Goal: Task Accomplishment & Management: Use online tool/utility

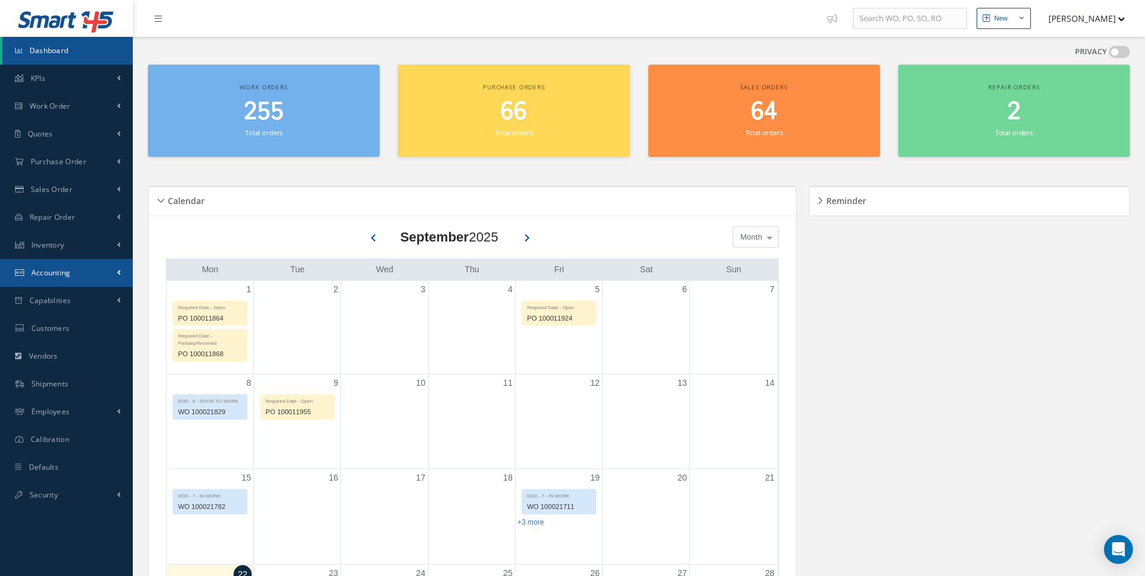
click at [104, 263] on link "Accounting" at bounding box center [66, 273] width 133 height 28
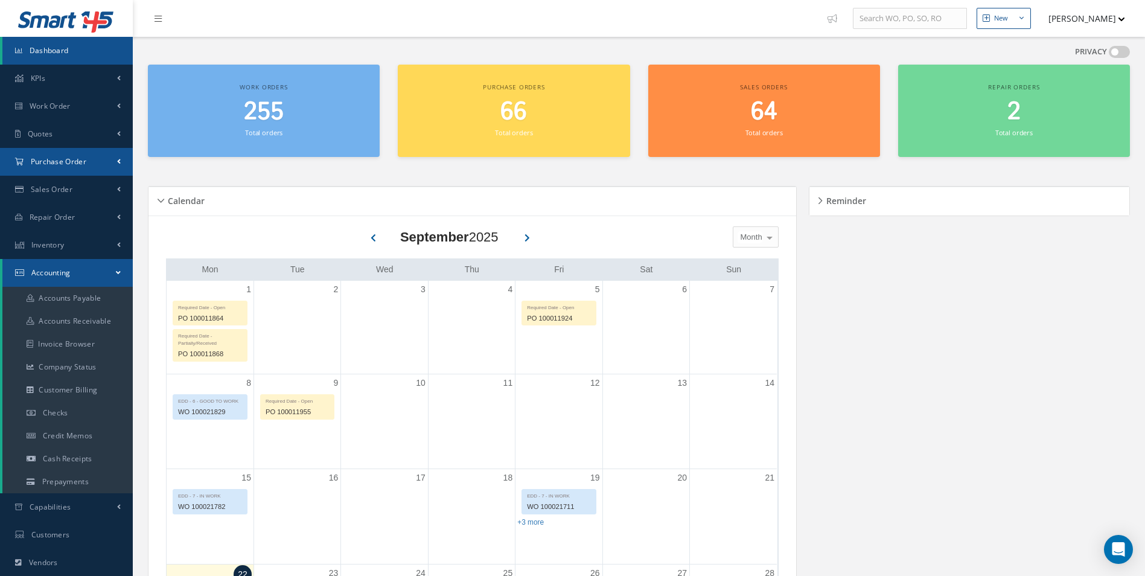
click at [112, 163] on link "Purchase Order" at bounding box center [66, 162] width 133 height 28
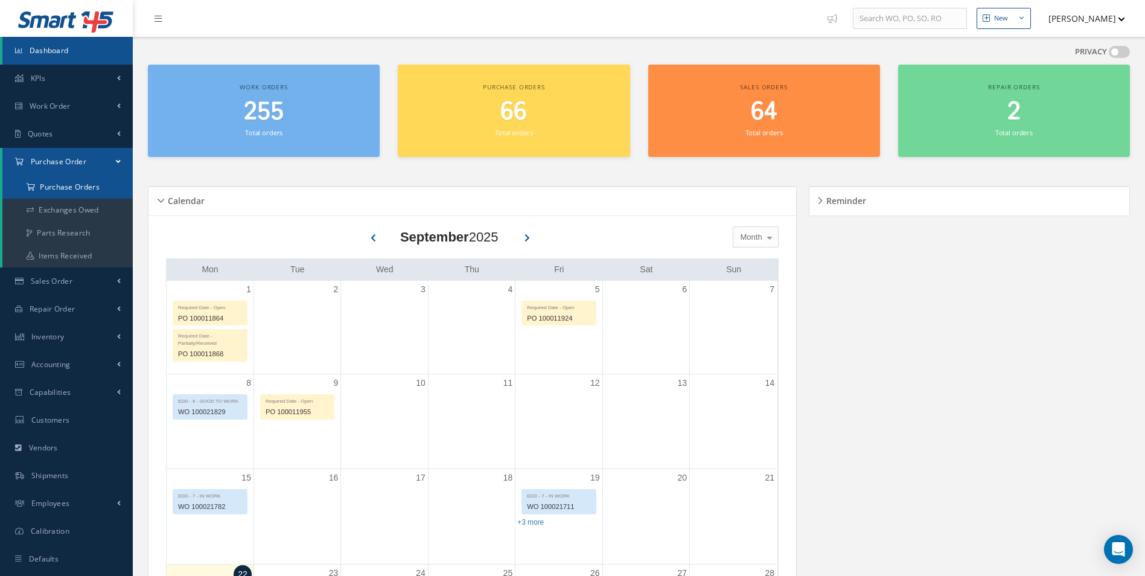
click at [74, 189] on a=1&status_id=2&status_id=3&status_id=5&collapsedFilters"] "Purchase Orders" at bounding box center [67, 187] width 130 height 23
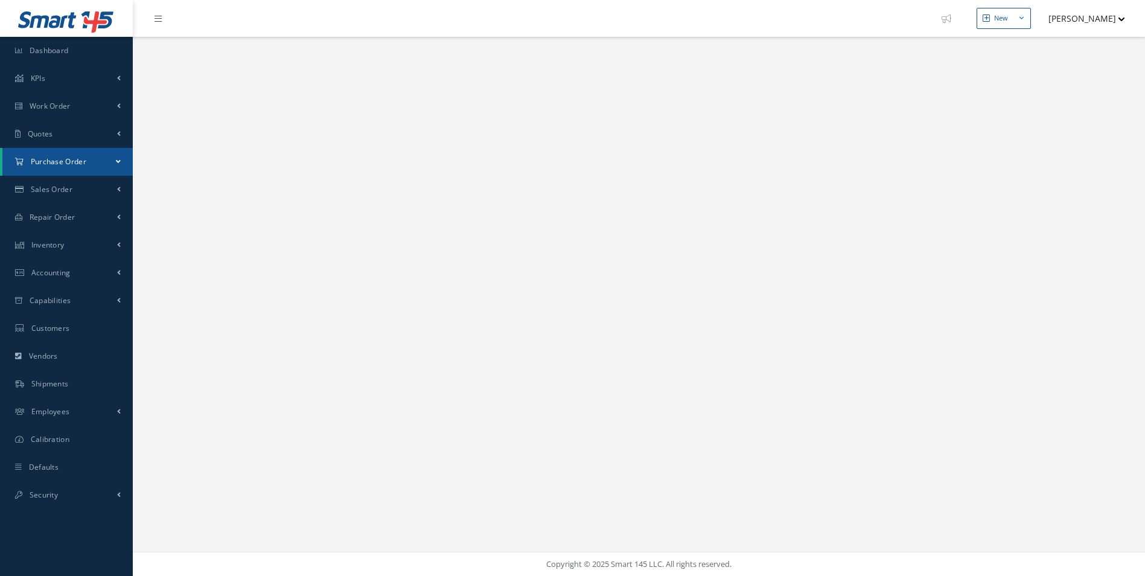
select select "25"
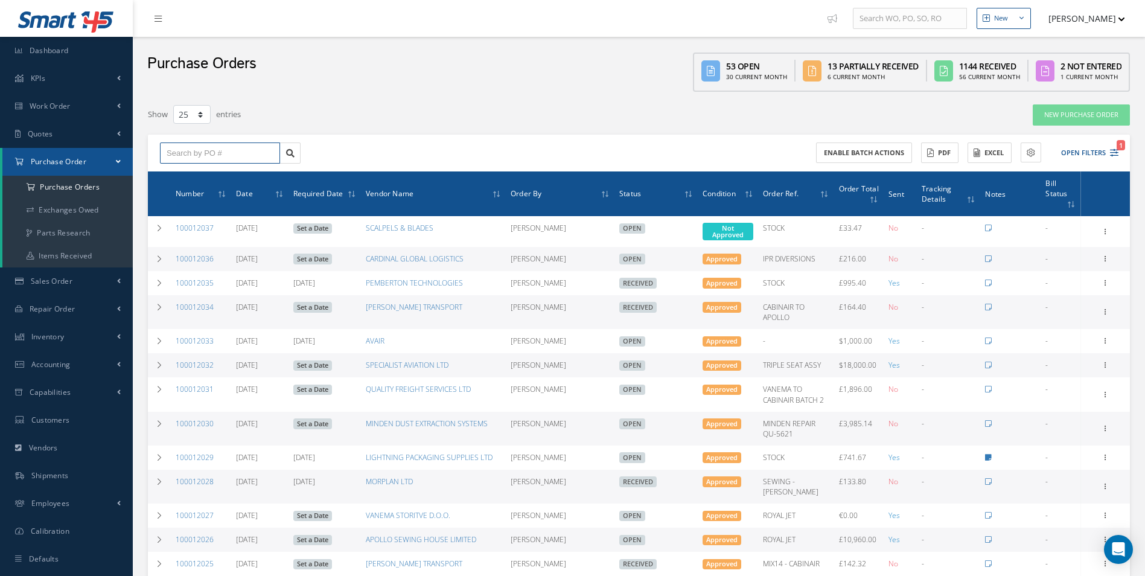
click at [191, 152] on input "text" at bounding box center [220, 153] width 120 height 22
type input "100011936"
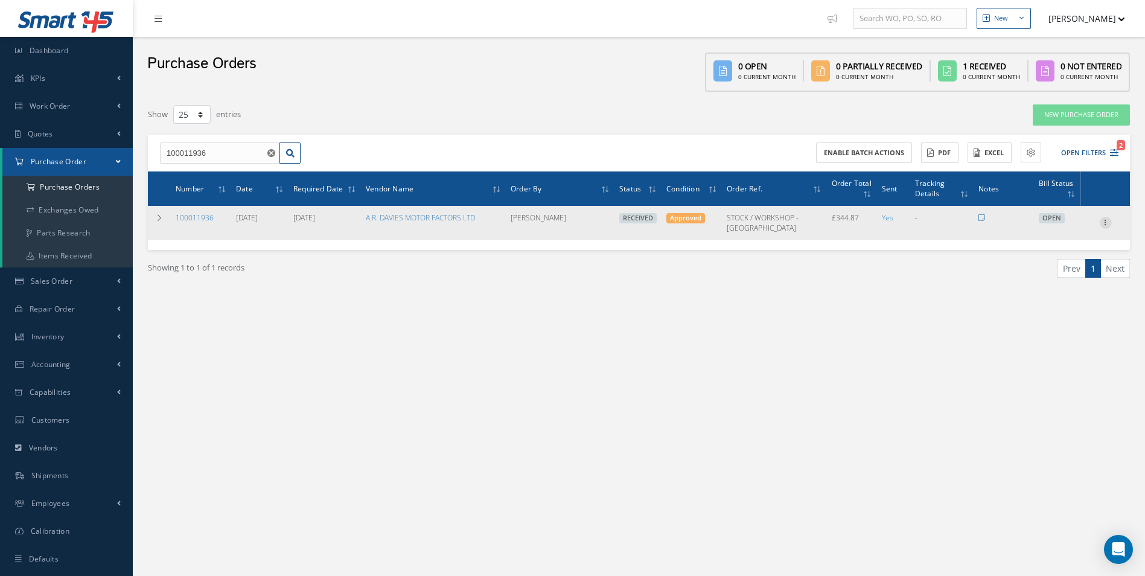
click at [1104, 223] on icon at bounding box center [1106, 222] width 12 height 10
click at [1055, 276] on link "Create Bill" at bounding box center [1049, 278] width 95 height 16
type input "57.48"
type input "0.00"
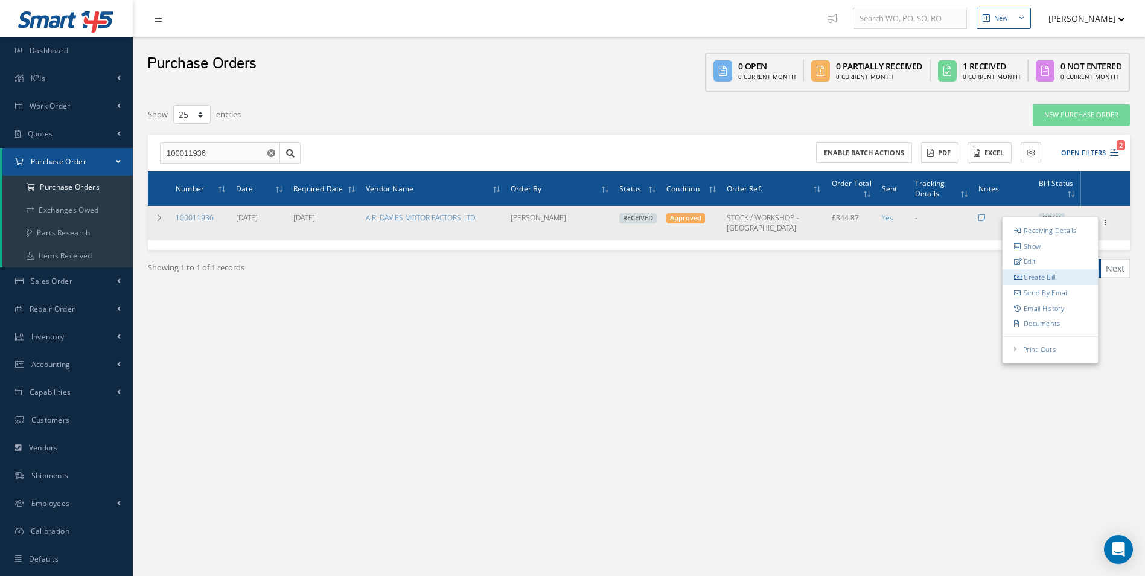
type input "0.00"
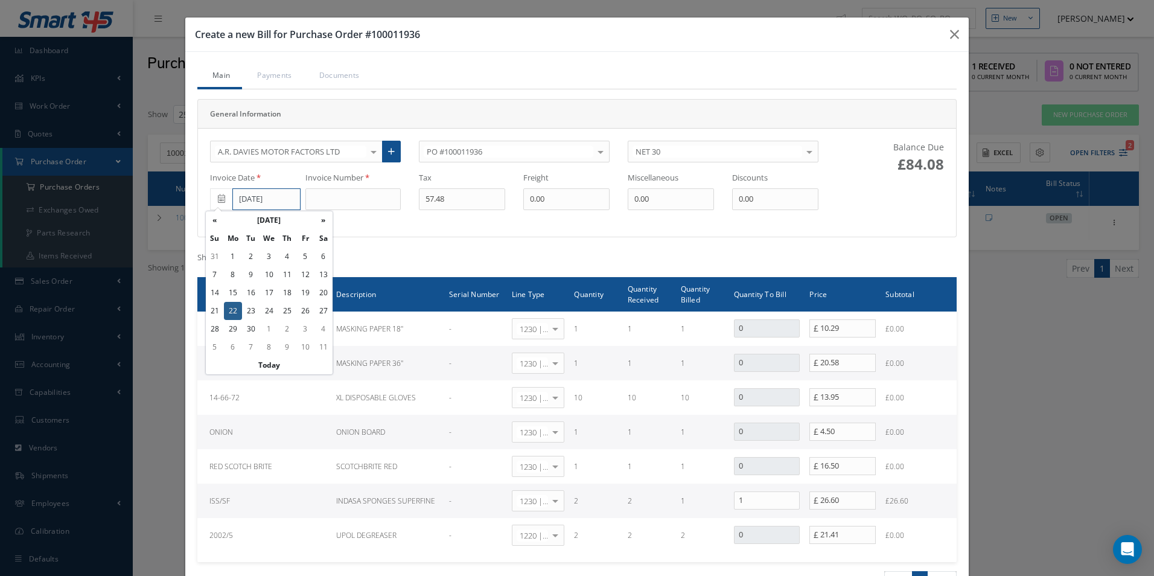
click at [272, 206] on input "[DATE]" at bounding box center [266, 199] width 68 height 22
click at [307, 293] on td "19" at bounding box center [305, 293] width 18 height 18
type input "[DATE]"
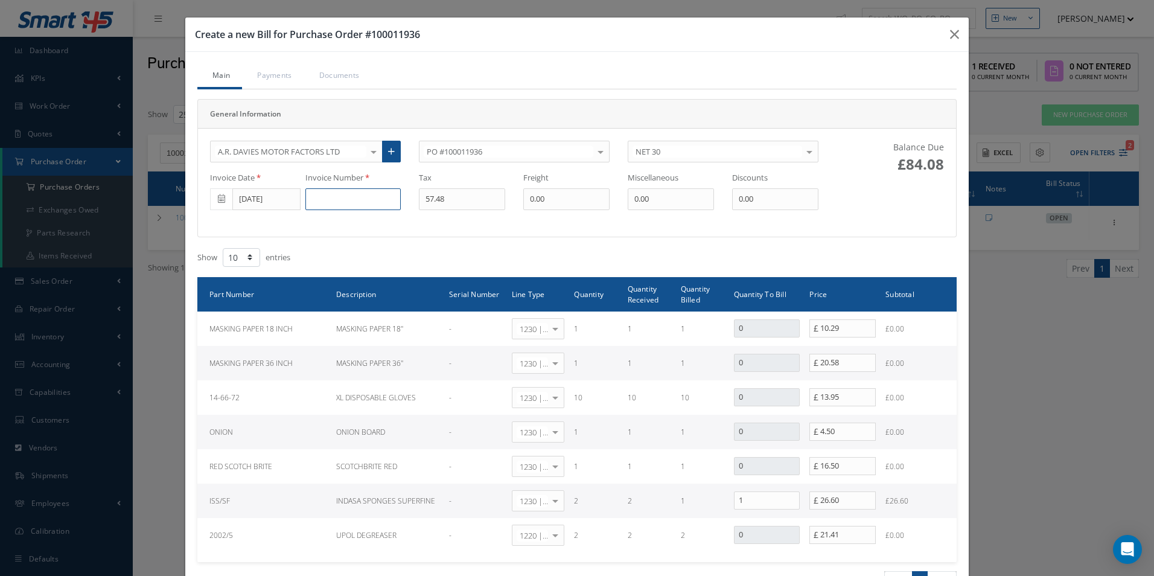
click at [319, 200] on input at bounding box center [352, 199] width 95 height 22
paste input "DS508043"
type input "DS508043"
type input "5.32"
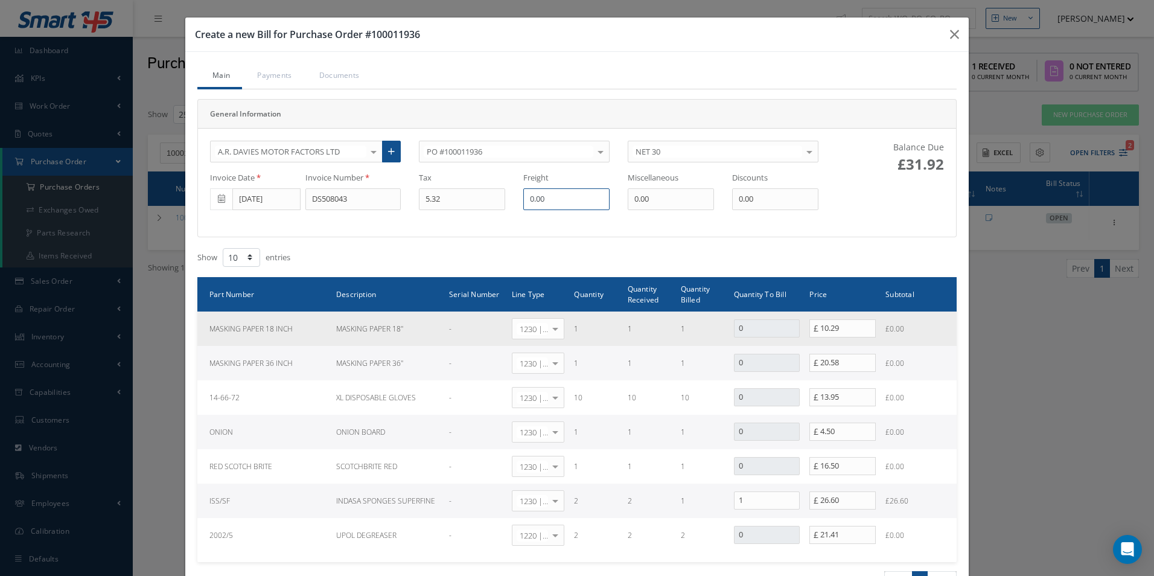
scroll to position [174, 0]
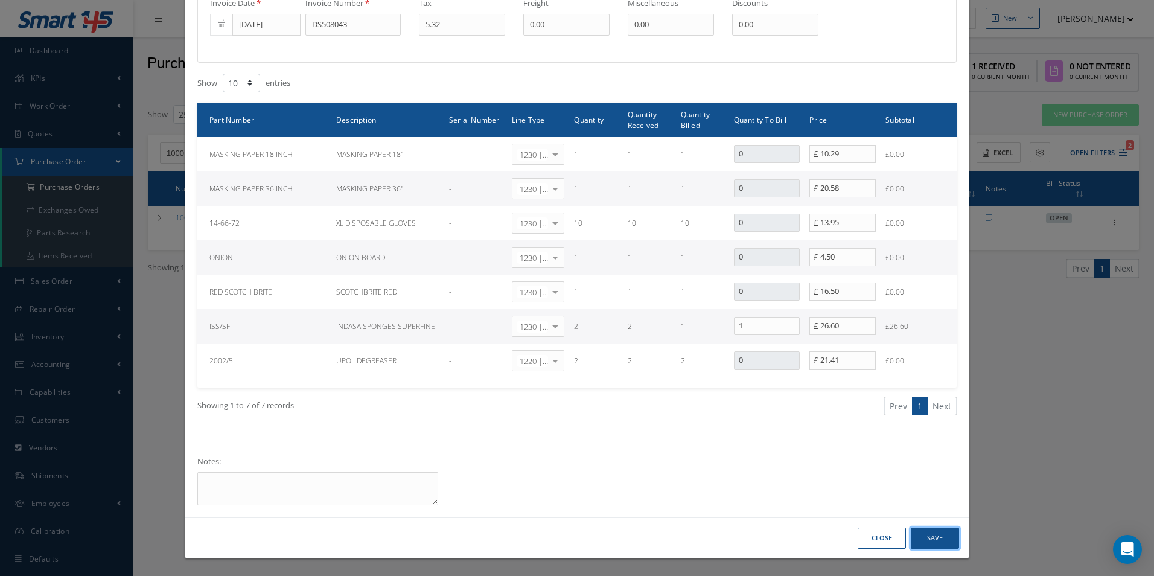
click at [944, 545] on button "Save" at bounding box center [935, 537] width 48 height 21
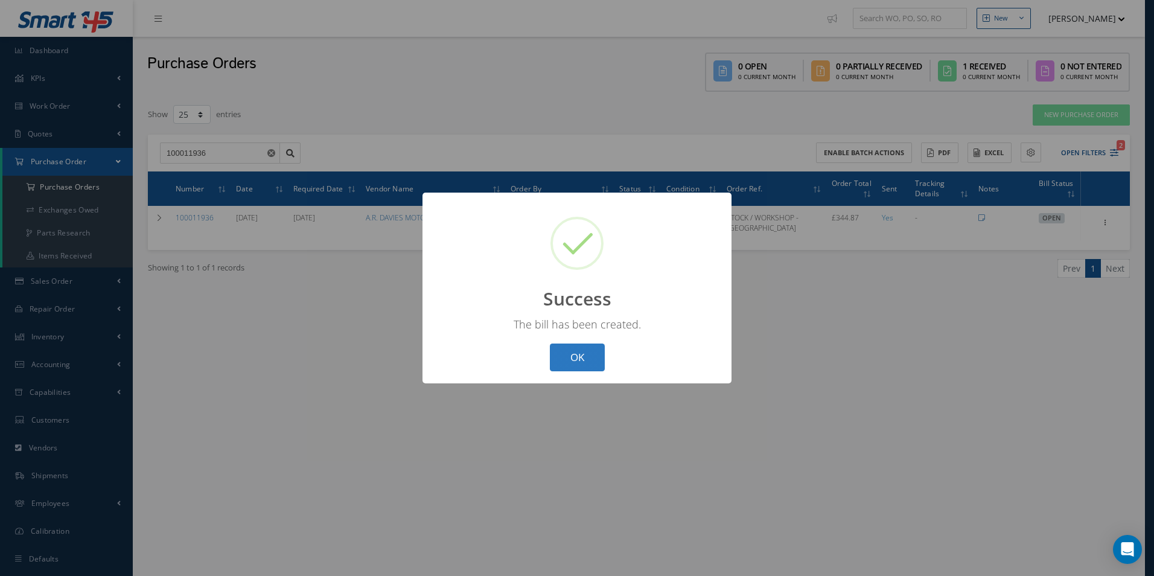
click at [580, 362] on button "OK" at bounding box center [577, 357] width 55 height 28
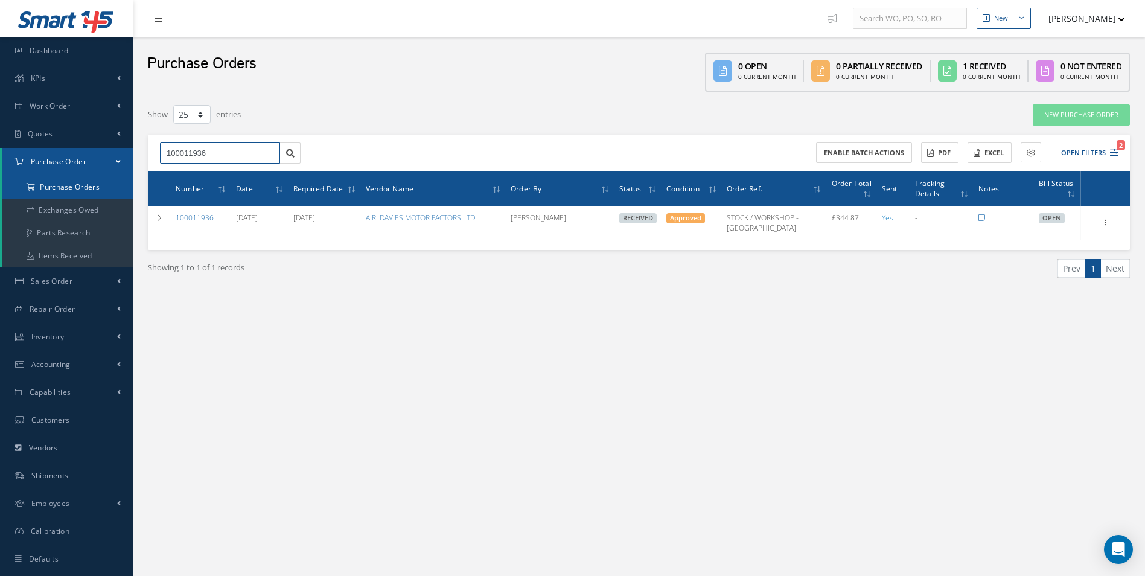
drag, startPoint x: 173, startPoint y: 170, endPoint x: 42, endPoint y: 184, distance: 132.3
click at [46, 184] on div "Smart 145 Dashboard KPIs Work Order Accounting Work Order Work Order Work Order…" at bounding box center [572, 300] width 1145 height 601
type input "100011975"
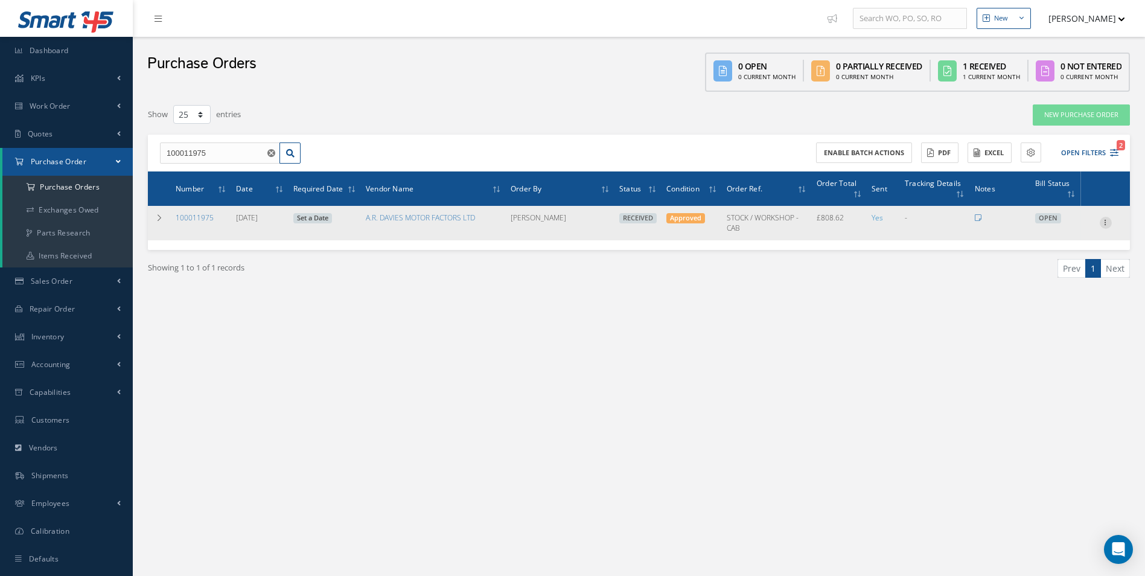
click at [1108, 223] on icon at bounding box center [1106, 222] width 12 height 10
click at [1050, 278] on link "Create Bill" at bounding box center [1049, 278] width 95 height 16
type input "134.77"
type input "0.00"
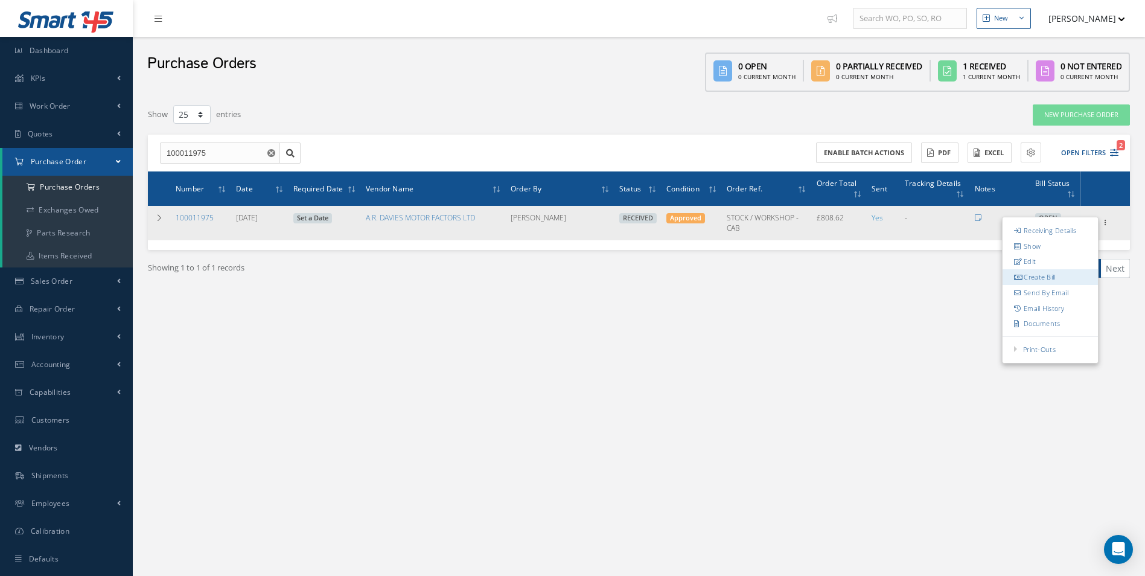
type input "0.00"
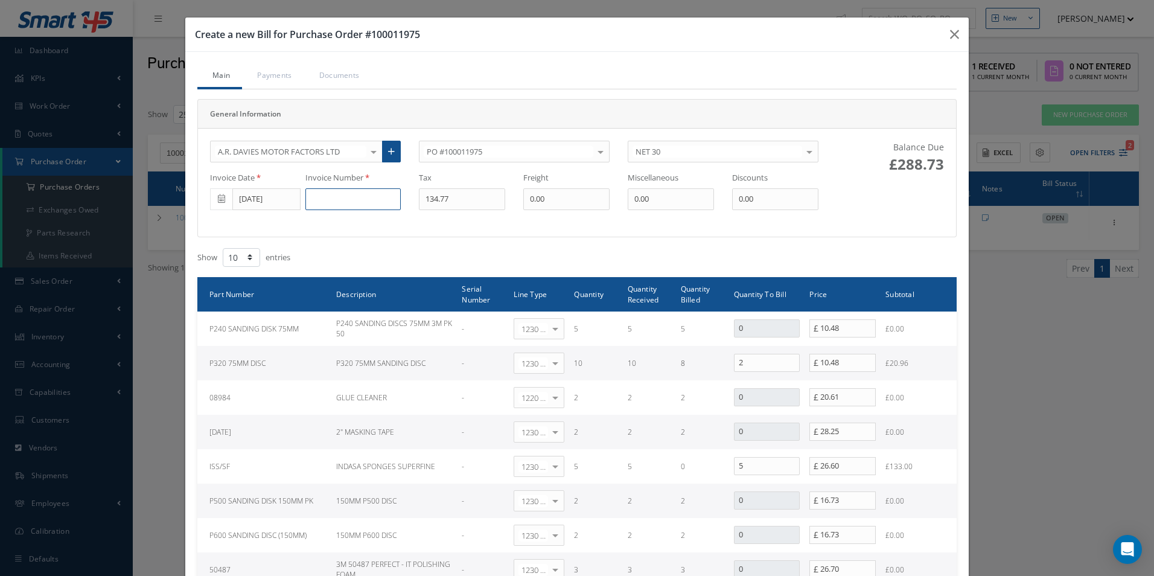
click at [341, 199] on input at bounding box center [352, 199] width 95 height 22
paste input "DS508044"
type input "DS508044"
type input "26.60"
drag, startPoint x: 748, startPoint y: 365, endPoint x: 624, endPoint y: 348, distance: 124.9
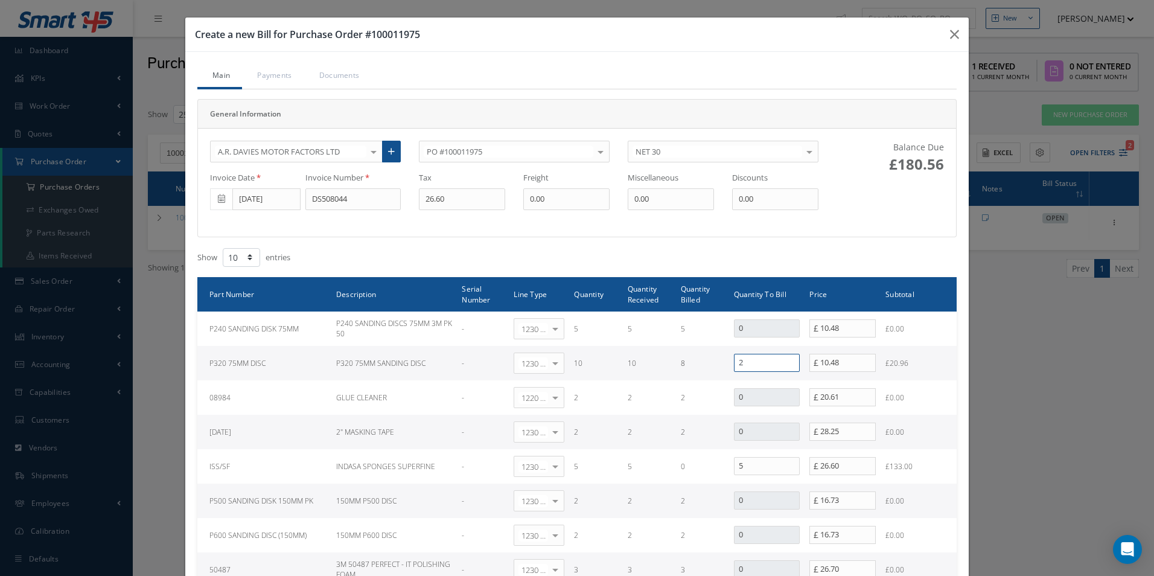
click at [666, 357] on tr "P320 75MM DISC P320 75MM SANDING DISC - 1230 | Inventory - Misc. Workshop Items…" at bounding box center [576, 363] width 759 height 34
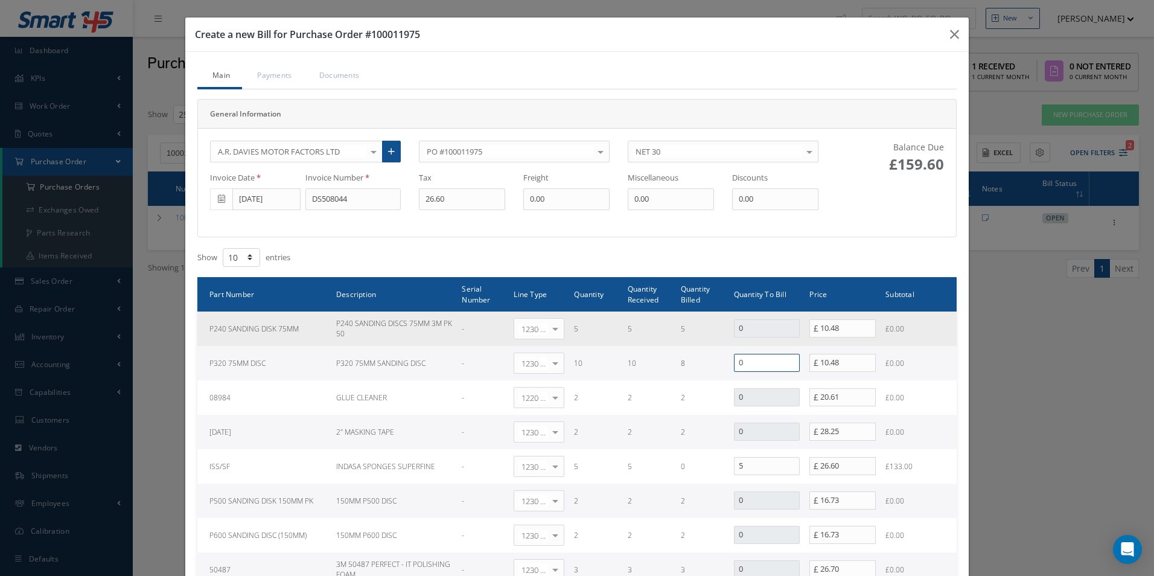
type input "0"
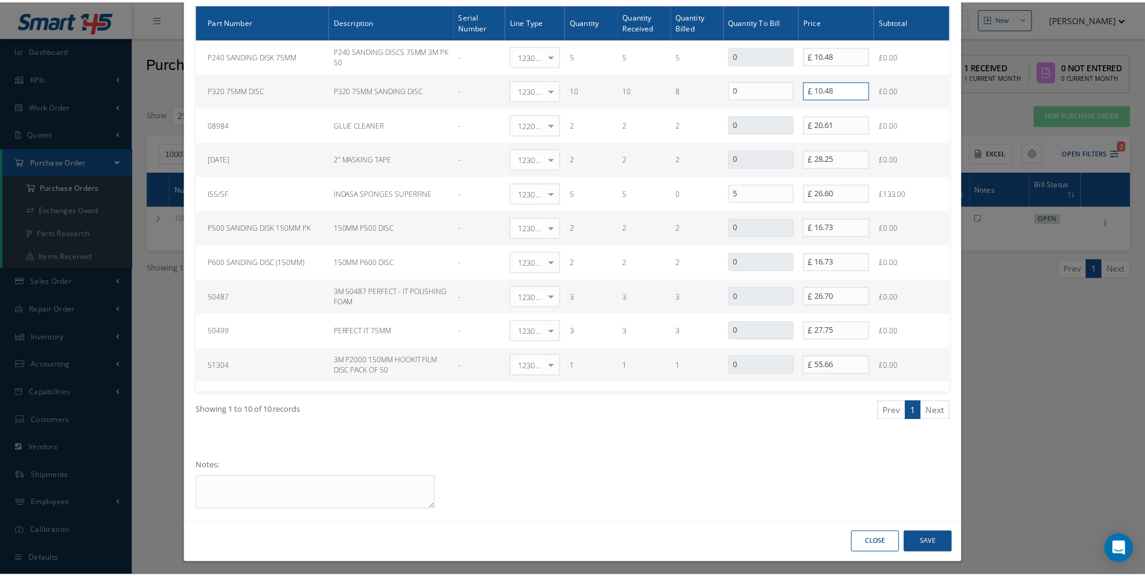
scroll to position [278, 0]
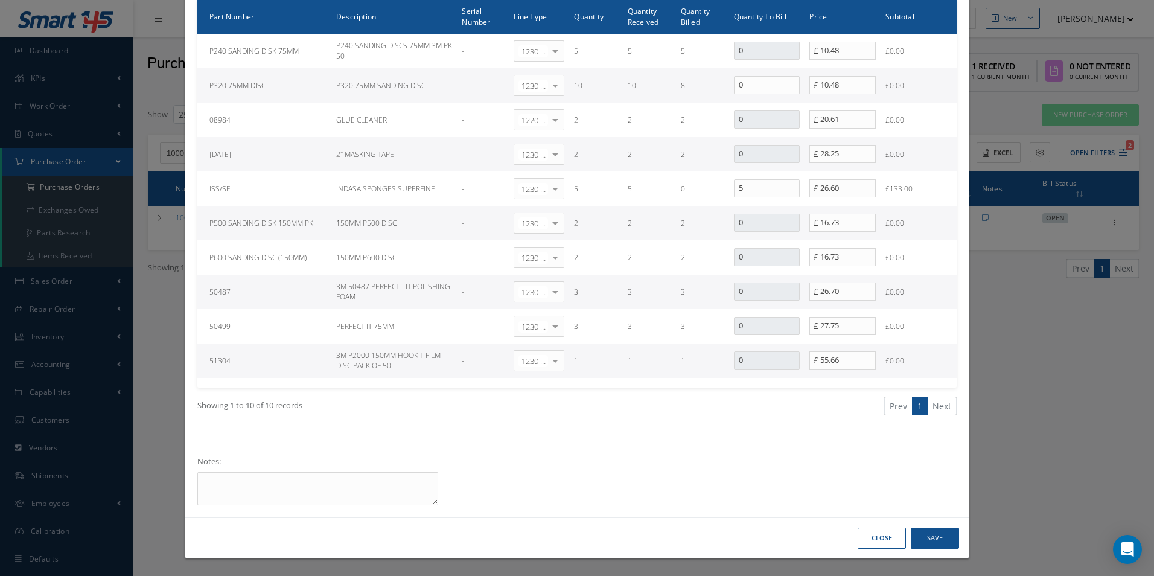
click at [942, 549] on div "Close Save" at bounding box center [576, 537] width 783 height 41
click at [937, 535] on button "Save" at bounding box center [935, 537] width 48 height 21
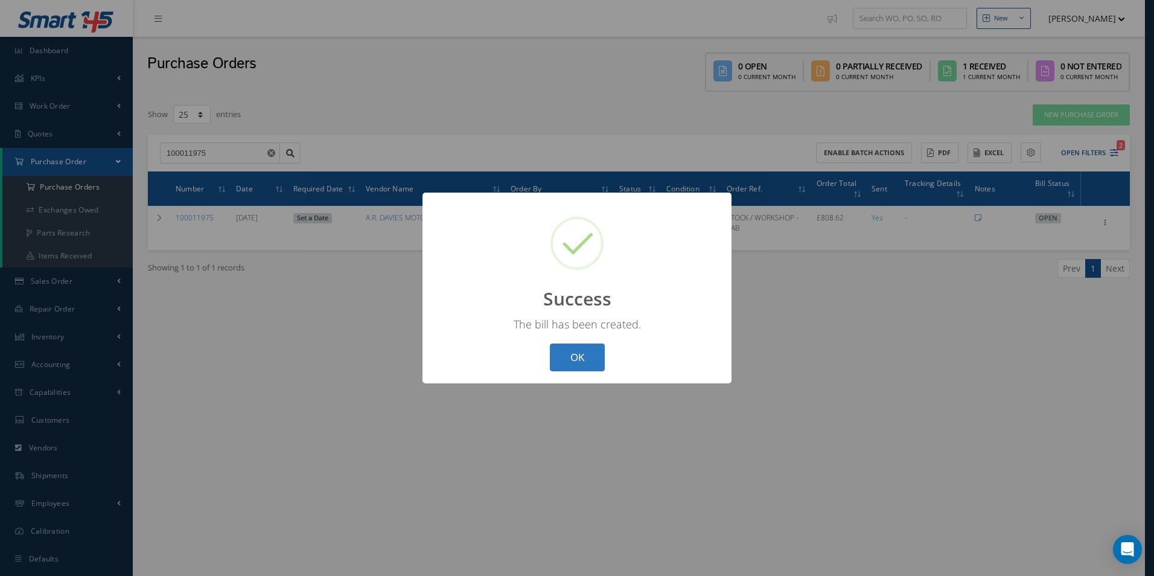
click at [576, 362] on button "OK" at bounding box center [577, 357] width 55 height 28
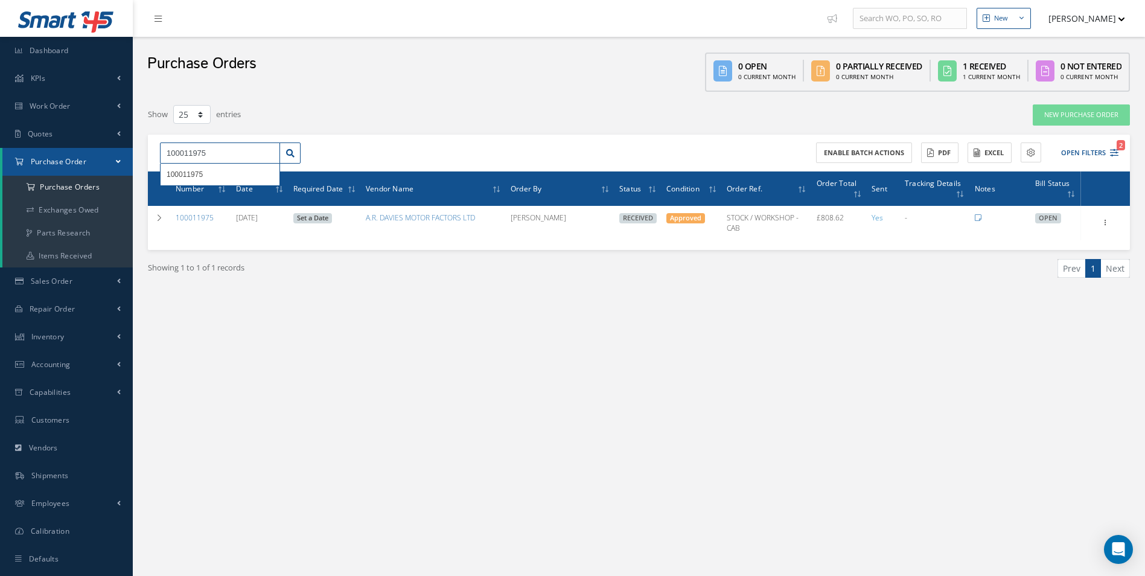
click at [244, 144] on input "100011975" at bounding box center [220, 153] width 120 height 22
drag, startPoint x: 239, startPoint y: 152, endPoint x: 0, endPoint y: 104, distance: 243.7
click at [0, 130] on html "Smart 145 Dashboard KPIs Work Order Accounting Work Order Work Order Work Order…" at bounding box center [572, 288] width 1145 height 576
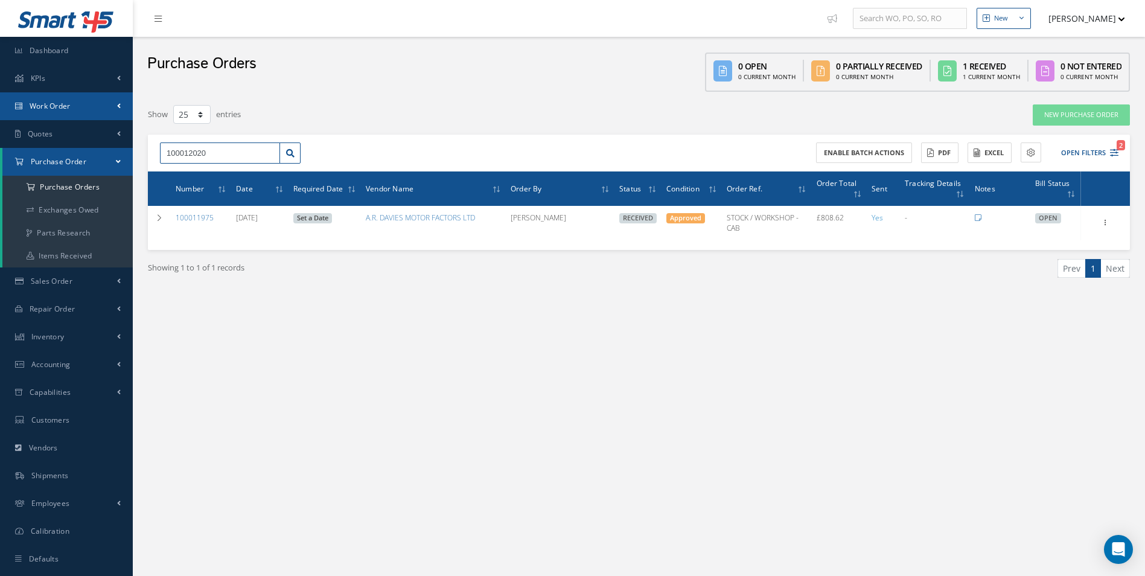
type input "100012020"
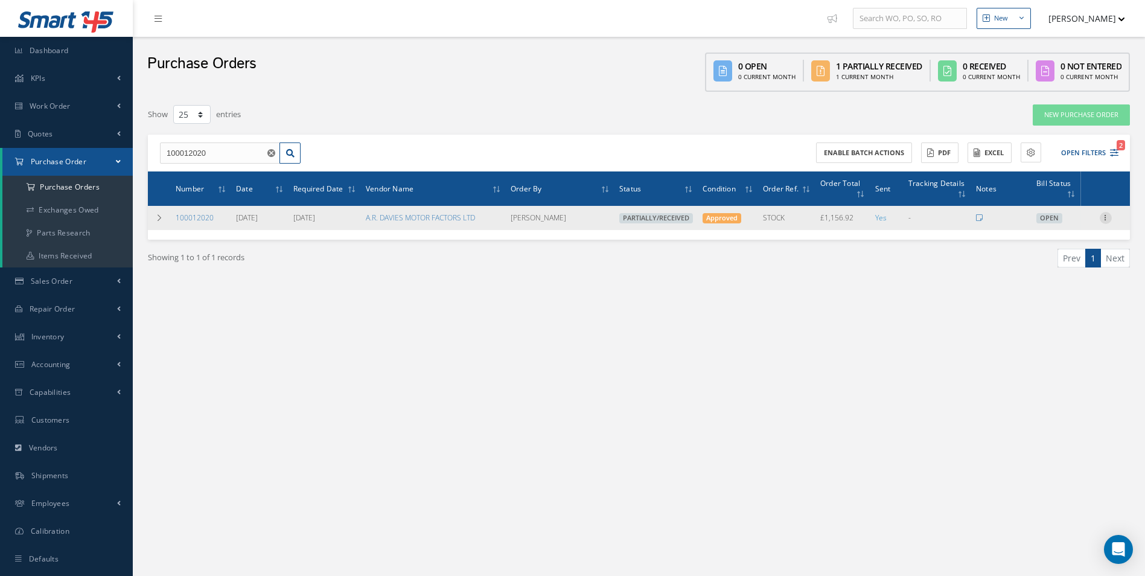
click at [1104, 218] on icon at bounding box center [1106, 217] width 12 height 10
click at [1053, 273] on link "Create Bill" at bounding box center [1049, 272] width 95 height 16
type input "192.82"
type input "0.00"
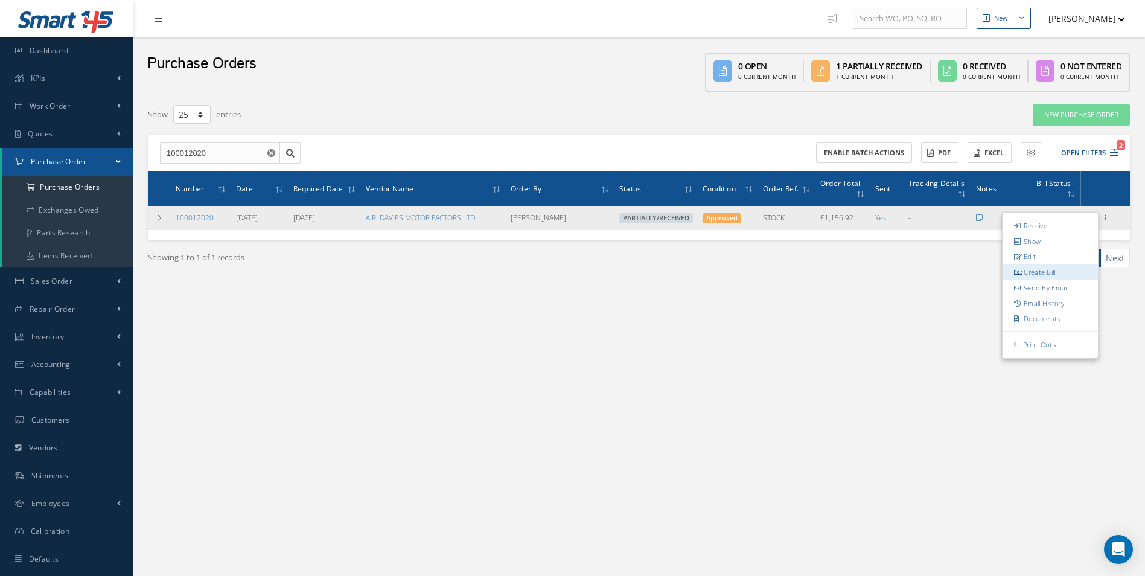
type input "0.00"
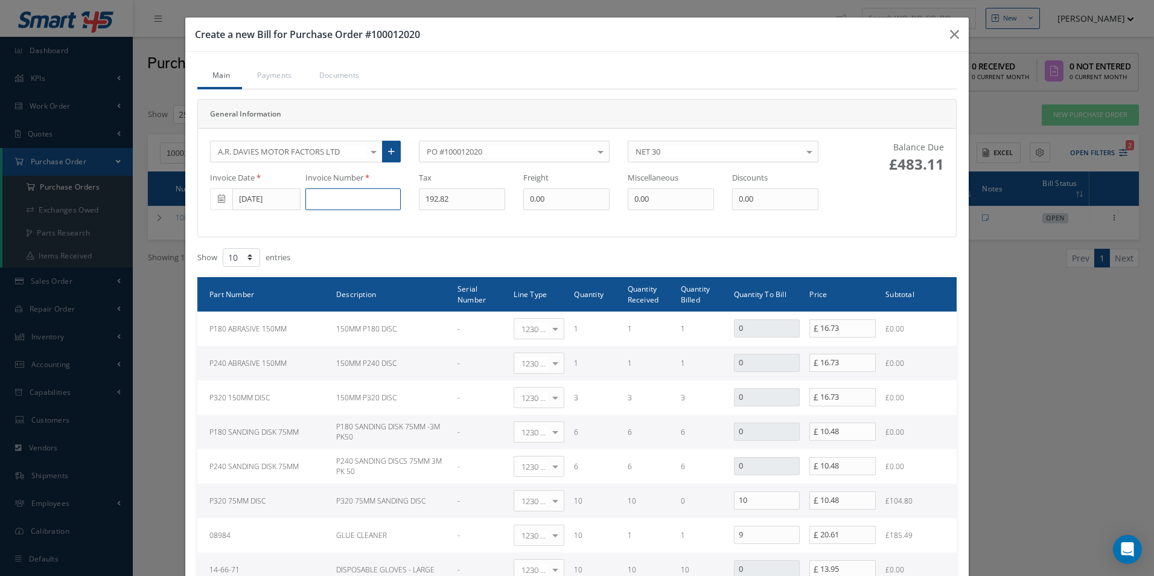
click at [325, 192] on input at bounding box center [352, 199] width 95 height 22
paste input "DS508045"
type input "DS508045"
type input "22.24"
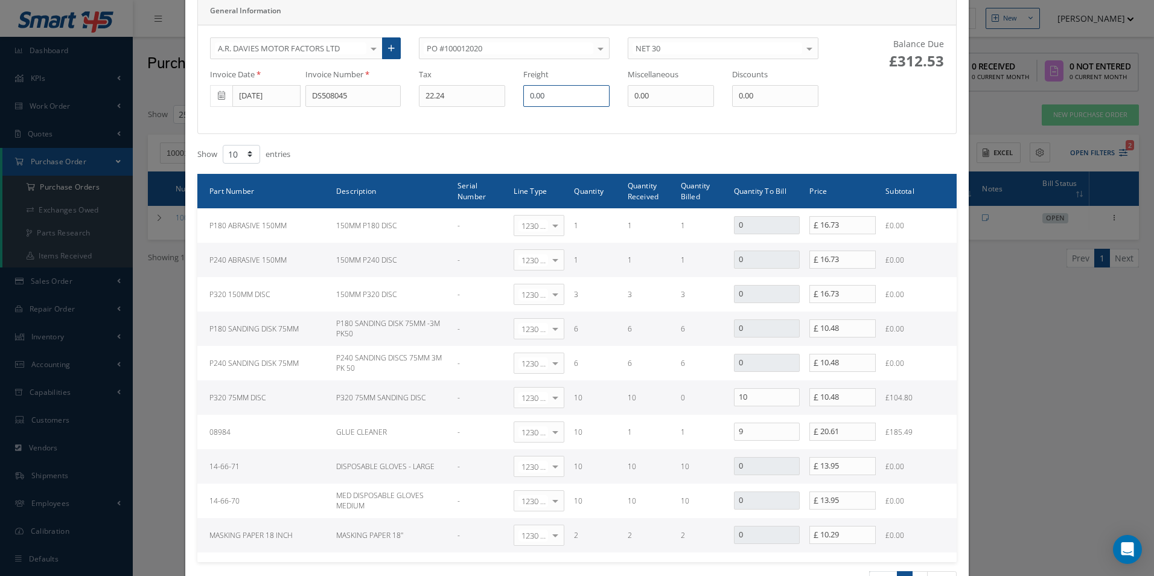
scroll to position [121, 0]
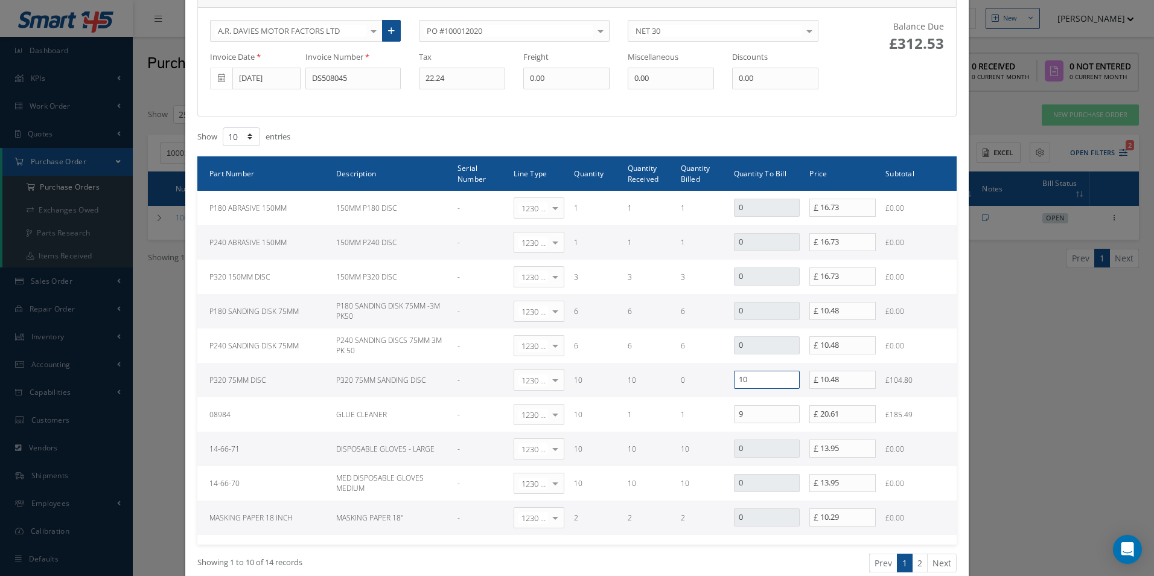
drag, startPoint x: 762, startPoint y: 380, endPoint x: 665, endPoint y: 382, distance: 97.2
click at [665, 382] on tr "P320 75MM DISC P320 75MM SANDING DISC - 1230 | Inventory - Misc. Workshop Items…" at bounding box center [576, 380] width 759 height 34
type input "11"
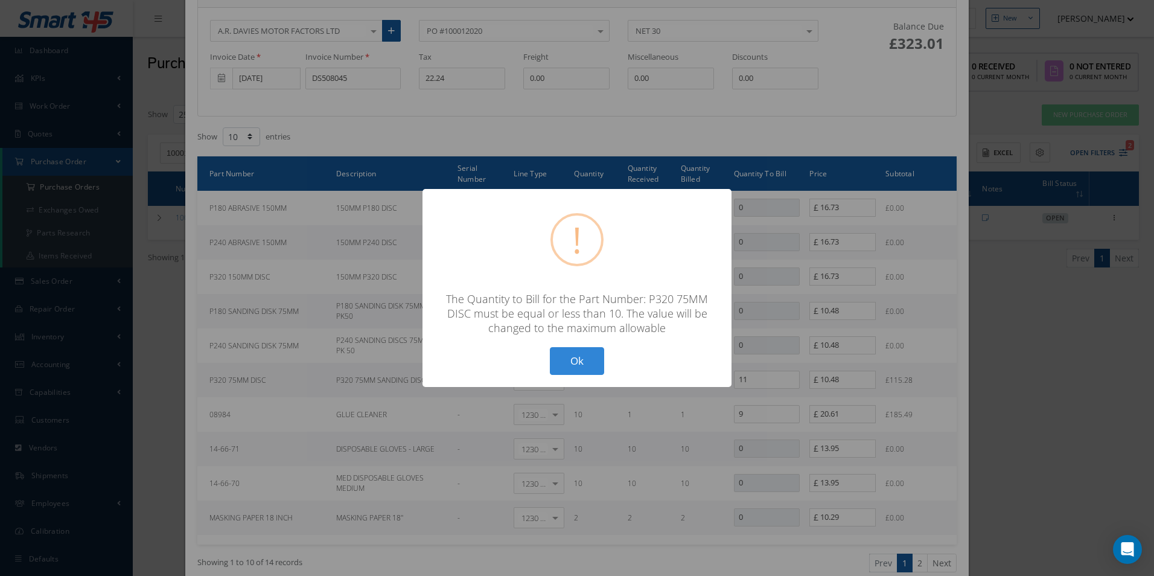
type input "10"
click at [597, 372] on button "Ok" at bounding box center [577, 361] width 54 height 28
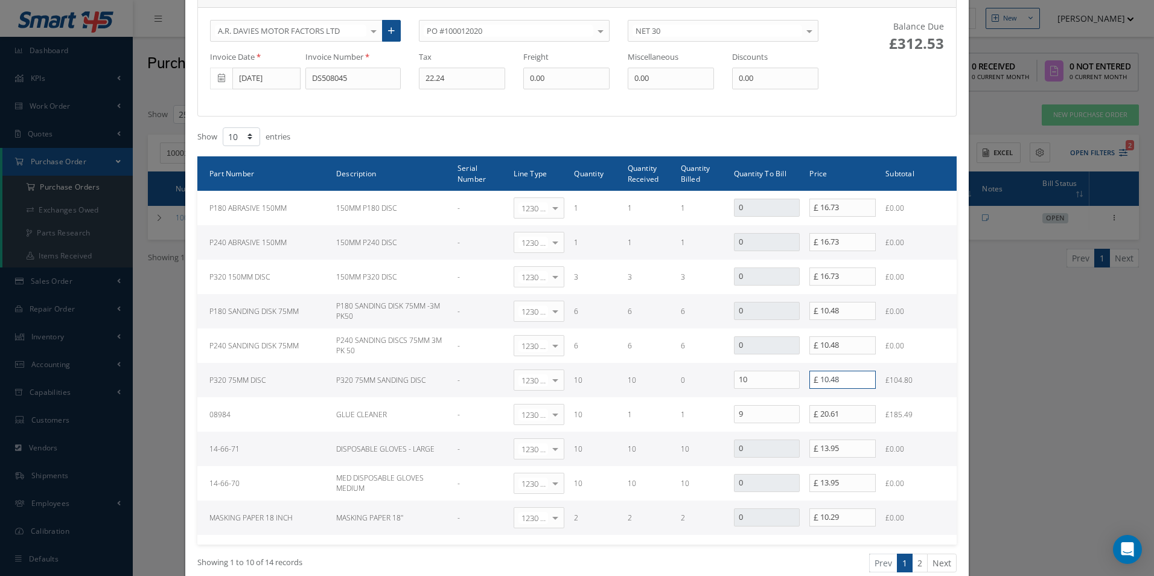
drag, startPoint x: 853, startPoint y: 384, endPoint x: 609, endPoint y: 366, distance: 245.1
click at [610, 366] on tr "P320 75MM DISC P320 75MM SANDING DISC - 1230 | Inventory - Misc. Workshop Items…" at bounding box center [576, 380] width 759 height 34
type input "11.12"
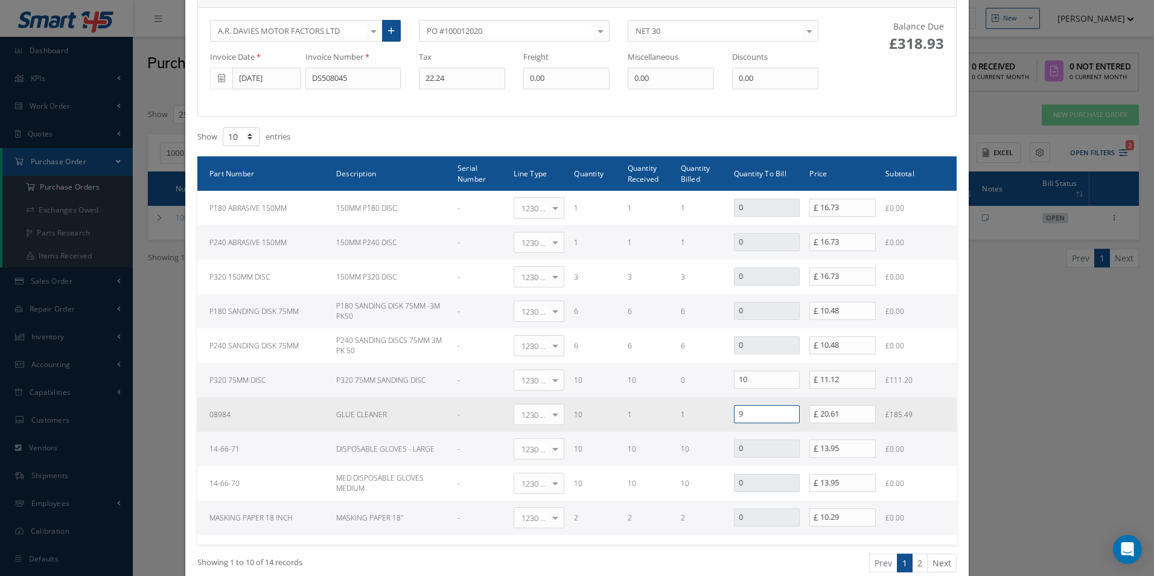
drag, startPoint x: 745, startPoint y: 418, endPoint x: 573, endPoint y: 402, distance: 173.3
click at [573, 403] on tr "08984 GLUE CLEANER - 1230 | Inventory - Misc. Workshop Items Select General Led…" at bounding box center [576, 414] width 759 height 34
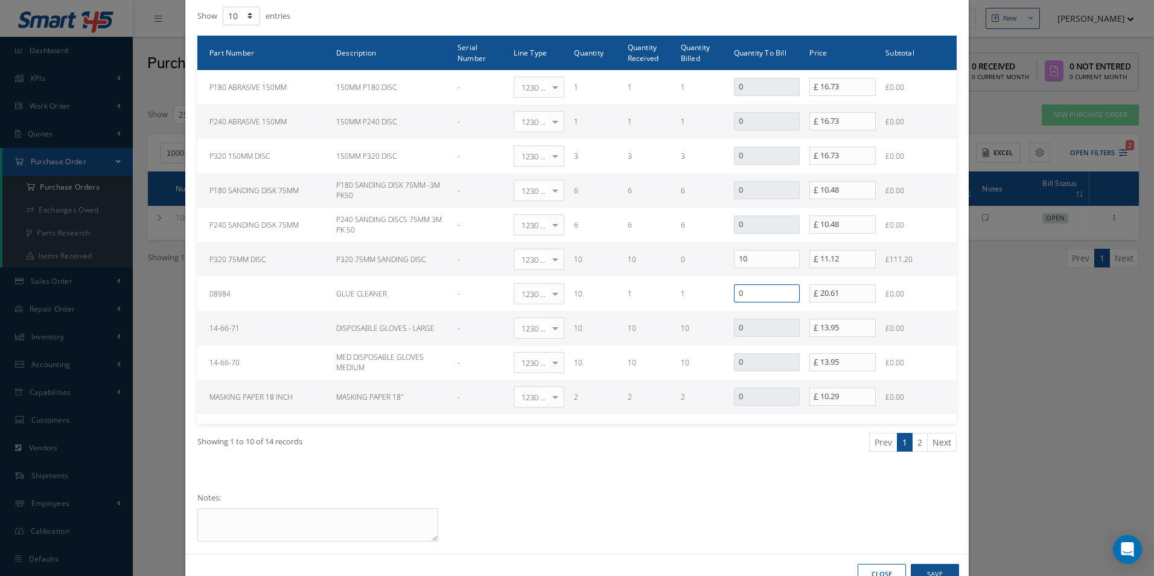
scroll to position [278, 0]
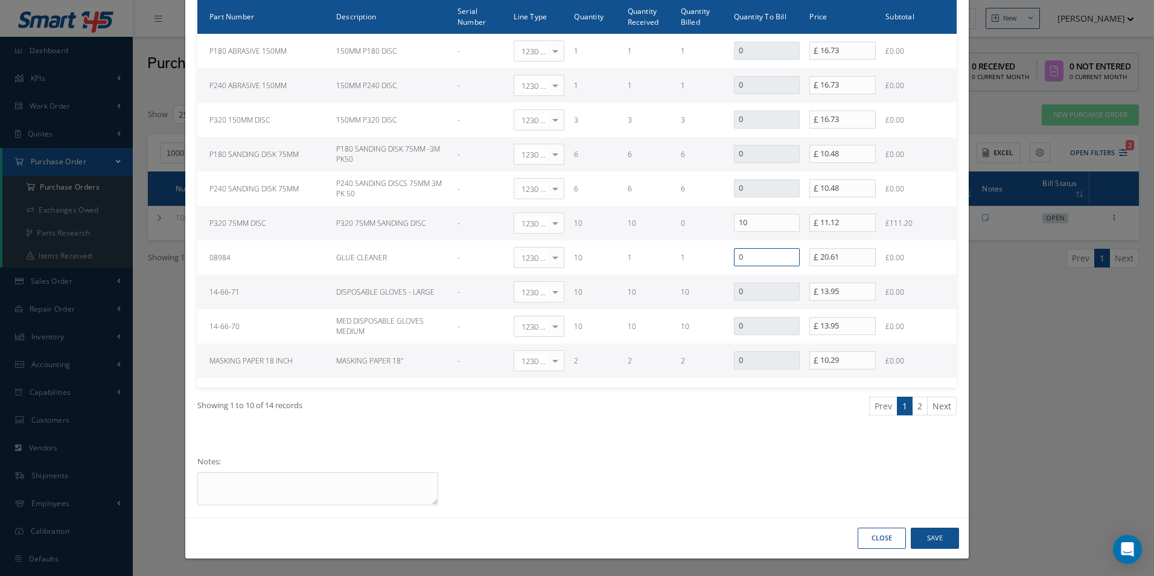
type input "0"
click at [931, 537] on button "Save" at bounding box center [935, 537] width 48 height 21
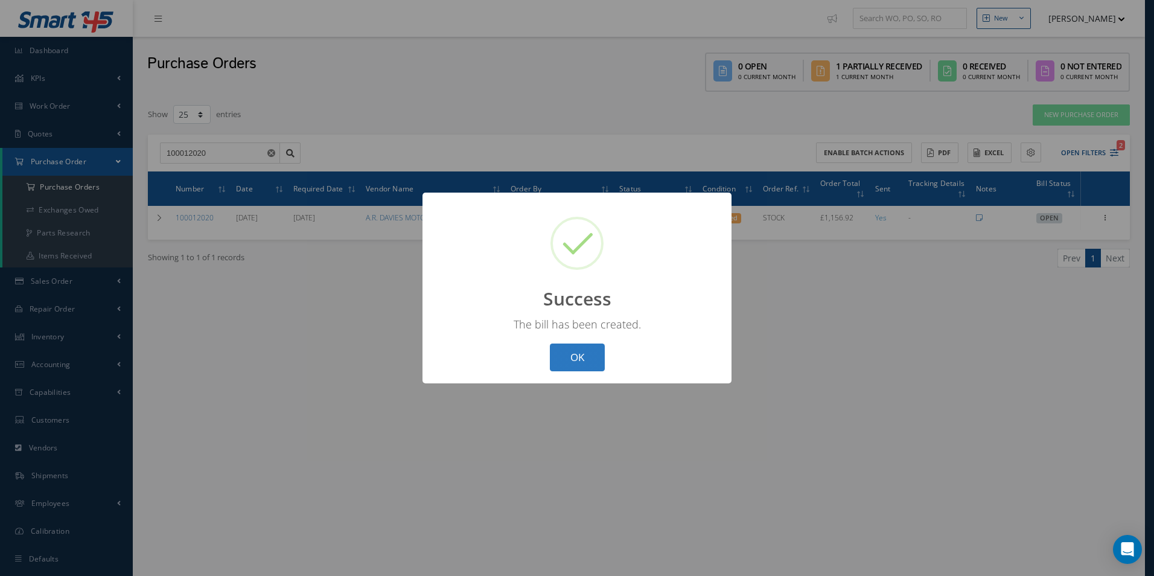
click at [579, 360] on button "OK" at bounding box center [577, 357] width 55 height 28
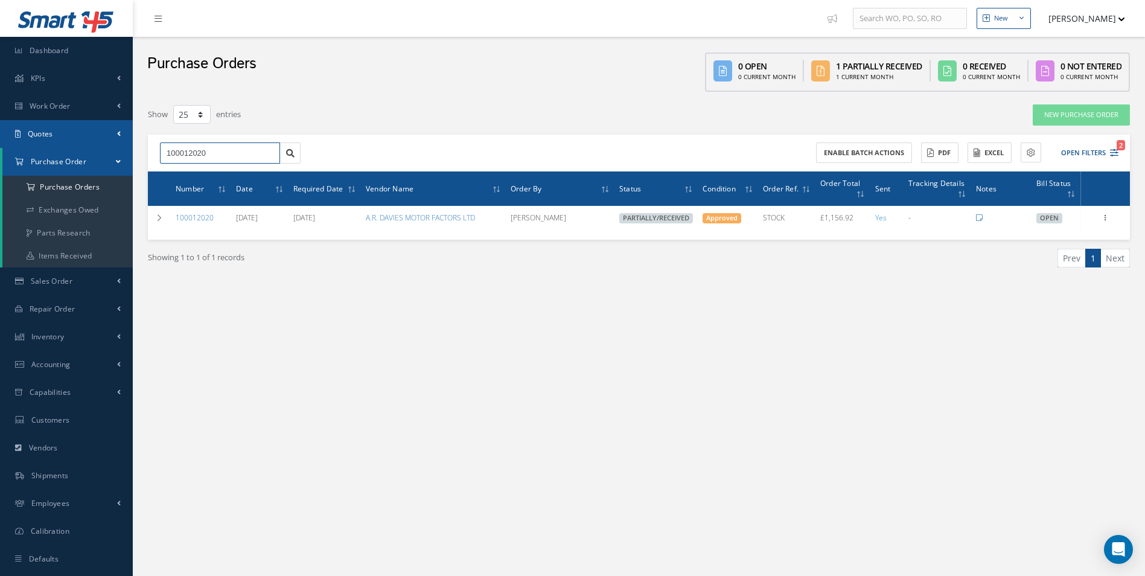
drag, startPoint x: 84, startPoint y: 164, endPoint x: 0, endPoint y: 144, distance: 87.0
click at [0, 148] on html "Smart 145 Dashboard KPIs Work Order Accounting Work Order Work Order Work Order…" at bounding box center [572, 288] width 1145 height 576
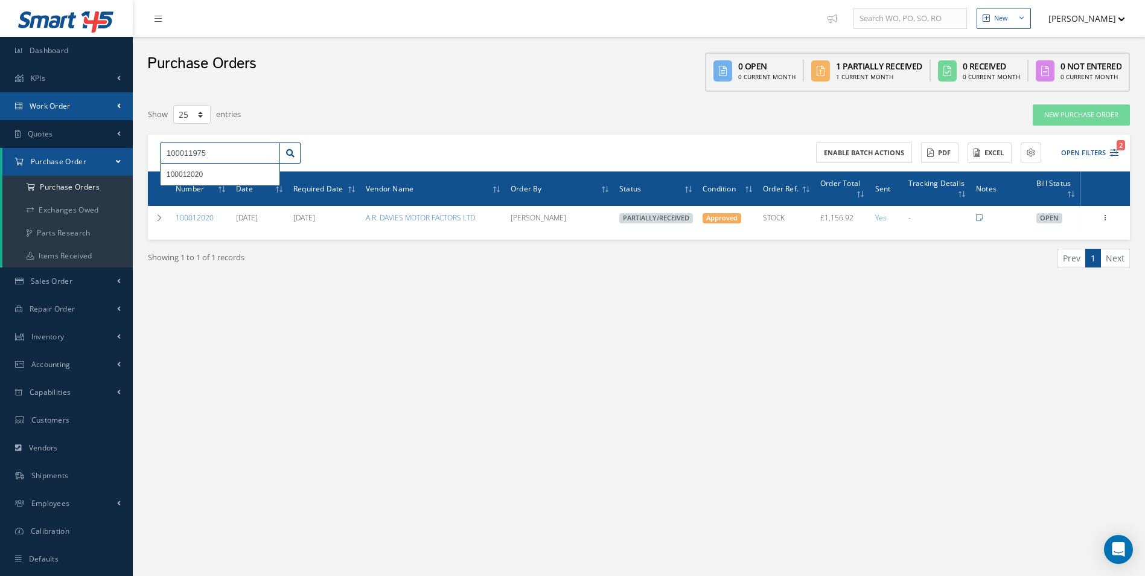
type input "100011975"
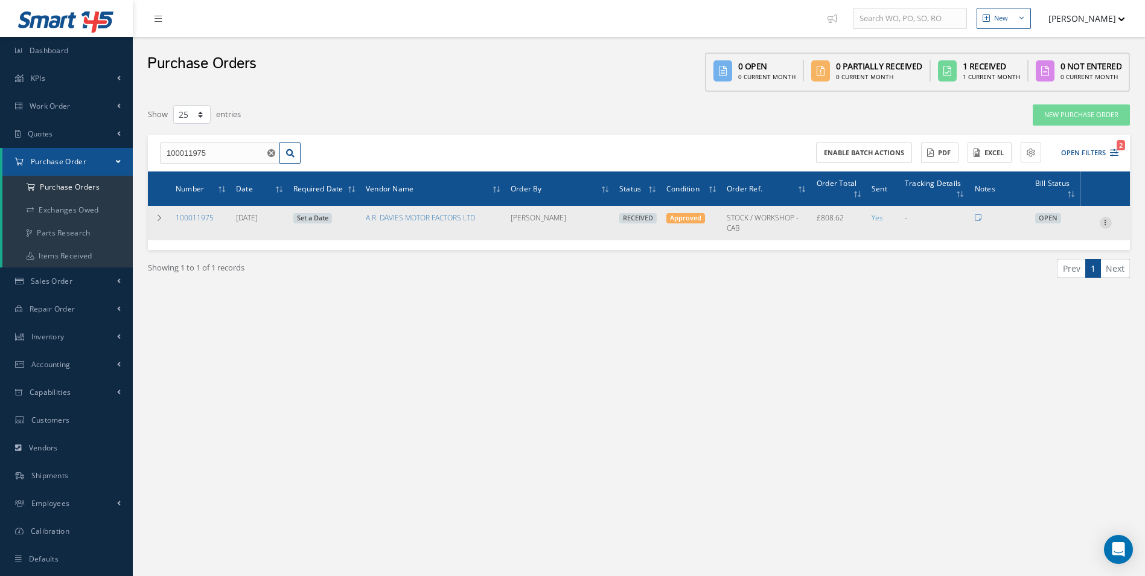
click at [1107, 224] on icon at bounding box center [1106, 222] width 12 height 10
click at [1047, 282] on link "Create Bill" at bounding box center [1049, 278] width 95 height 16
type input "134.77"
type input "0.00"
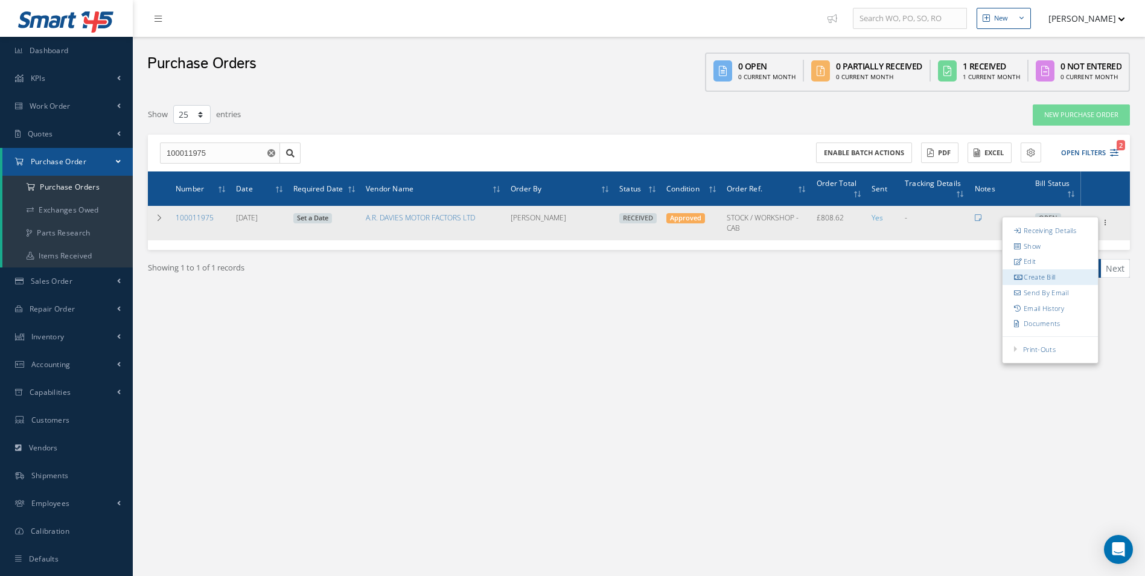
type input "0.00"
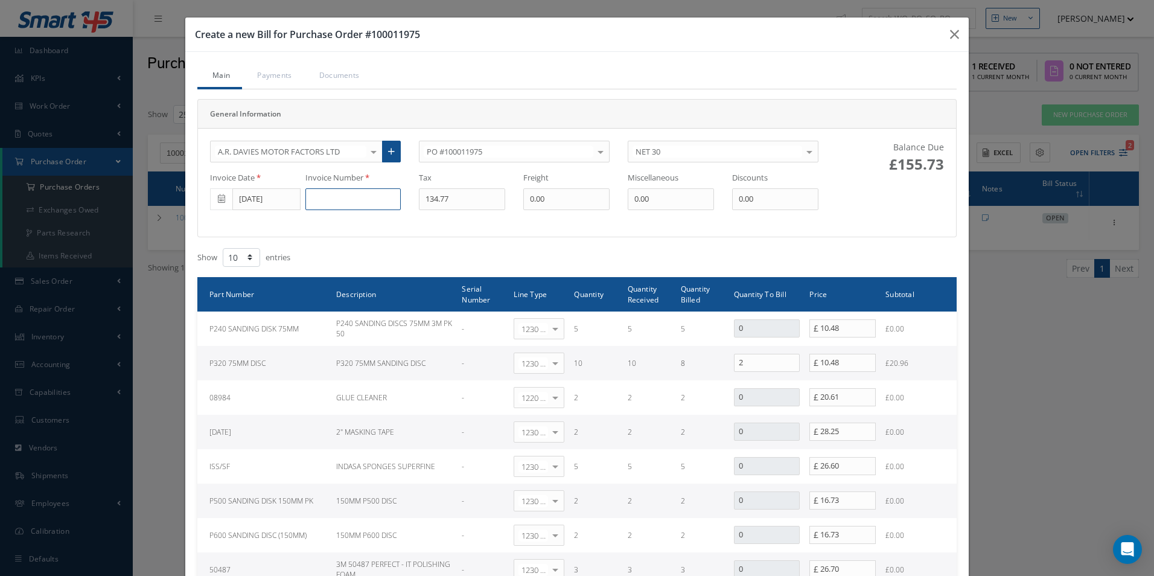
click at [339, 196] on input at bounding box center [352, 199] width 95 height 22
paste input "DS508054"
type input "DS508054"
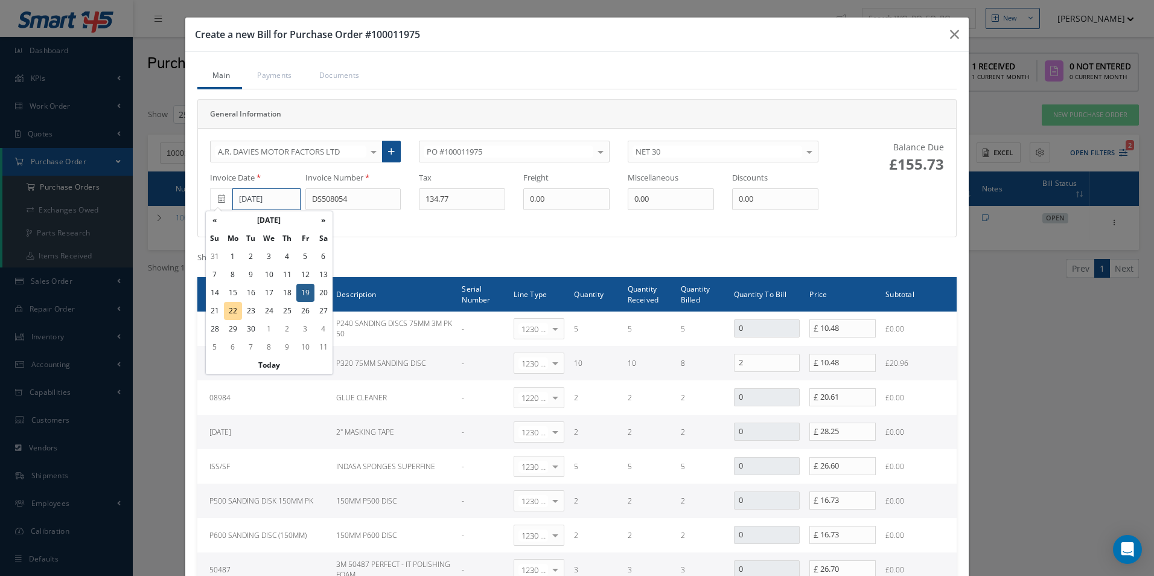
click at [261, 202] on input "[DATE]" at bounding box center [266, 199] width 68 height 22
click at [231, 313] on td "22" at bounding box center [233, 311] width 18 height 18
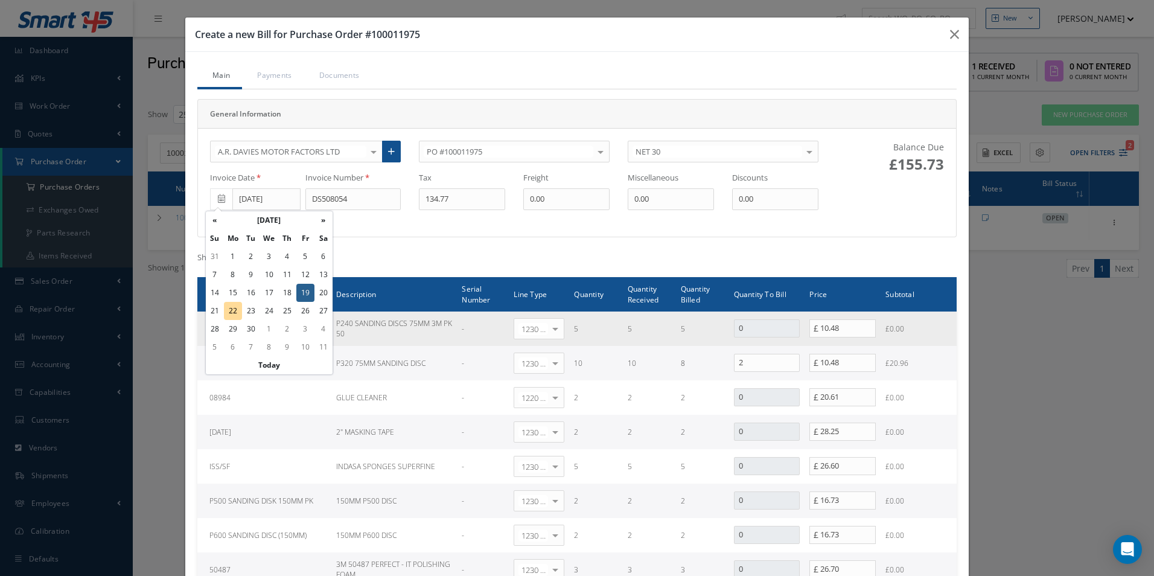
type input "[DATE]"
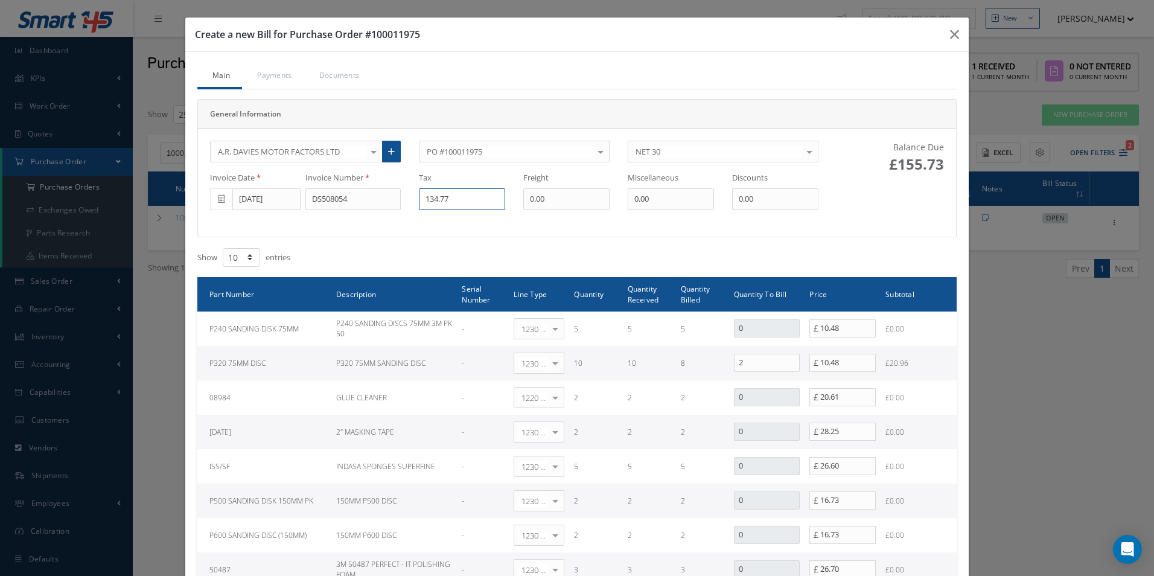
drag, startPoint x: 448, startPoint y: 196, endPoint x: 322, endPoint y: 194, distance: 126.1
click at [322, 194] on div "Invoice Date 09/22/2025 Invoice Number DS508054 Tax 134.77 Freight 0.00 Miscell…" at bounding box center [514, 191] width 626 height 38
type input "4.45"
drag, startPoint x: 846, startPoint y: 364, endPoint x: 683, endPoint y: 351, distance: 164.0
click at [704, 357] on tr "P320 75MM DISC P320 75MM SANDING DISC - 1230 | Inventory - Misc. Workshop Items…" at bounding box center [576, 363] width 759 height 34
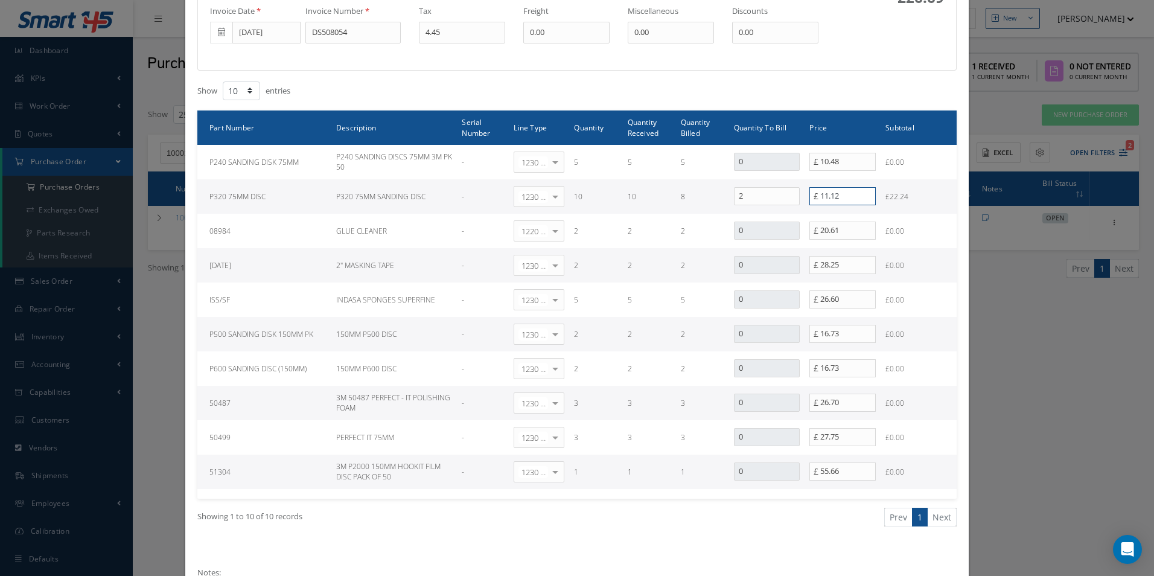
scroll to position [278, 0]
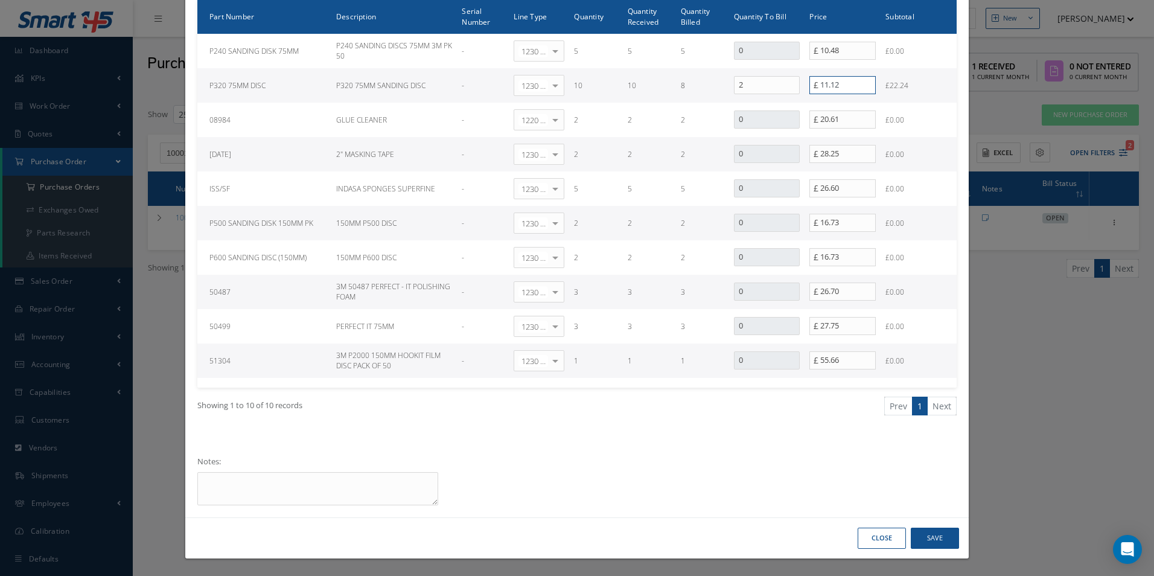
type input "11.12"
click at [948, 540] on button "Save" at bounding box center [935, 537] width 48 height 21
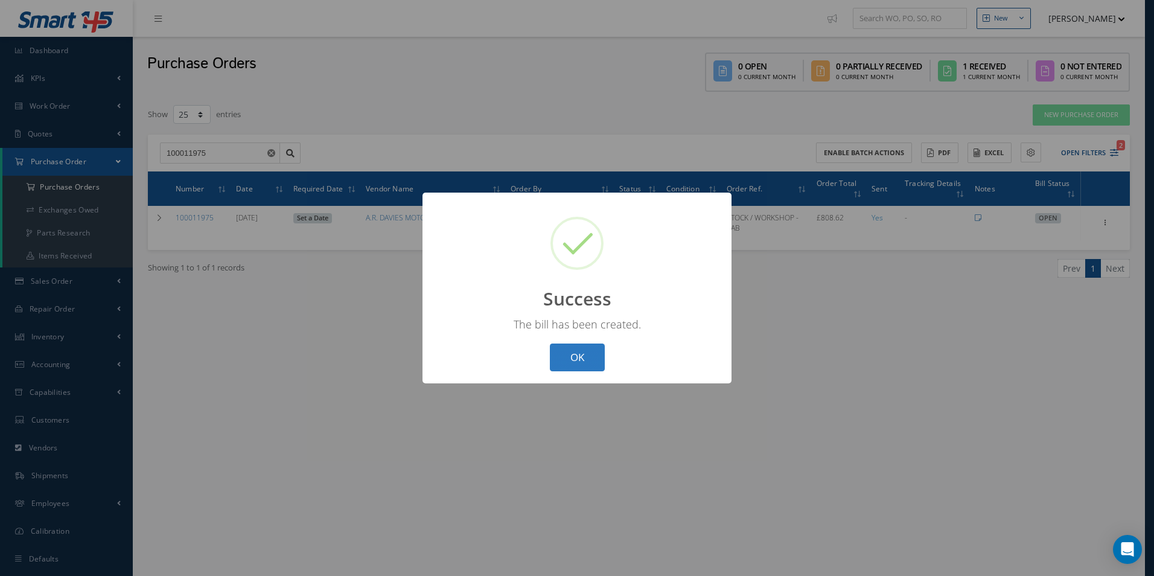
click at [588, 357] on button "OK" at bounding box center [577, 357] width 55 height 28
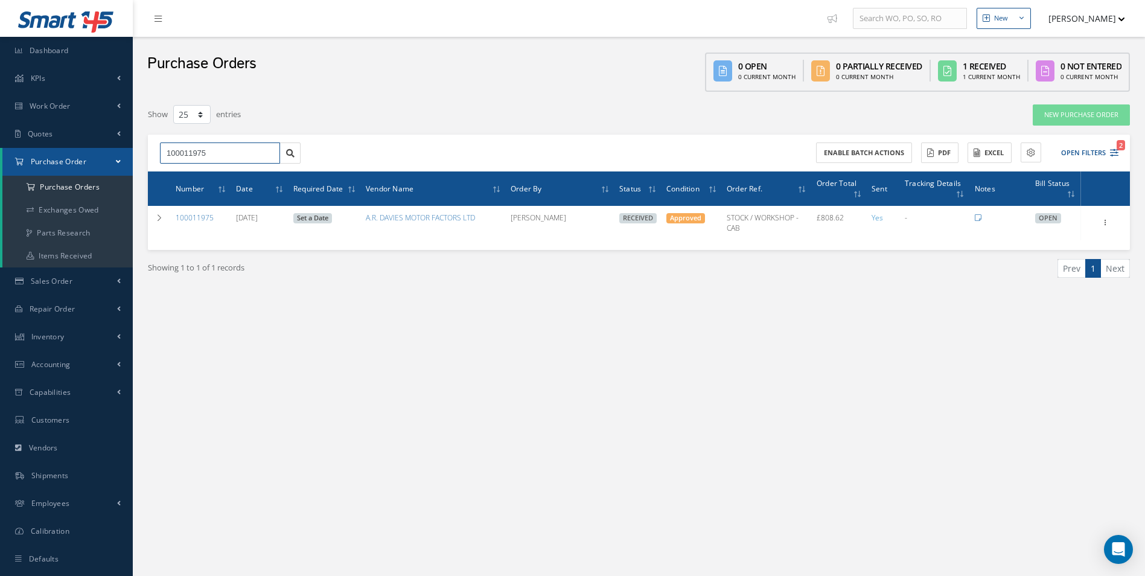
drag, startPoint x: 172, startPoint y: 157, endPoint x: 63, endPoint y: 155, distance: 109.3
click at [78, 157] on div "Smart 145 Dashboard KPIs Work Order Accounting Work Order Work Order Work Order…" at bounding box center [572, 300] width 1145 height 601
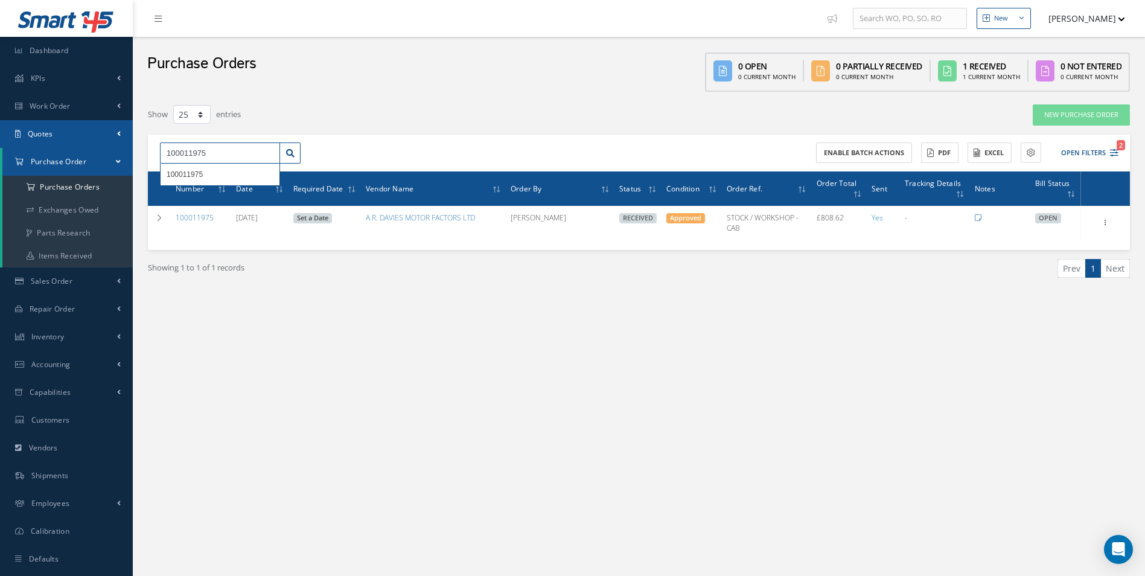
paste input "2004"
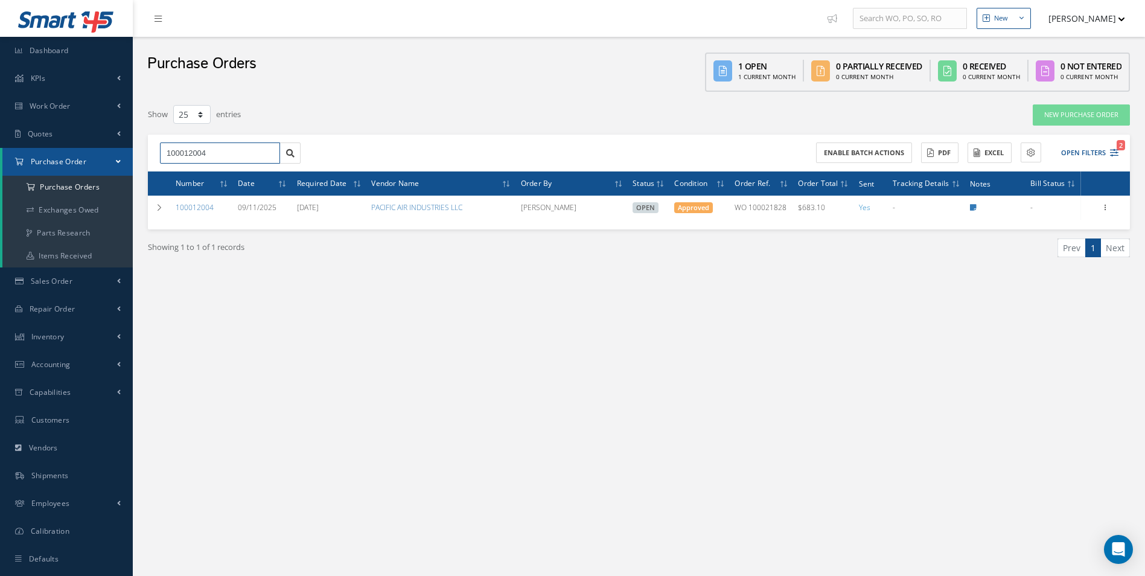
click at [219, 145] on input "100012004" at bounding box center [220, 153] width 120 height 22
drag, startPoint x: 226, startPoint y: 151, endPoint x: 74, endPoint y: 149, distance: 152.7
click at [74, 149] on div "Smart 145 Dashboard KPIs Work Order Accounting Work Order Work Order Work Order…" at bounding box center [572, 300] width 1145 height 601
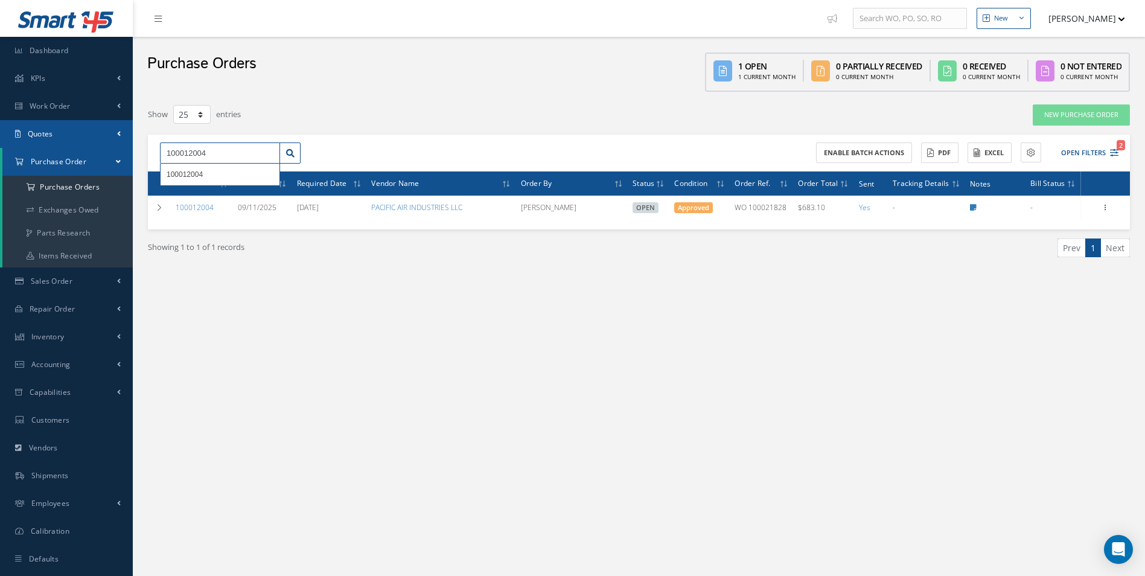
paste input "1982"
type input "100011982"
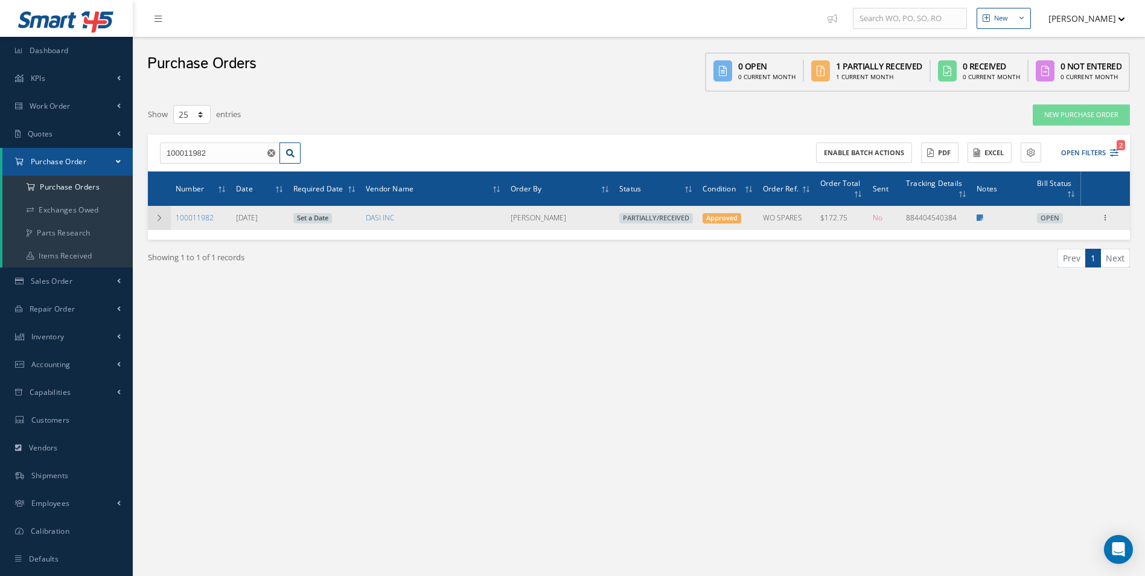
click at [165, 224] on td at bounding box center [159, 218] width 23 height 24
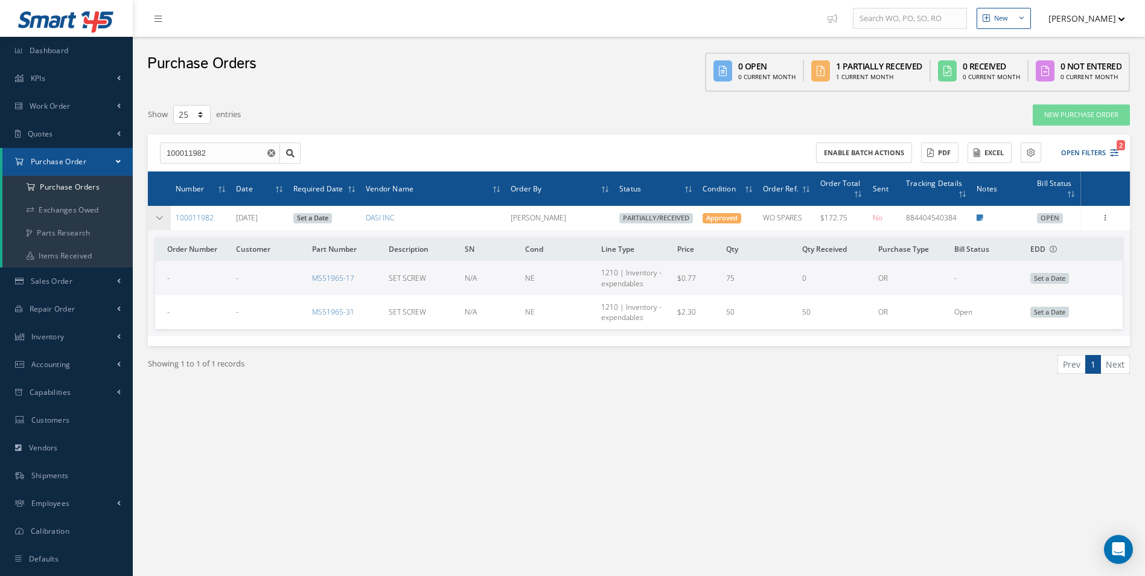
click at [159, 217] on icon at bounding box center [159, 217] width 8 height 7
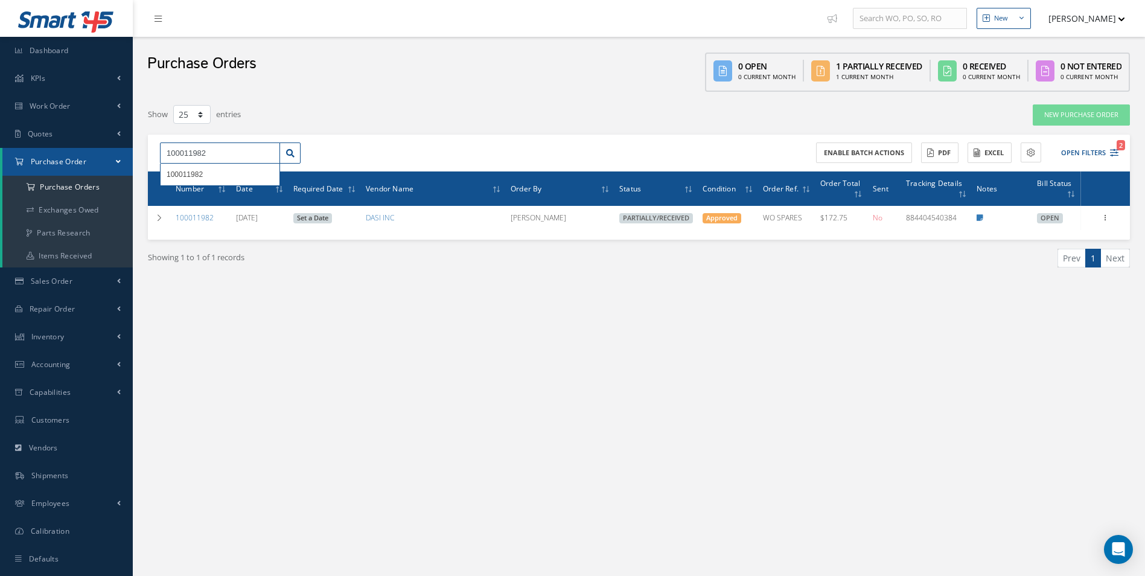
click at [226, 154] on input "100011982" at bounding box center [220, 153] width 120 height 22
click at [267, 155] on input "100011982" at bounding box center [220, 153] width 120 height 22
drag, startPoint x: 257, startPoint y: 156, endPoint x: 0, endPoint y: 144, distance: 256.8
click at [0, 147] on html "Smart 145 Dashboard KPIs Work Order Accounting Work Order Work Order Work Order…" at bounding box center [572, 288] width 1145 height 576
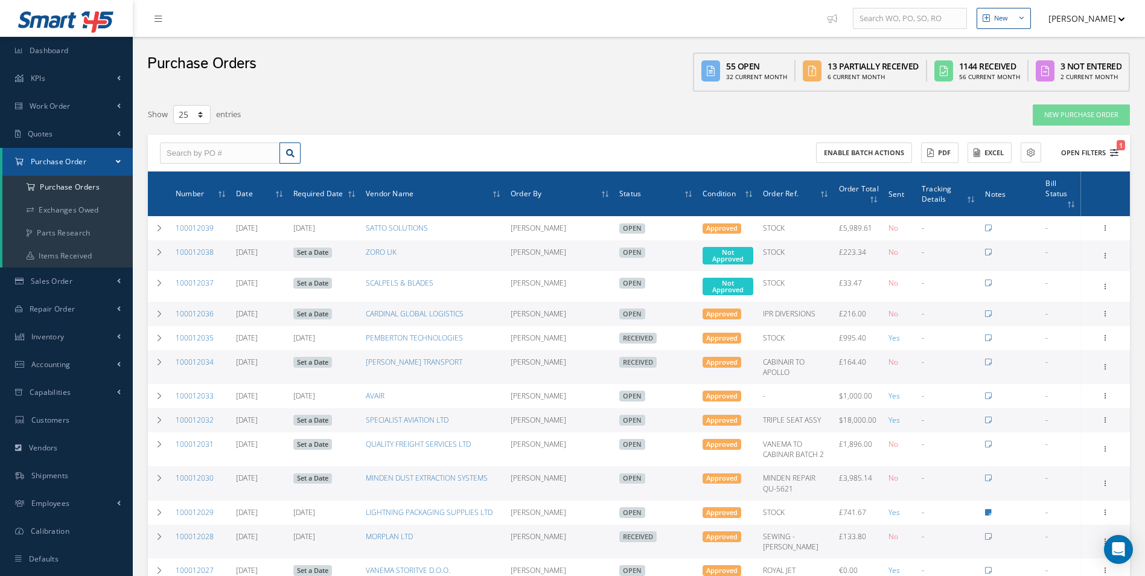
click at [1088, 157] on button "Open Filters 1" at bounding box center [1084, 153] width 68 height 20
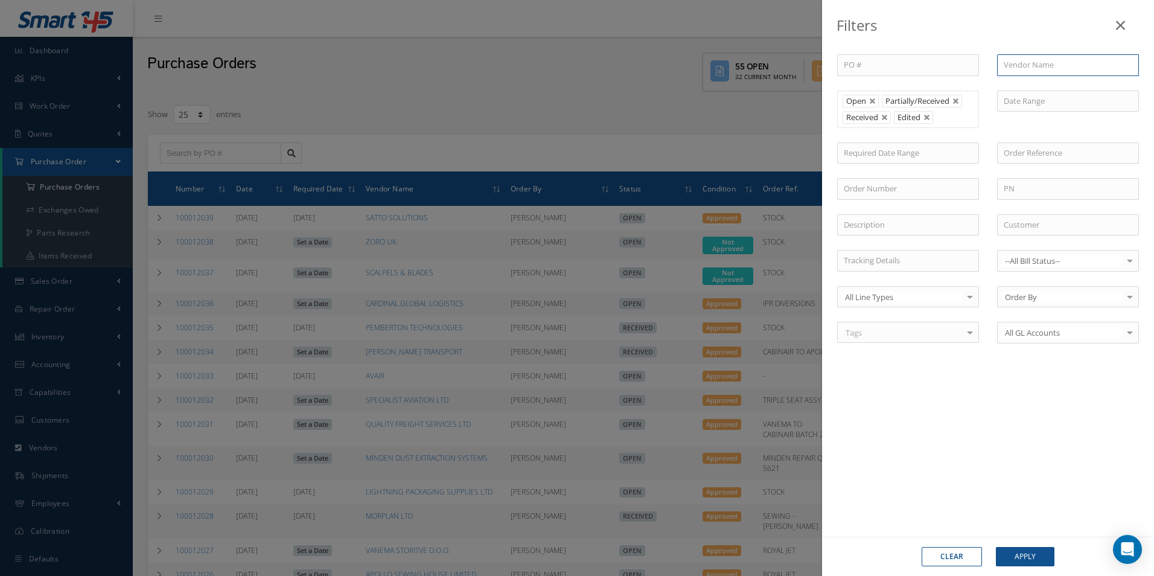
click at [1092, 54] on input "text" at bounding box center [1068, 65] width 142 height 22
click at [1049, 90] on span "ADKWIK LTD" at bounding box center [1026, 86] width 45 height 11
type input "ADKWIK LTD"
click at [1016, 556] on button "Apply" at bounding box center [1025, 556] width 59 height 19
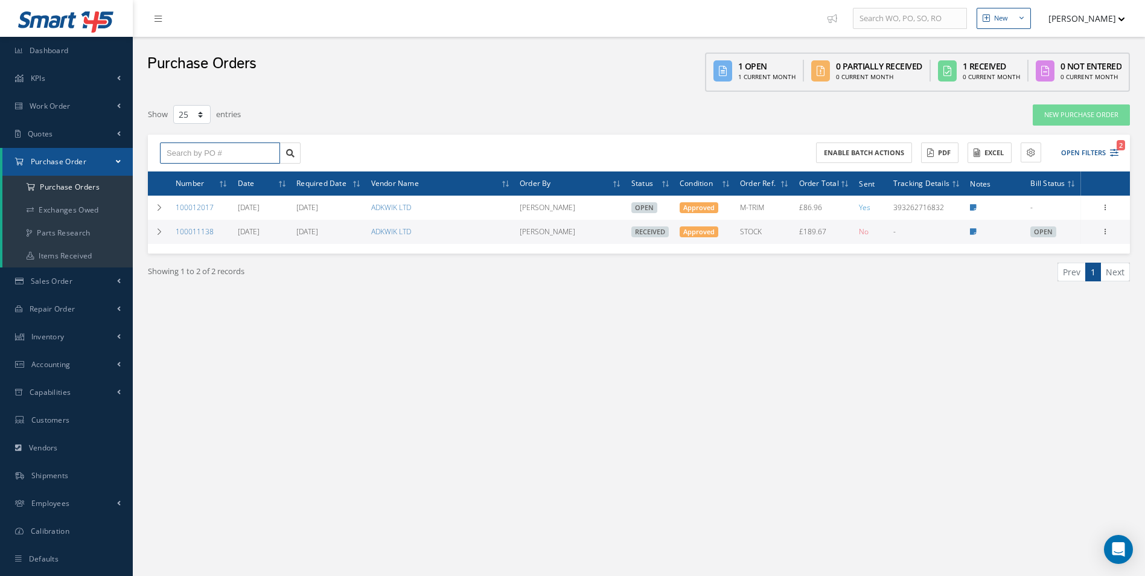
click at [226, 154] on input "text" at bounding box center [220, 153] width 120 height 22
paste input "100011955"
type input "100011955"
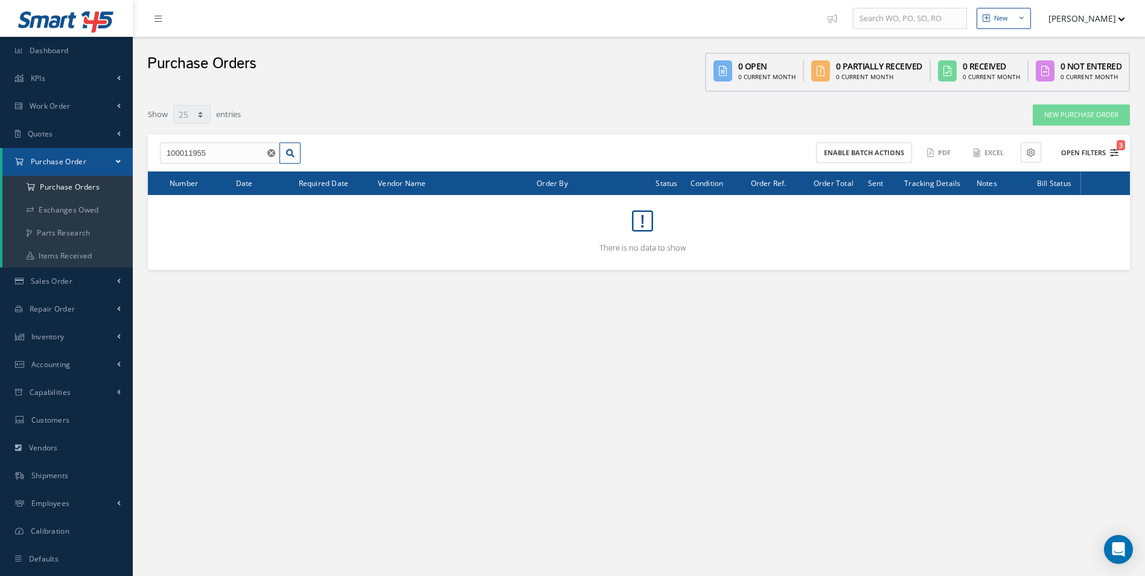
click at [1100, 155] on button "Open Filters 3" at bounding box center [1084, 153] width 68 height 20
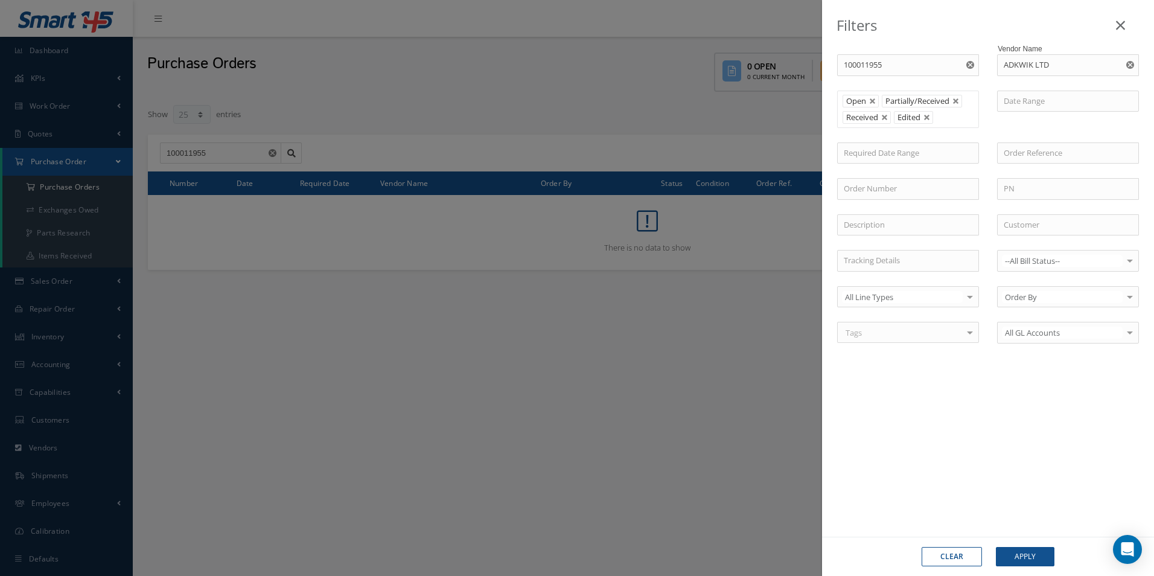
click at [1129, 69] on button "button" at bounding box center [1131, 65] width 15 height 22
click at [1037, 551] on button "Apply" at bounding box center [1025, 556] width 59 height 19
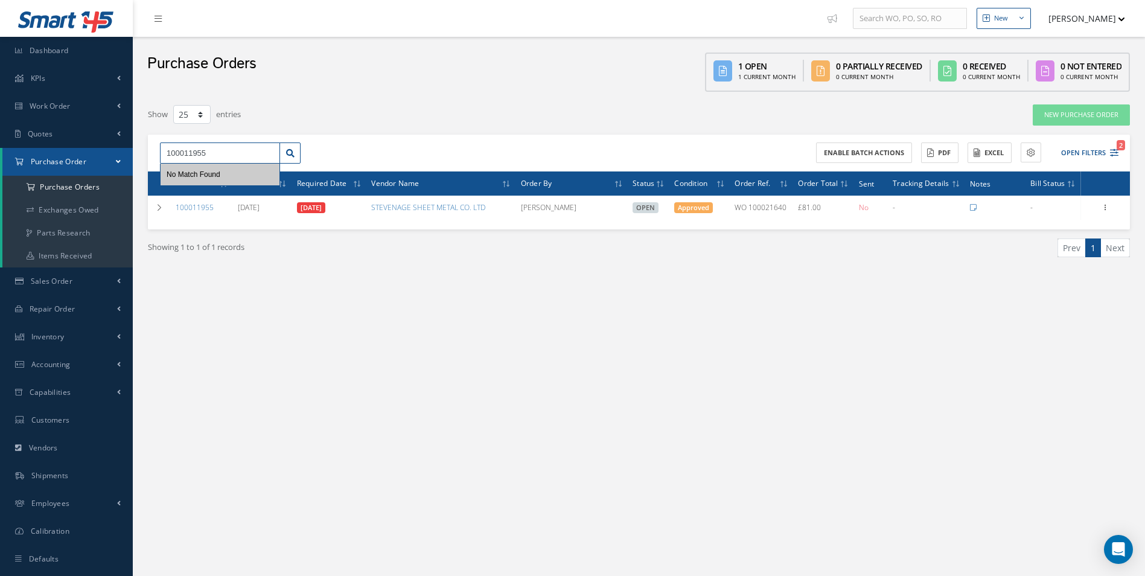
drag, startPoint x: 253, startPoint y: 151, endPoint x: 0, endPoint y: 150, distance: 253.5
click at [0, 151] on html "Smart 145 Dashboard KPIs Work Order Accounting Work Order Work Order Work Order…" at bounding box center [572, 288] width 1145 height 576
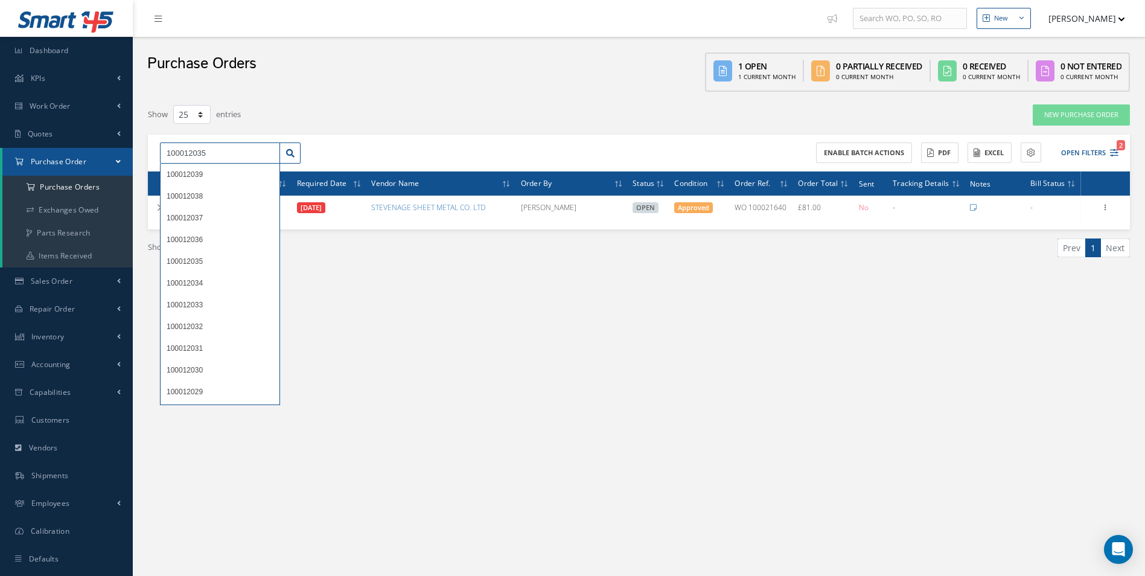
type input "100012035"
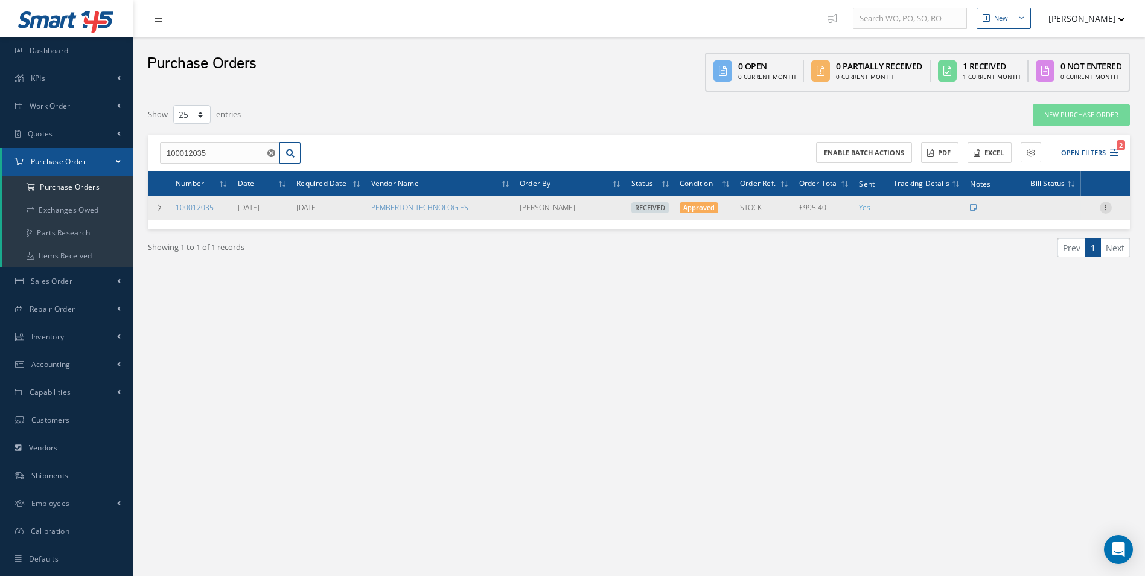
click at [1108, 211] on icon at bounding box center [1106, 207] width 12 height 10
click at [1059, 264] on link "Create Bill" at bounding box center [1049, 262] width 95 height 16
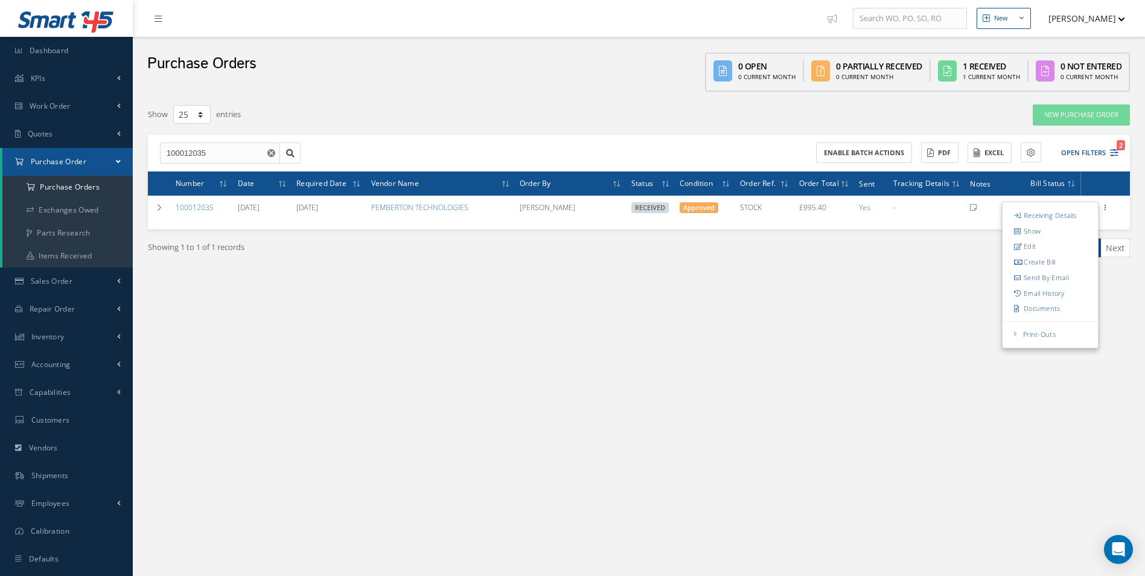
type input "165.90"
type input "0.00"
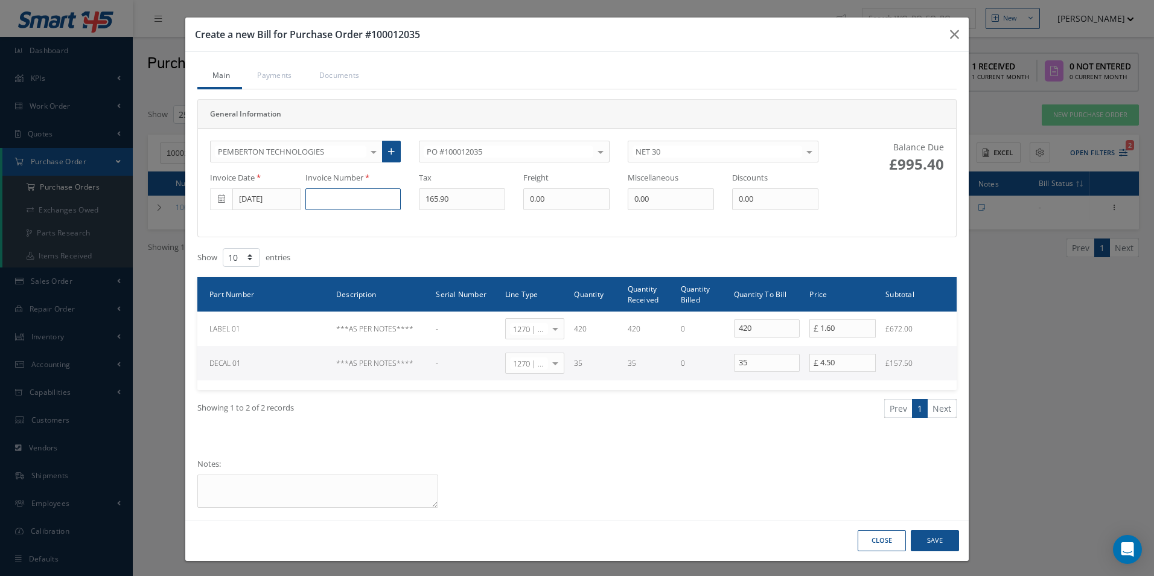
click at [331, 200] on input at bounding box center [352, 199] width 95 height 22
paste input "6358"
type input "6358"
click at [946, 538] on button "Save" at bounding box center [935, 540] width 48 height 21
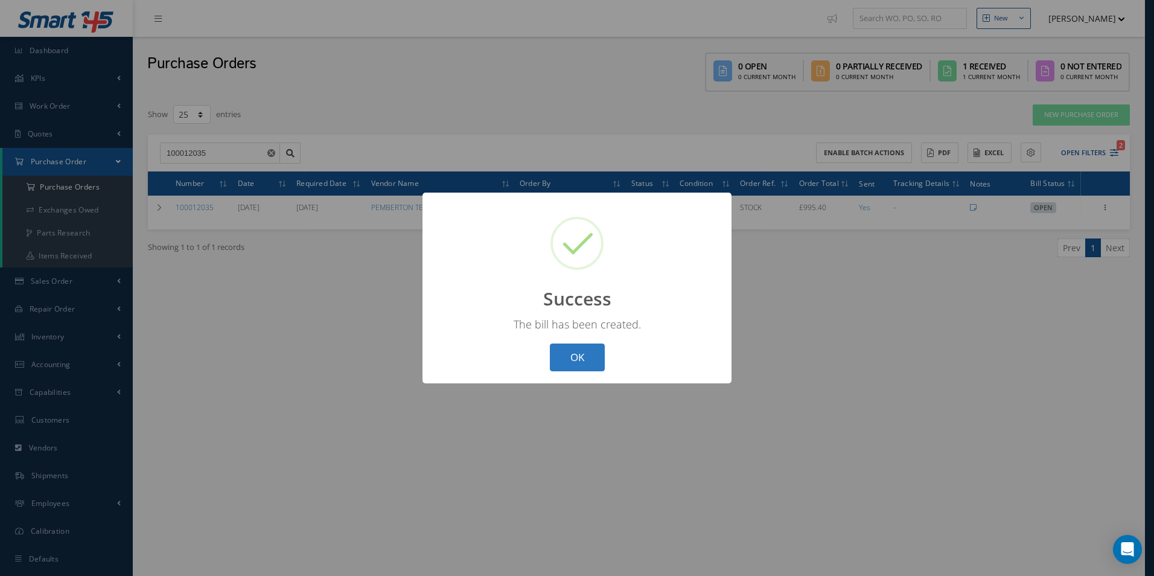
click at [592, 352] on button "OK" at bounding box center [577, 357] width 55 height 28
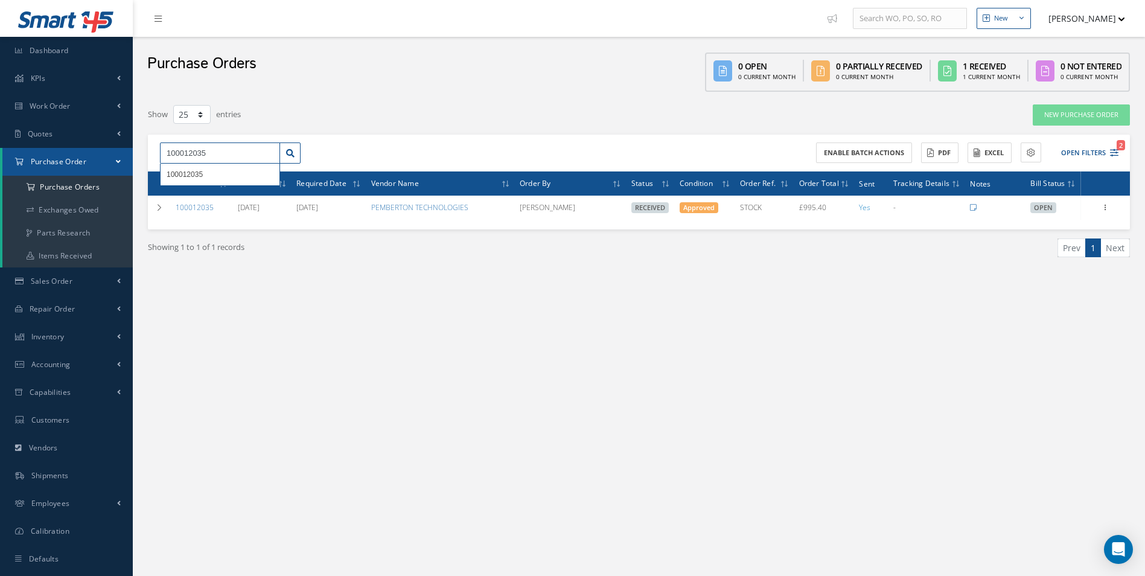
drag, startPoint x: 231, startPoint y: 151, endPoint x: 30, endPoint y: 152, distance: 201.6
click at [60, 155] on div "Smart 145 Dashboard KPIs Work Order Accounting Work Order Work Order Work Order…" at bounding box center [572, 300] width 1145 height 601
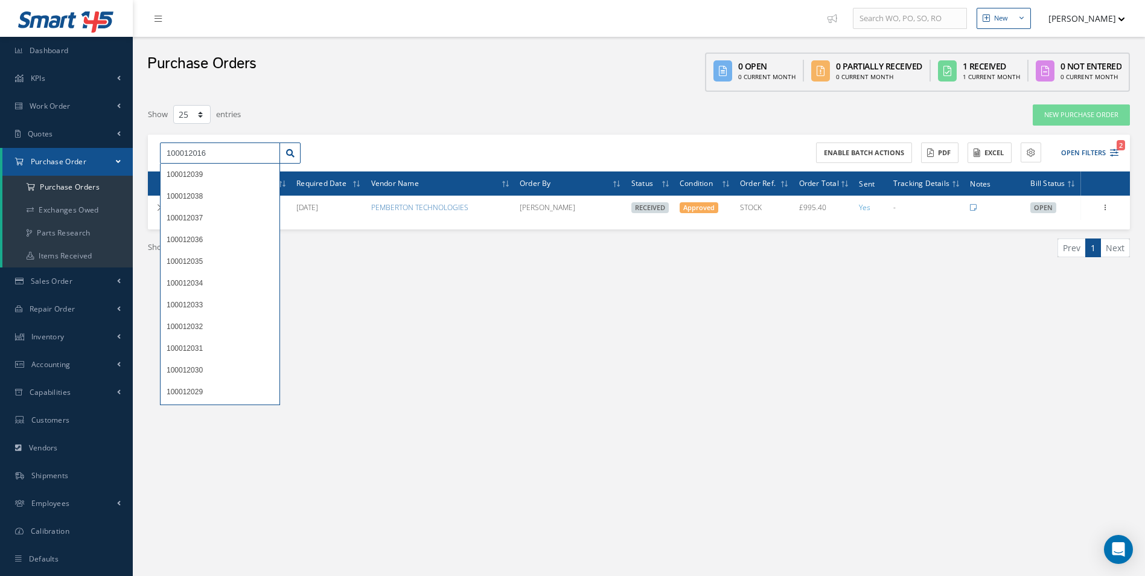
type input "100012016"
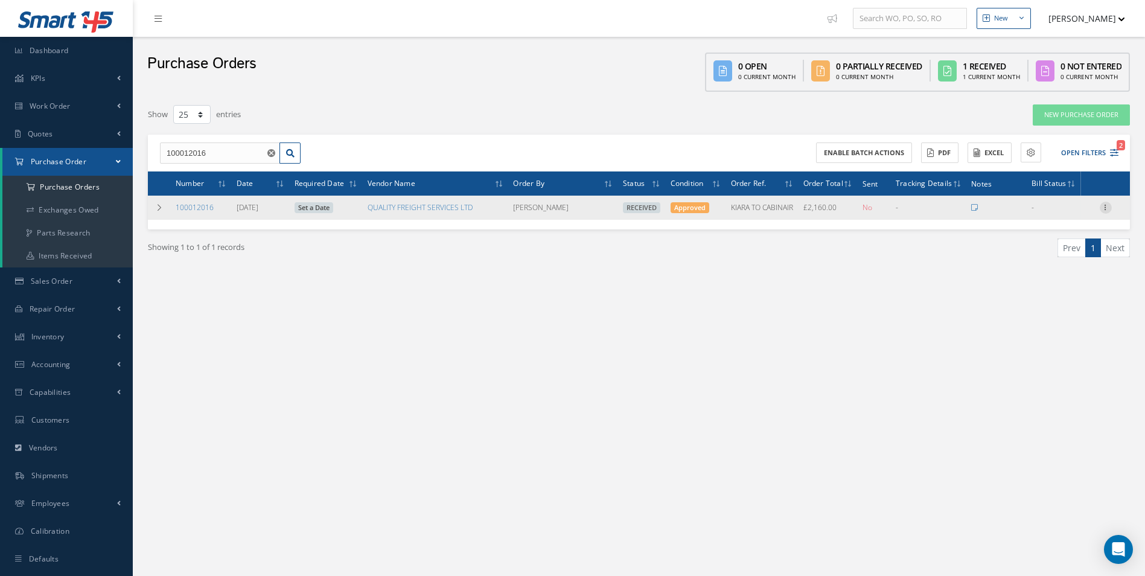
click at [1101, 210] on icon at bounding box center [1106, 207] width 12 height 10
click at [1044, 263] on link "Create Bill" at bounding box center [1049, 262] width 95 height 16
type input "360.00"
type input "0.00"
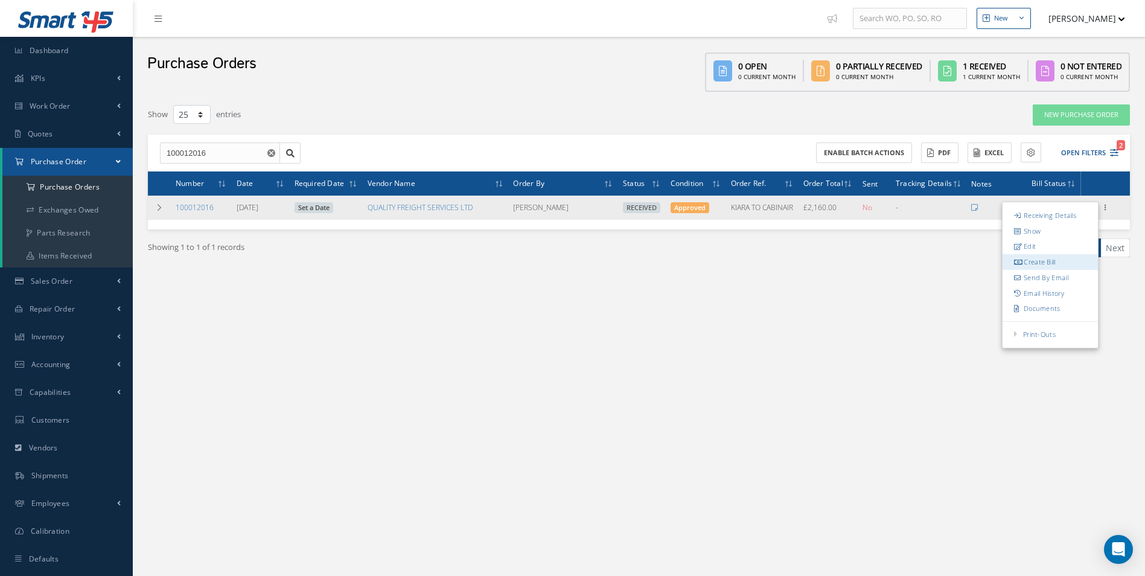
type input "0.00"
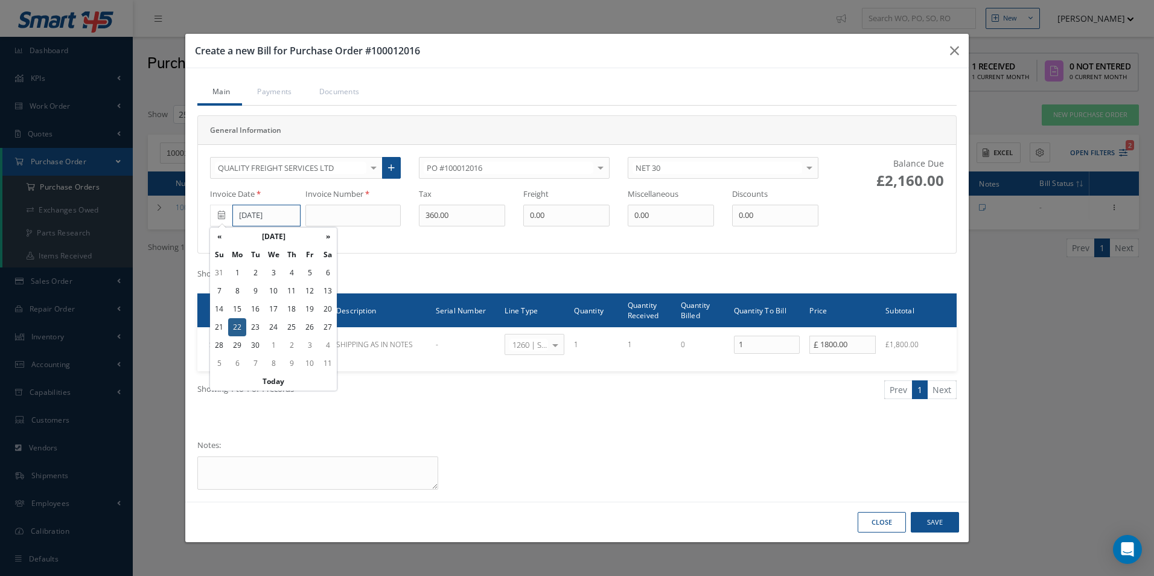
click at [270, 213] on input "[DATE]" at bounding box center [266, 216] width 68 height 22
click at [288, 310] on td "18" at bounding box center [291, 309] width 18 height 18
type input "[DATE]"
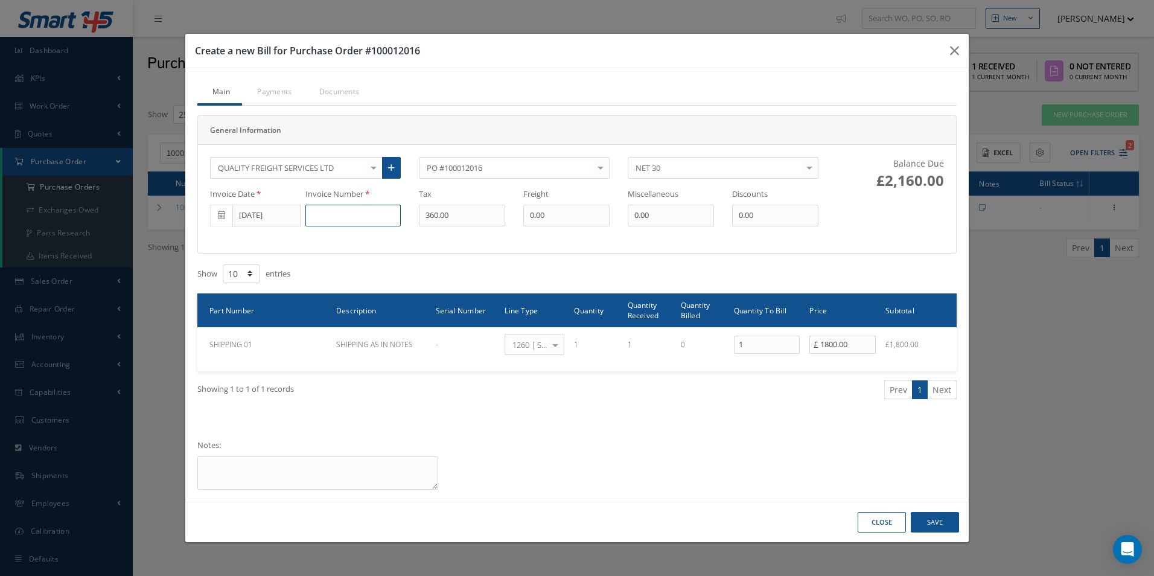
click at [347, 215] on input at bounding box center [352, 216] width 95 height 22
type input "653401"
type input "0"
click at [948, 522] on button "Save" at bounding box center [935, 522] width 48 height 21
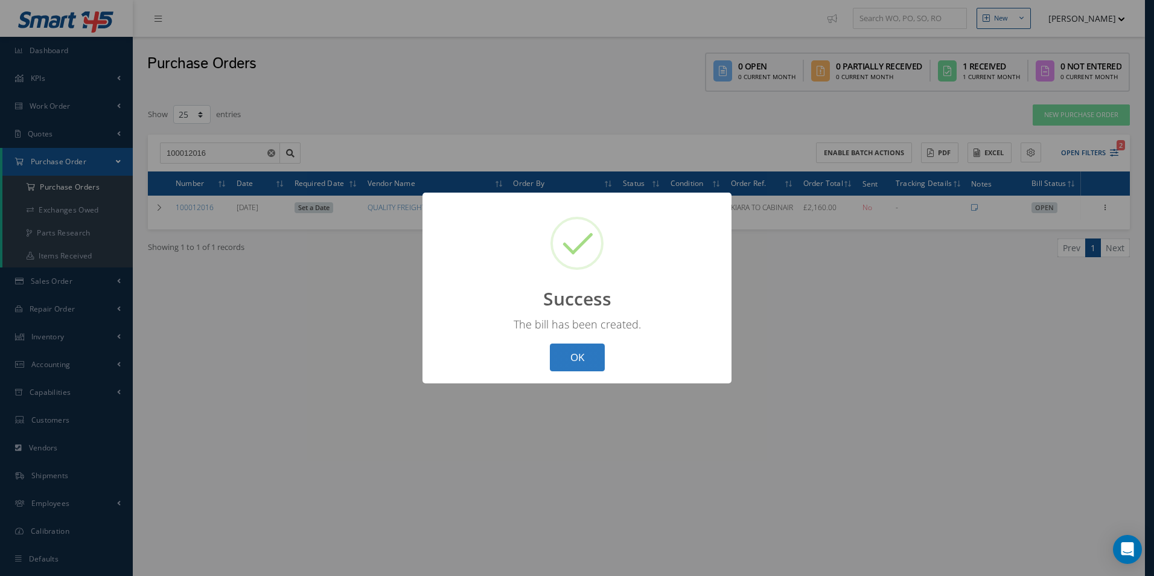
click at [587, 354] on button "OK" at bounding box center [577, 357] width 55 height 28
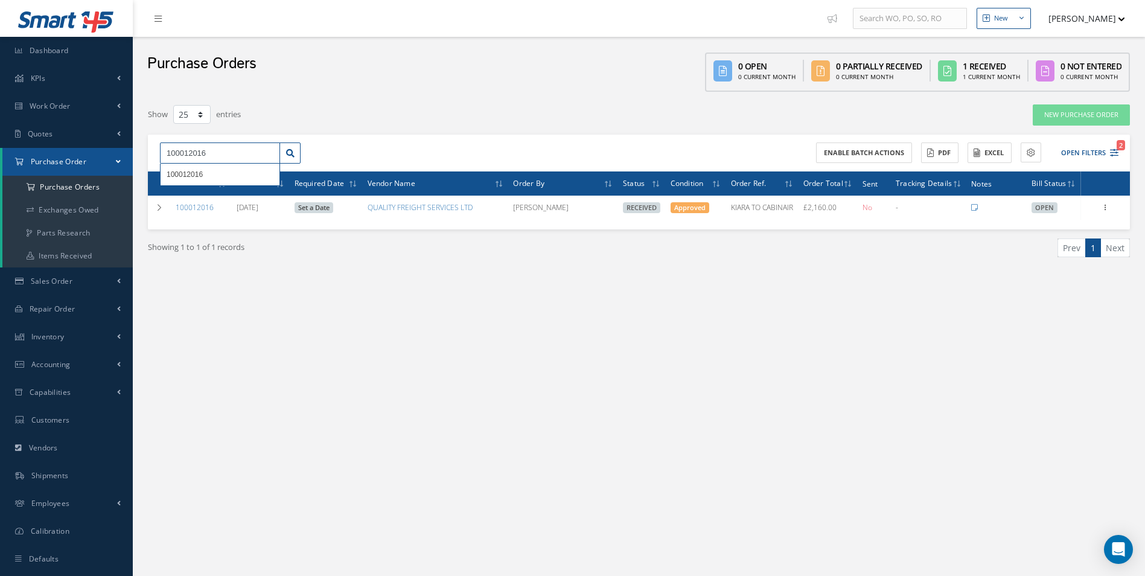
drag, startPoint x: 220, startPoint y: 161, endPoint x: 0, endPoint y: 170, distance: 219.9
click at [4, 170] on div "Smart 145 Dashboard KPIs Work Order Accounting Work Order Work Order Work Order…" at bounding box center [572, 300] width 1145 height 601
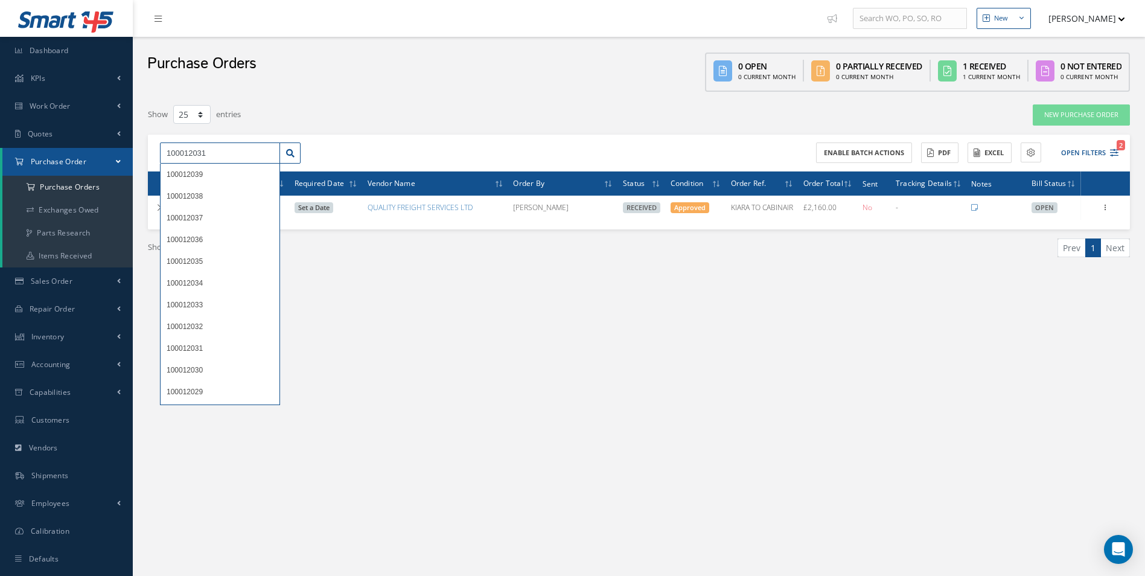
type input "100012031"
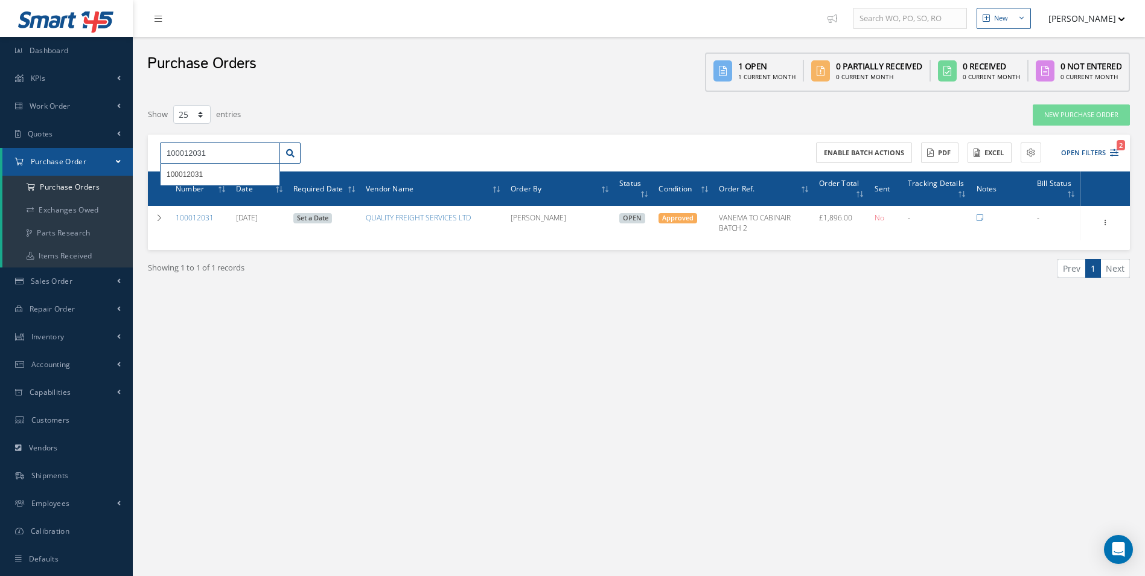
drag, startPoint x: 220, startPoint y: 149, endPoint x: 0, endPoint y: 162, distance: 220.1
click at [0, 162] on html "Smart 145 Dashboard KPIs Work Order Accounting Work Order Work Order Work Order…" at bounding box center [572, 288] width 1145 height 576
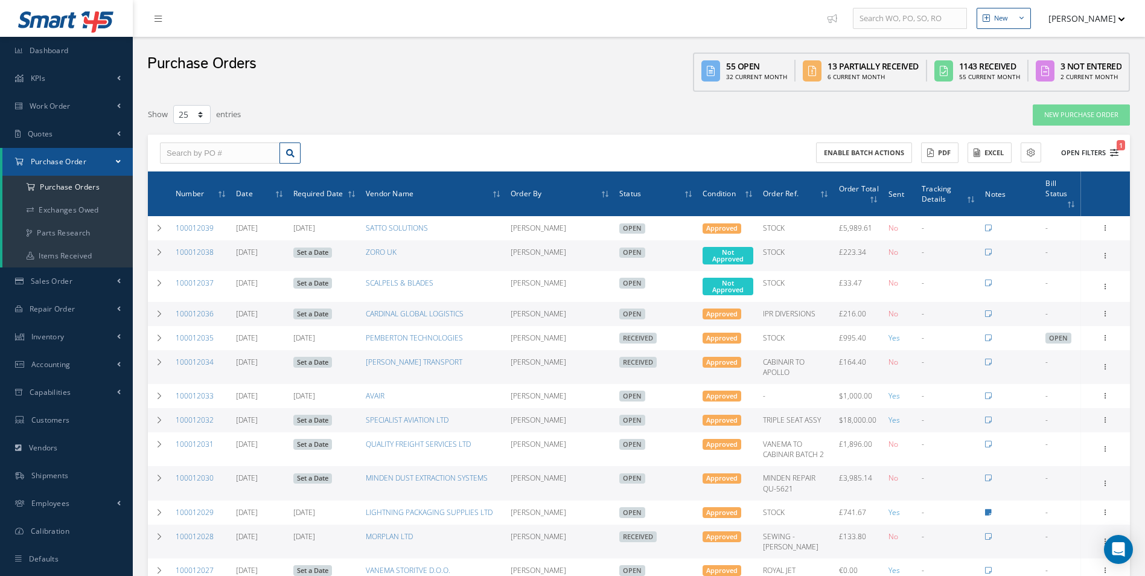
click at [1079, 155] on button "Open Filters 1" at bounding box center [1084, 153] width 68 height 20
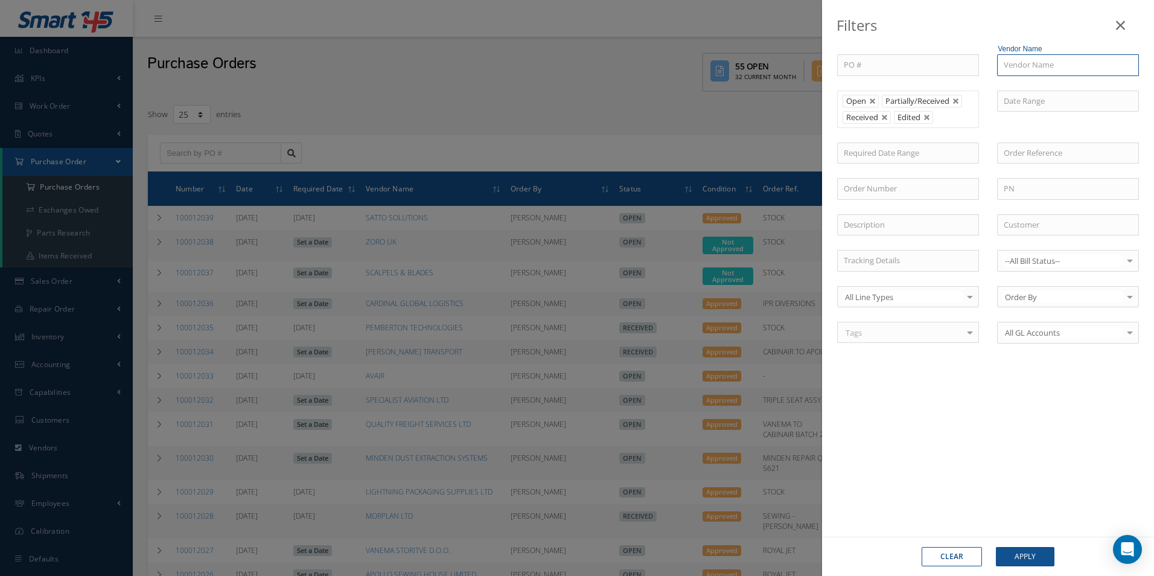
click at [1031, 69] on input "text" at bounding box center [1068, 65] width 142 height 22
click at [1051, 83] on div "M-TRIM LTD" at bounding box center [1068, 87] width 129 height 12
type input "M-TRIM LTD"
click at [1036, 554] on button "Apply" at bounding box center [1025, 556] width 59 height 19
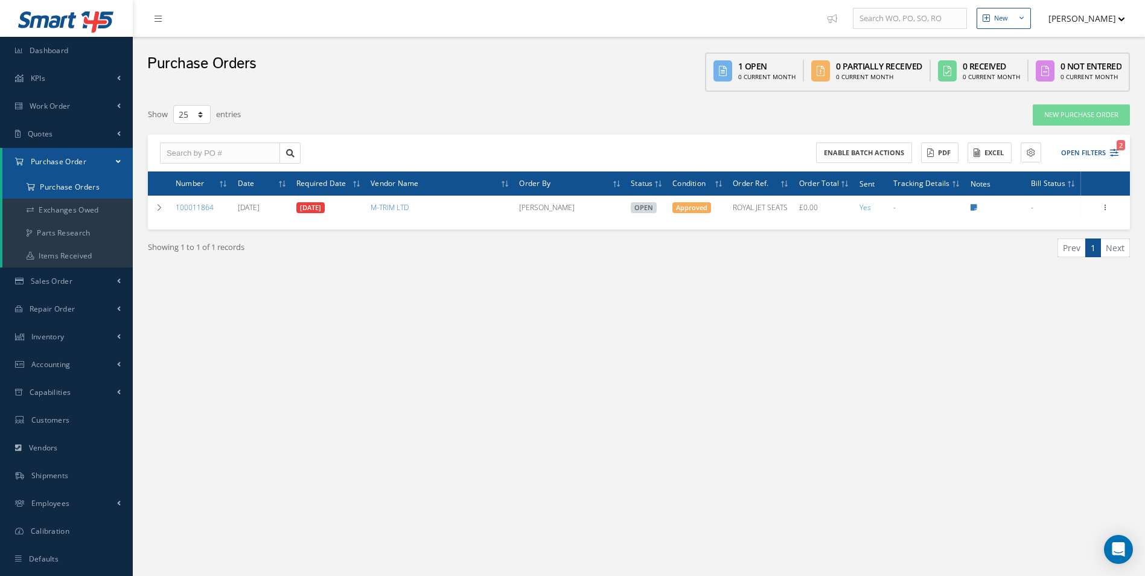
click at [86, 186] on a=1&status_id=2&status_id=3&status_id=5&collapsedFilters"] "Purchase Orders" at bounding box center [67, 187] width 130 height 23
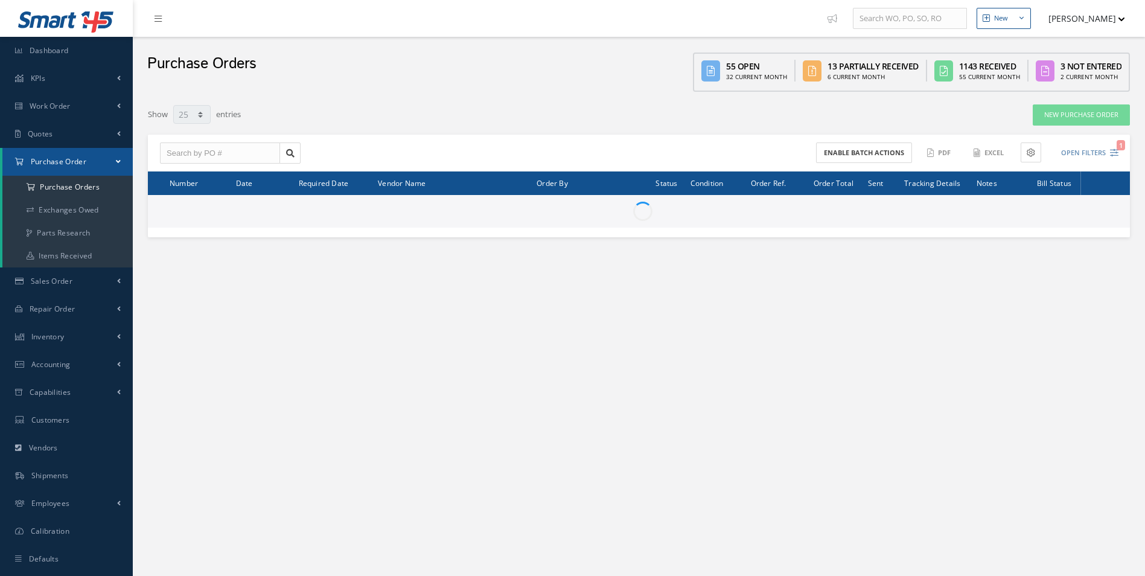
select select "25"
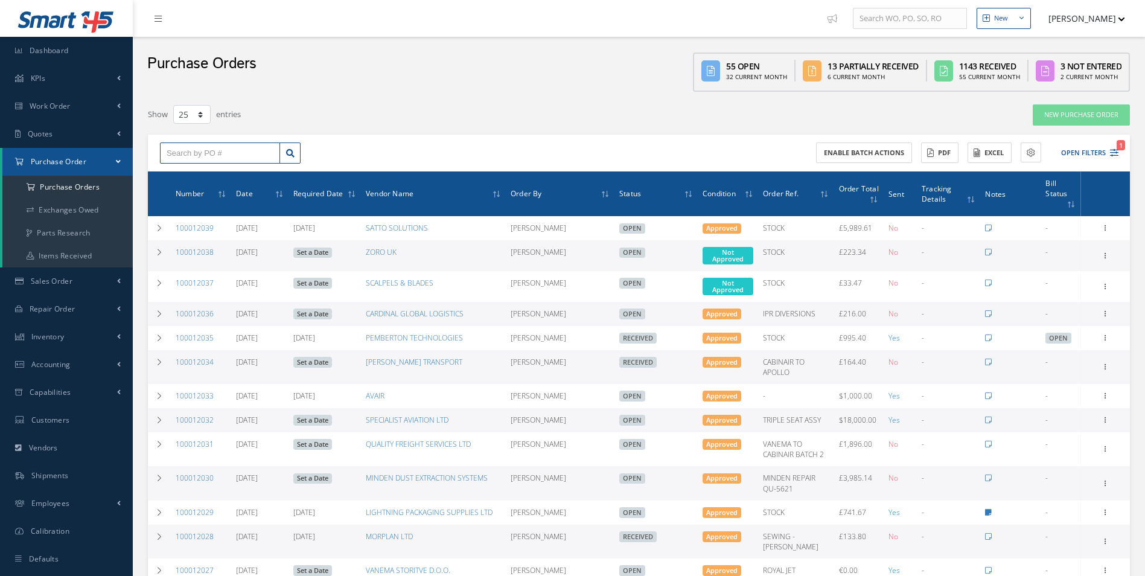
drag, startPoint x: 176, startPoint y: 153, endPoint x: 229, endPoint y: 151, distance: 53.1
click at [176, 153] on input "text" at bounding box center [220, 153] width 120 height 22
paste input "100012012"
type input "100012012"
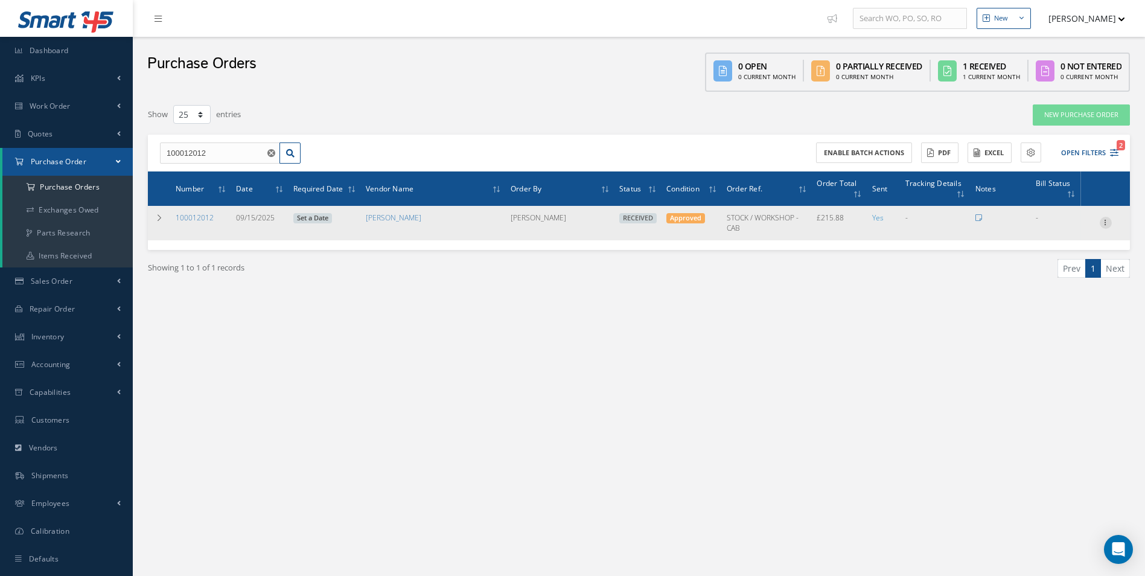
click at [1104, 220] on icon at bounding box center [1106, 222] width 12 height 10
click at [1052, 277] on link "Create Bill" at bounding box center [1049, 278] width 95 height 16
type input "35.98"
type input "0.00"
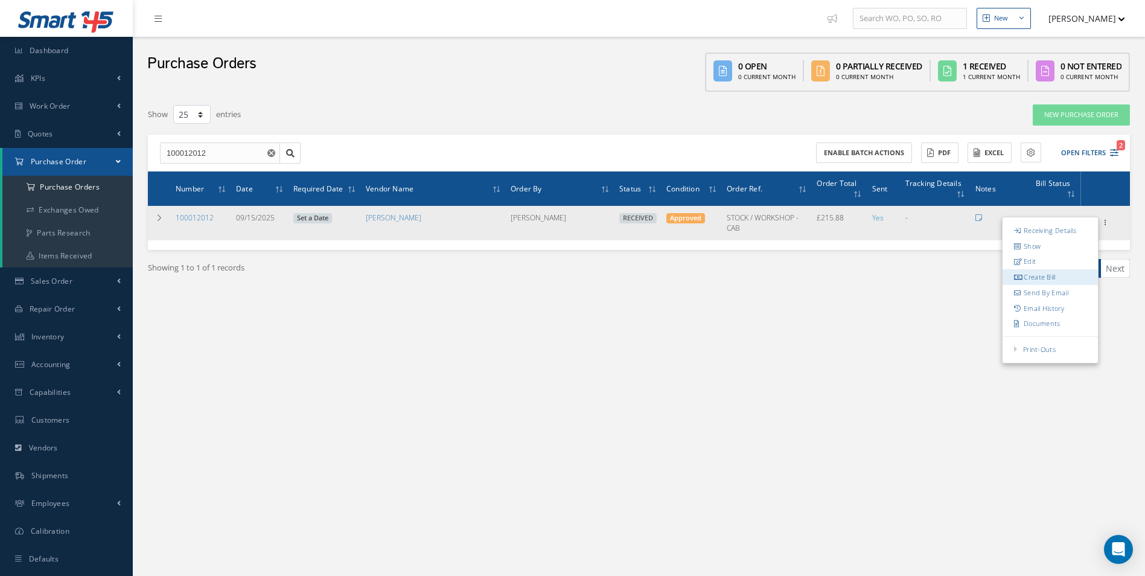
type input "0.00"
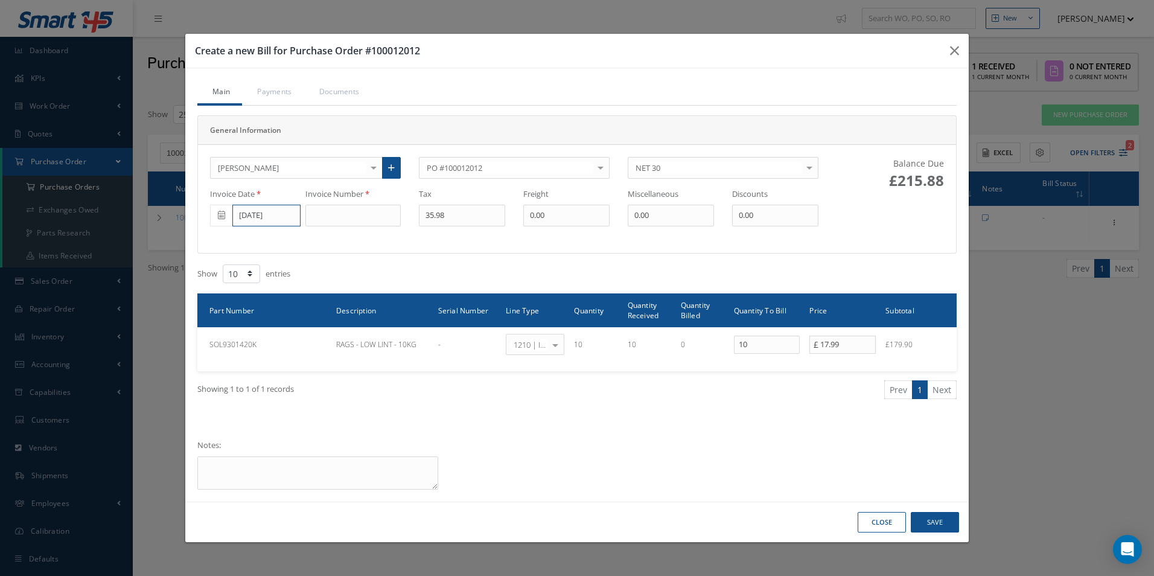
click at [251, 218] on input "[DATE]" at bounding box center [266, 216] width 68 height 22
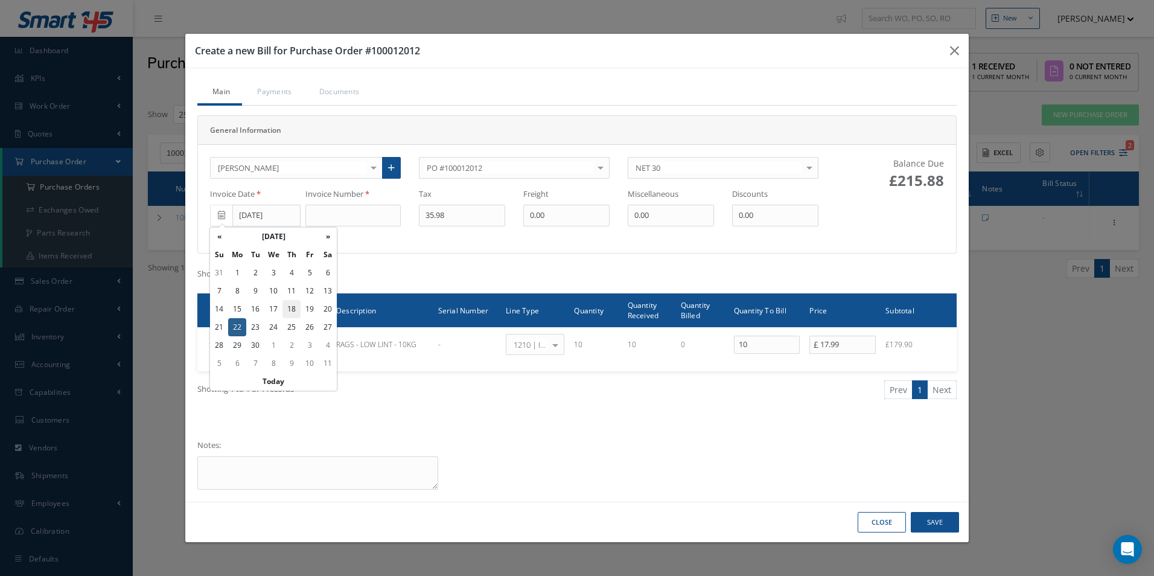
click at [294, 308] on td "18" at bounding box center [291, 309] width 18 height 18
type input "[DATE]"
click at [362, 218] on input at bounding box center [352, 216] width 95 height 22
click at [342, 203] on div "Invoice Number" at bounding box center [357, 207] width 104 height 38
paste input "0016462494"
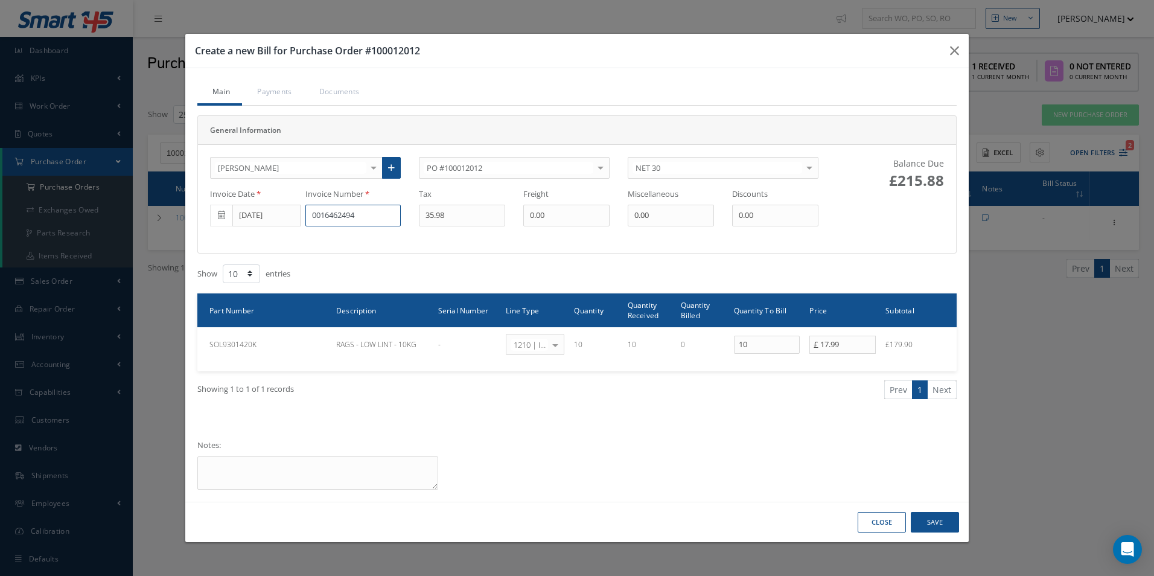
click at [350, 213] on input "0016462494" at bounding box center [352, 216] width 95 height 22
paste input "0016462494"
paste input
type input "001646249494"
click at [932, 523] on button "Save" at bounding box center [935, 522] width 48 height 21
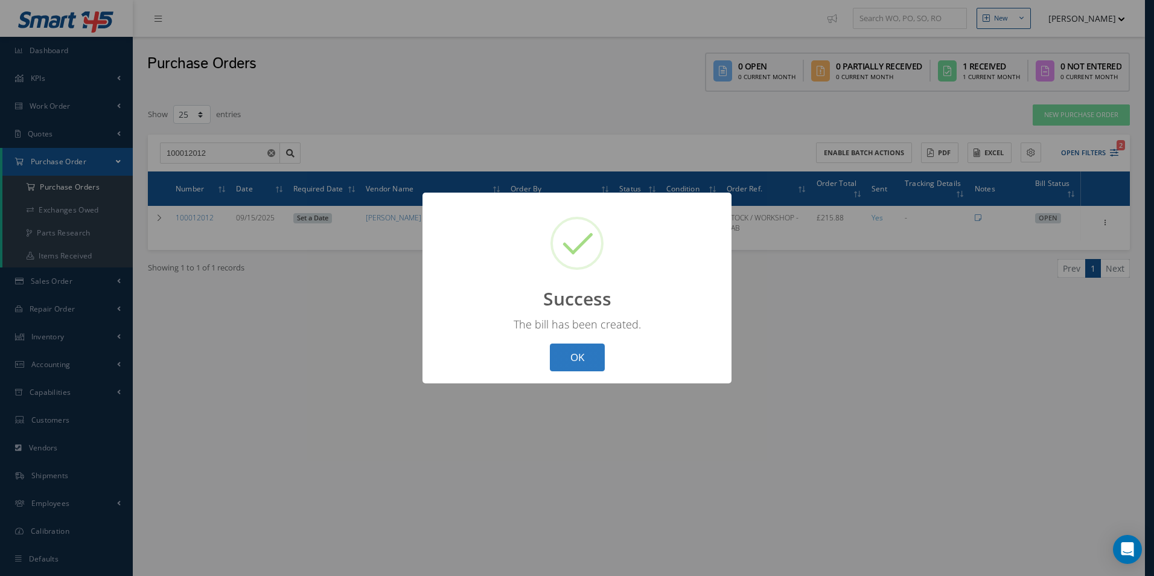
click at [575, 357] on button "OK" at bounding box center [577, 357] width 55 height 28
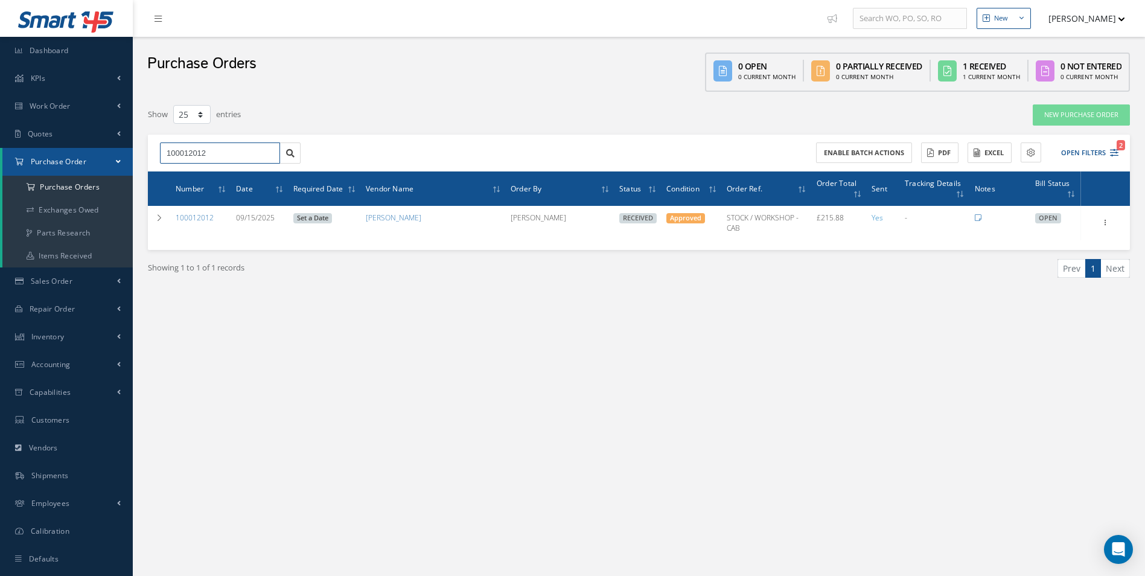
click at [0, 156] on html "Smart 145 Dashboard KPIs Work Order Accounting Work Order Work Order Work Order…" at bounding box center [572, 288] width 1145 height 576
type input "100011717"
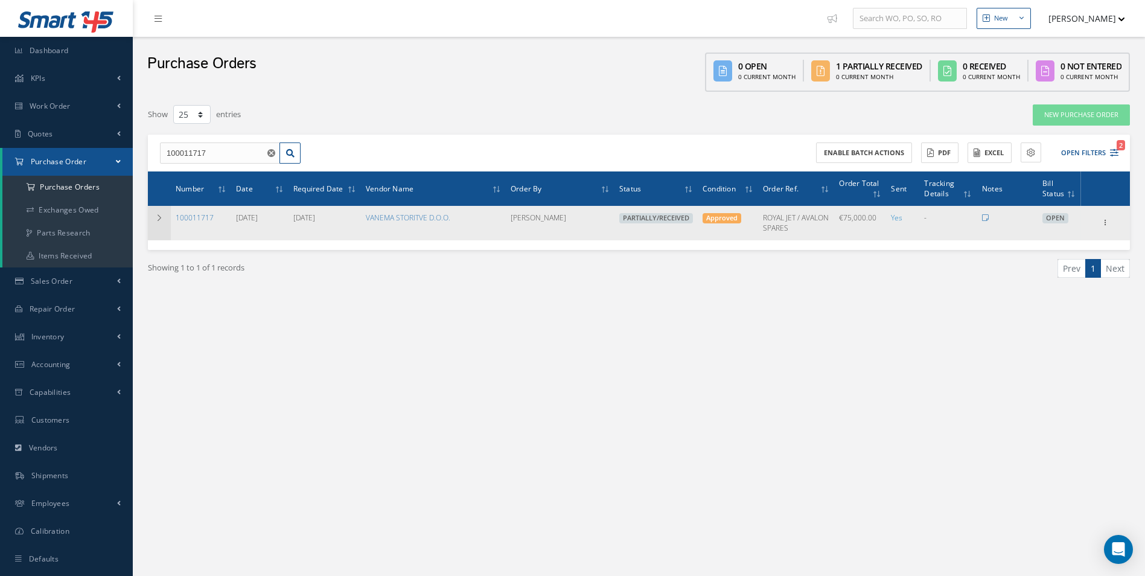
click at [153, 220] on td at bounding box center [159, 223] width 23 height 34
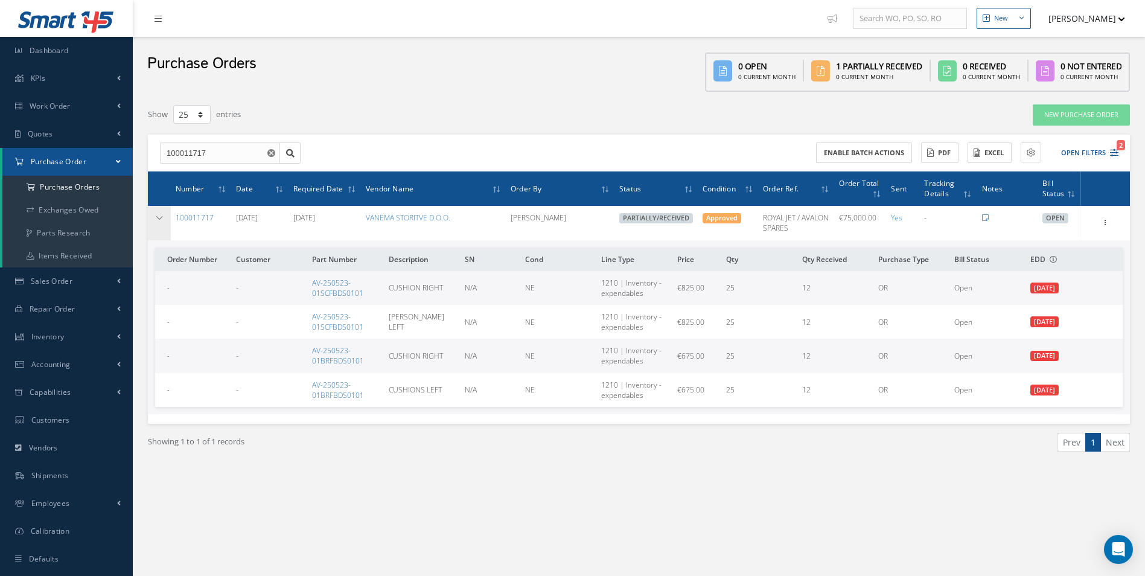
click at [153, 220] on td at bounding box center [159, 223] width 23 height 34
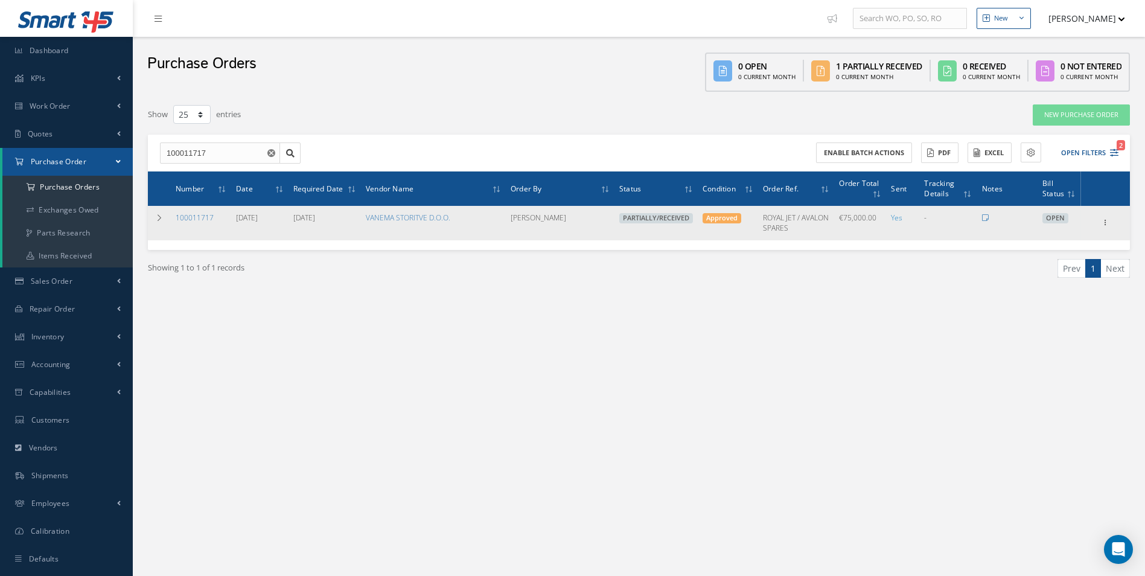
click at [1112, 225] on div "Receive Show Edit Create Bill Send By Email Email History Documents Print-Outs …" at bounding box center [1105, 222] width 14 height 14
click at [1106, 226] on icon at bounding box center [1106, 222] width 12 height 10
click at [1071, 275] on link "Create Bill" at bounding box center [1049, 278] width 95 height 16
type input "0.00"
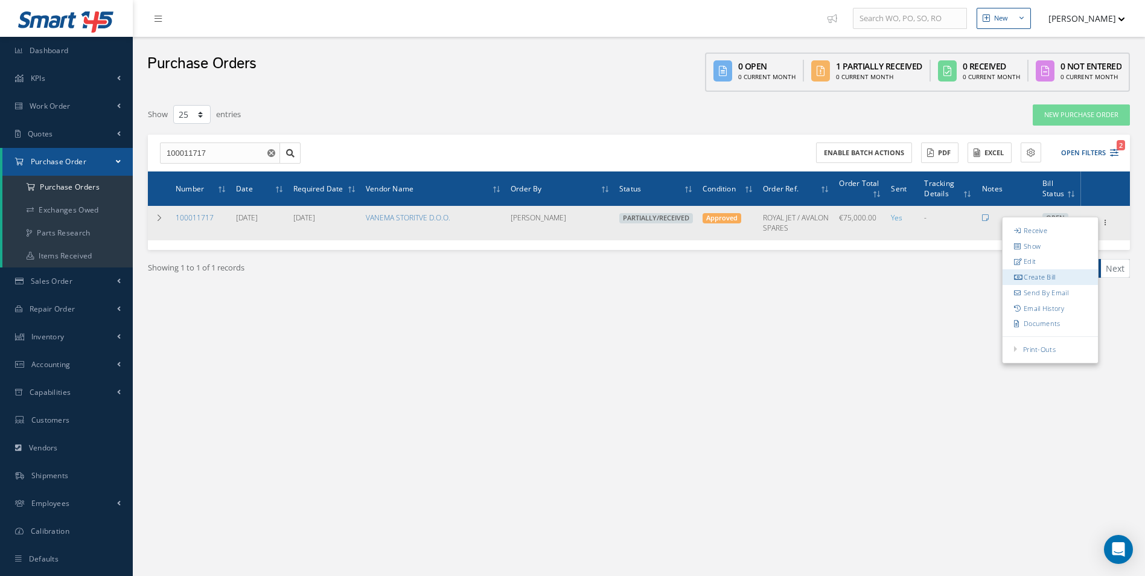
type input "0.00"
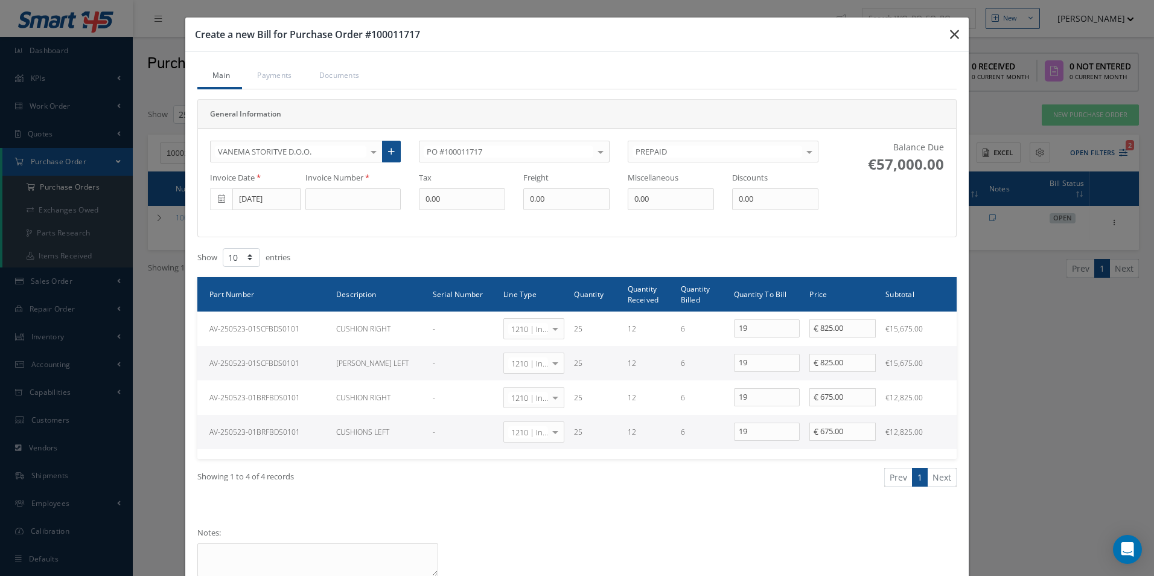
click at [955, 33] on button "button" at bounding box center [954, 35] width 28 height 34
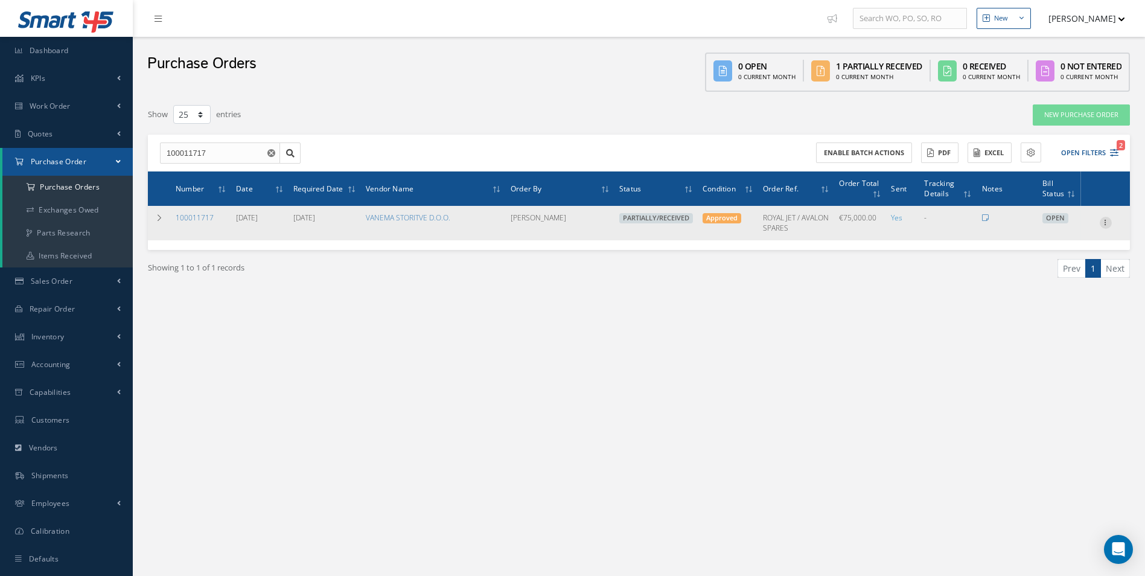
click at [1104, 223] on icon at bounding box center [1106, 222] width 12 height 10
click at [1057, 277] on link "Create Bill" at bounding box center [1049, 278] width 95 height 16
type input "0.00"
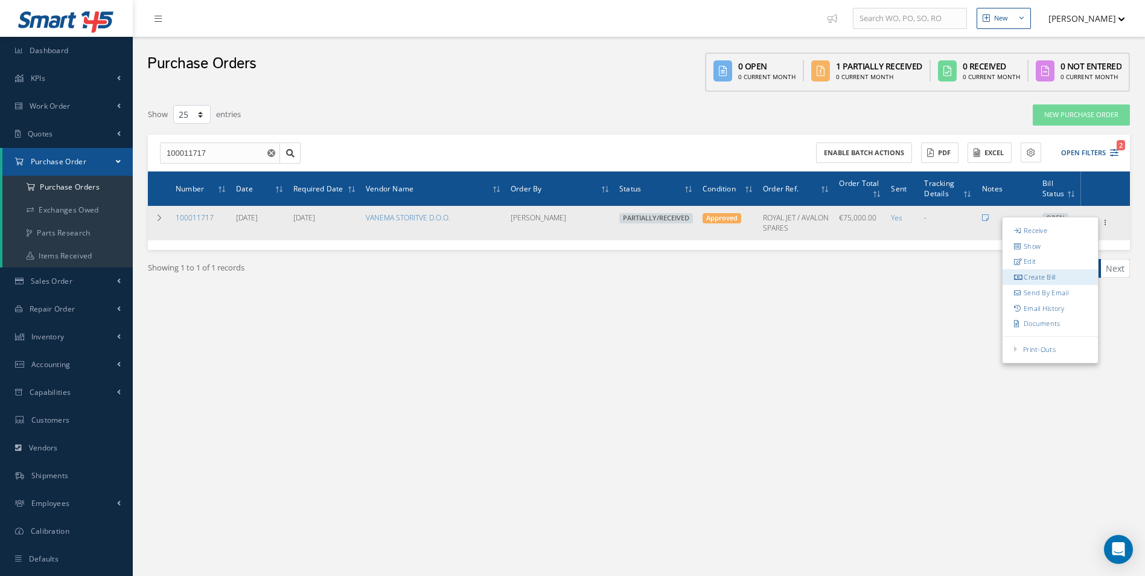
type input "0.00"
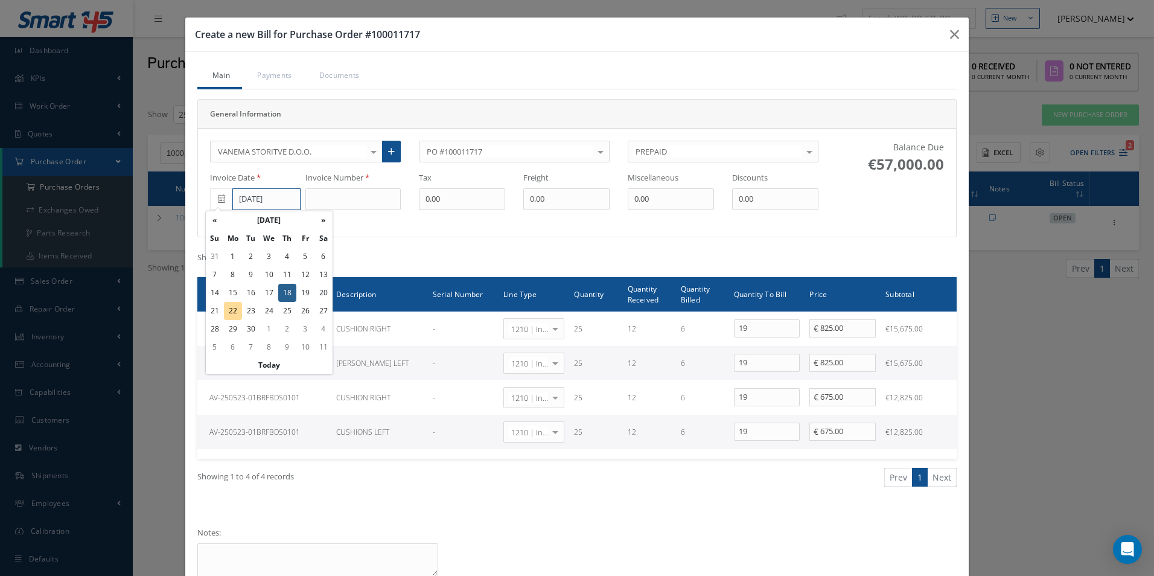
click at [259, 202] on input "[DATE]" at bounding box center [266, 199] width 68 height 22
click at [235, 290] on td "15" at bounding box center [233, 293] width 18 height 18
type input "09/15/2025"
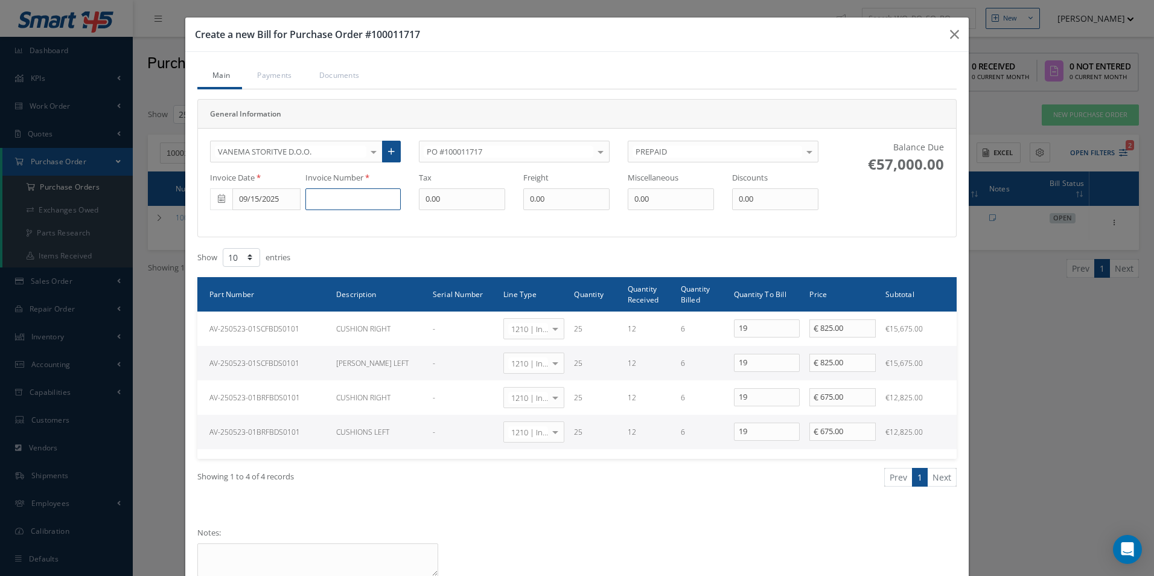
click at [346, 209] on input at bounding box center [352, 199] width 95 height 22
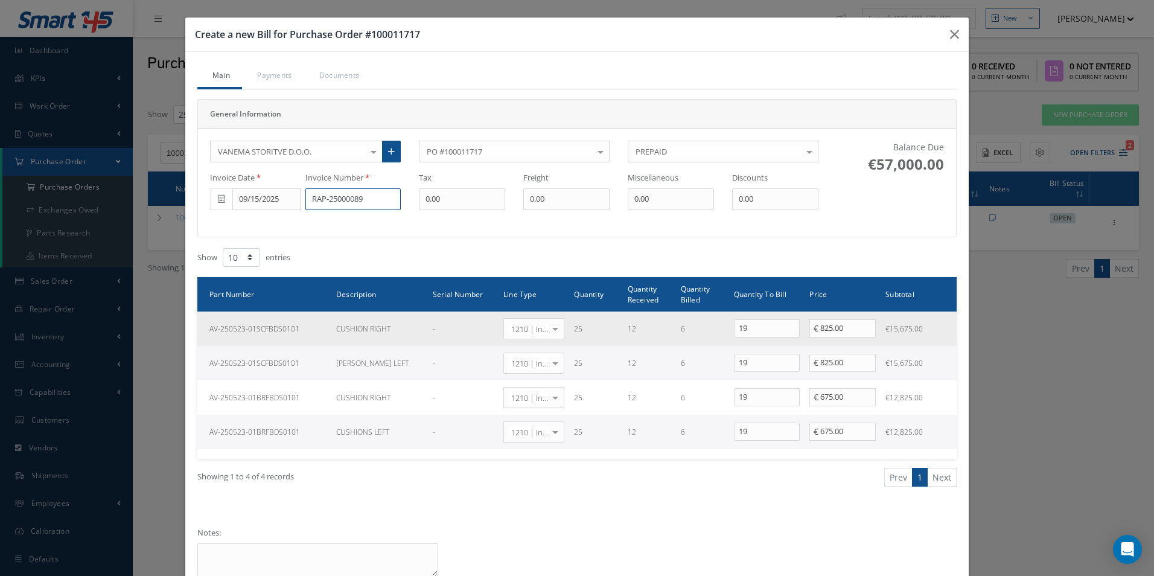
type input "RAP-25000089"
drag, startPoint x: 756, startPoint y: 333, endPoint x: 532, endPoint y: 322, distance: 224.8
click at [569, 326] on tr "AV-250523-01SCFBDS0101 CUSHION RIGHT - 1210 | Inventory - expendables Select Ge…" at bounding box center [576, 328] width 759 height 34
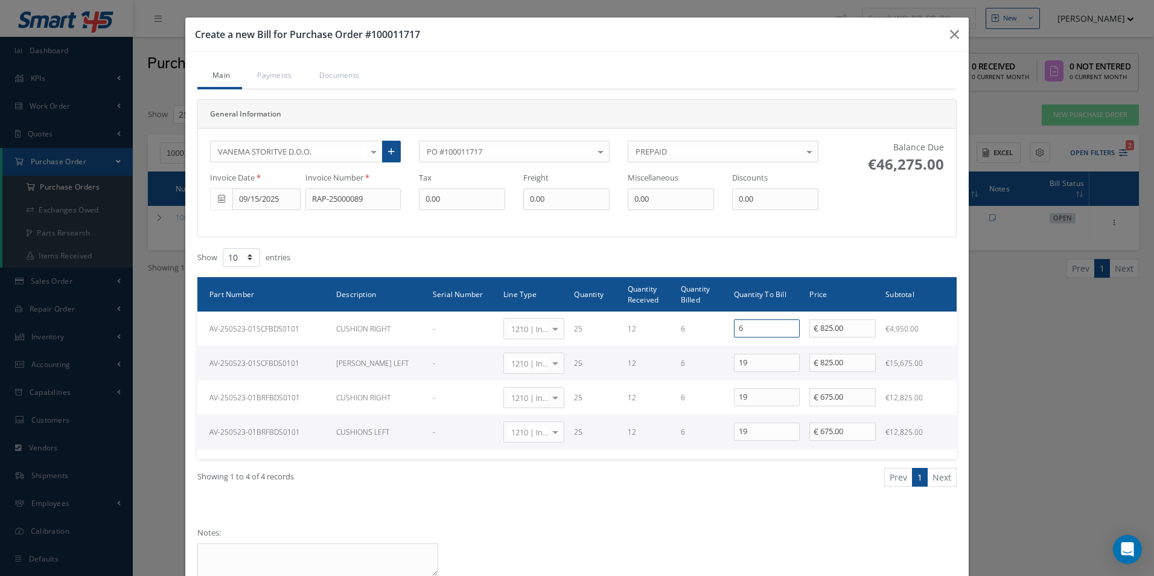
type input "6"
click at [700, 374] on tr "AV-250523-01SCFBDS0101 [PERSON_NAME] LEFT - 1210 | Inventory - expendables Sele…" at bounding box center [576, 363] width 759 height 34
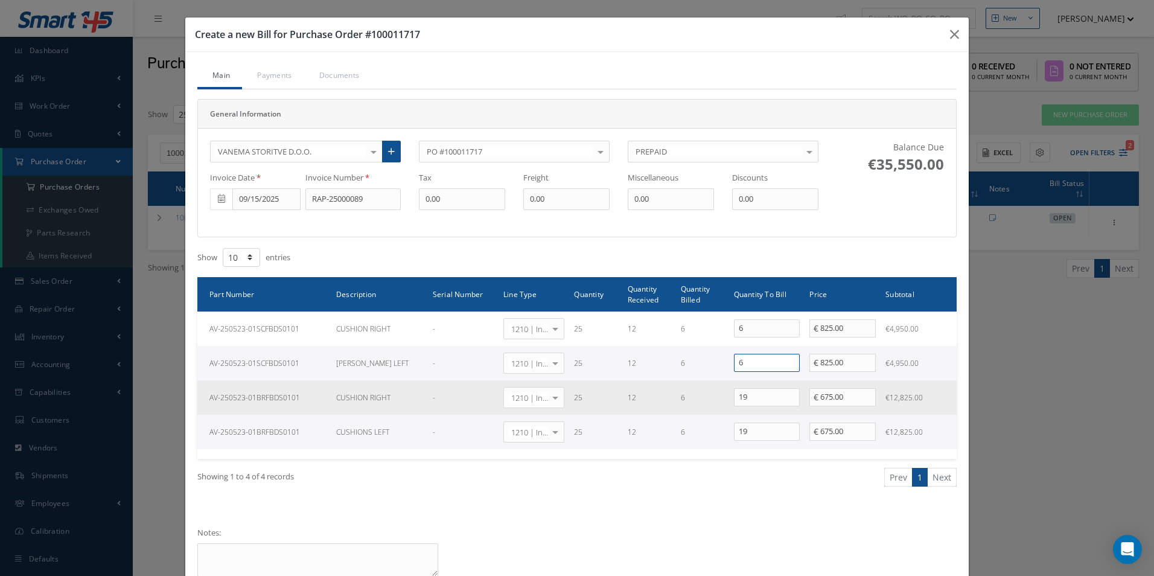
type input "6"
drag, startPoint x: 758, startPoint y: 398, endPoint x: 697, endPoint y: 401, distance: 61.0
click at [697, 401] on tr "AV-250523-01BRFBDS0101 CUSHION RIGHT - 1210 | Inventory - expendables Select Ge…" at bounding box center [576, 397] width 759 height 34
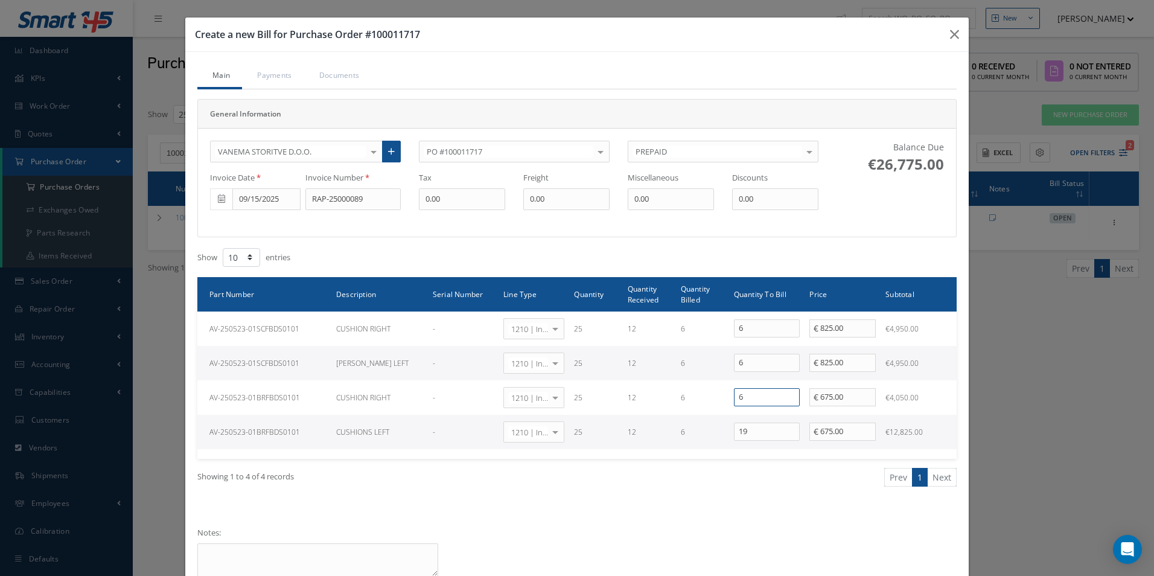
type input "6"
drag, startPoint x: 751, startPoint y: 427, endPoint x: 656, endPoint y: 430, distance: 95.4
click at [657, 430] on tr "AV-250523-01BRFBDS0101 CUSHIONS LEFT - 1210 | Inventory - expendables Select Ge…" at bounding box center [576, 432] width 759 height 34
type input "6"
click at [697, 507] on div "Showing 1 to 4 of 4 records Prev 1 Next" at bounding box center [576, 488] width 777 height 59
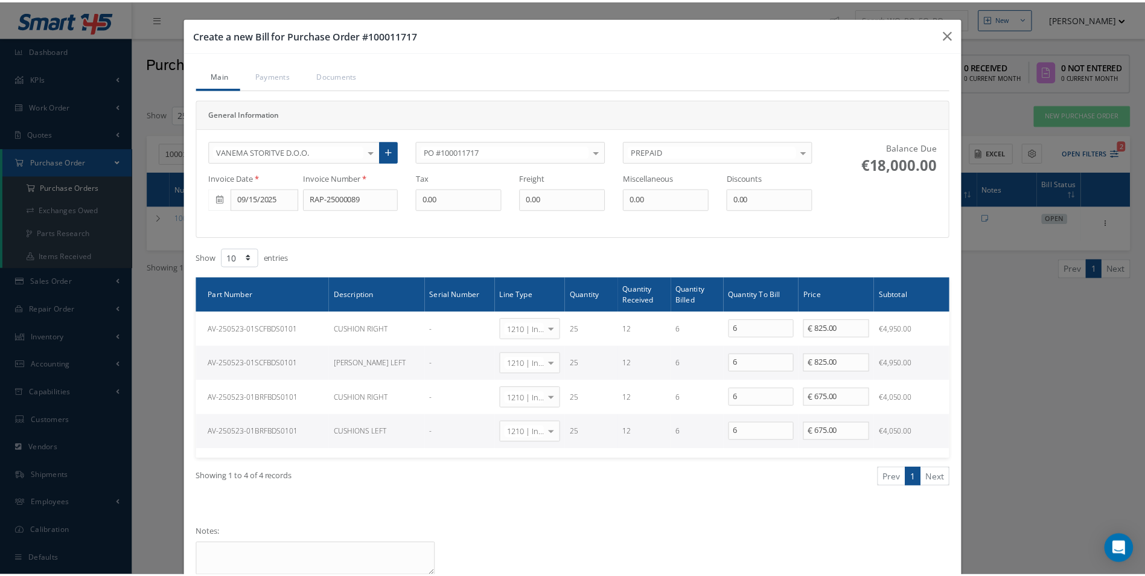
scroll to position [60, 0]
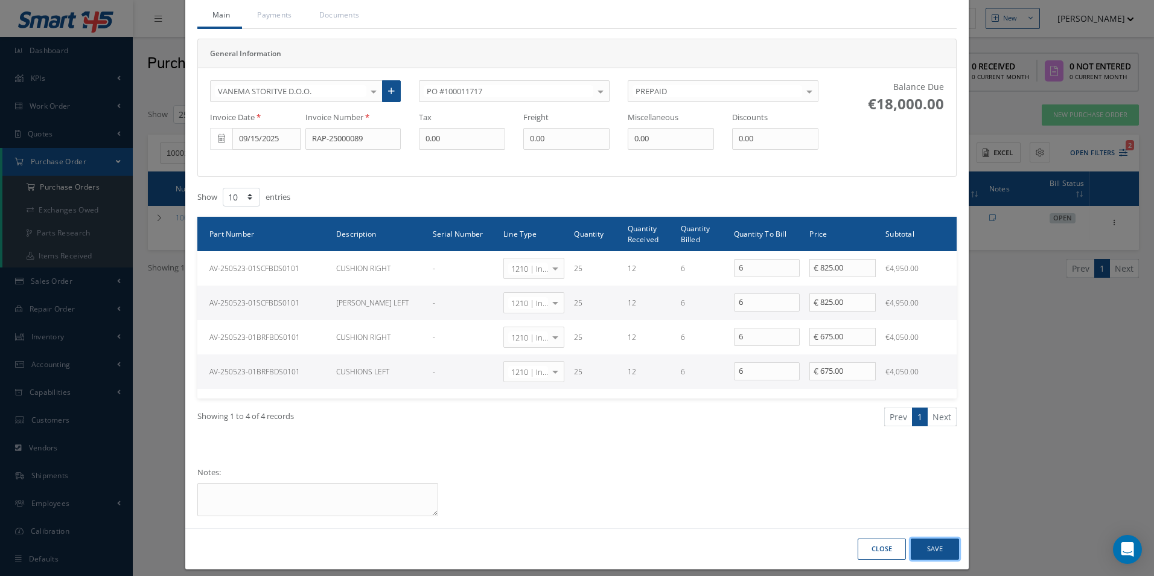
click at [919, 548] on button "Save" at bounding box center [935, 548] width 48 height 21
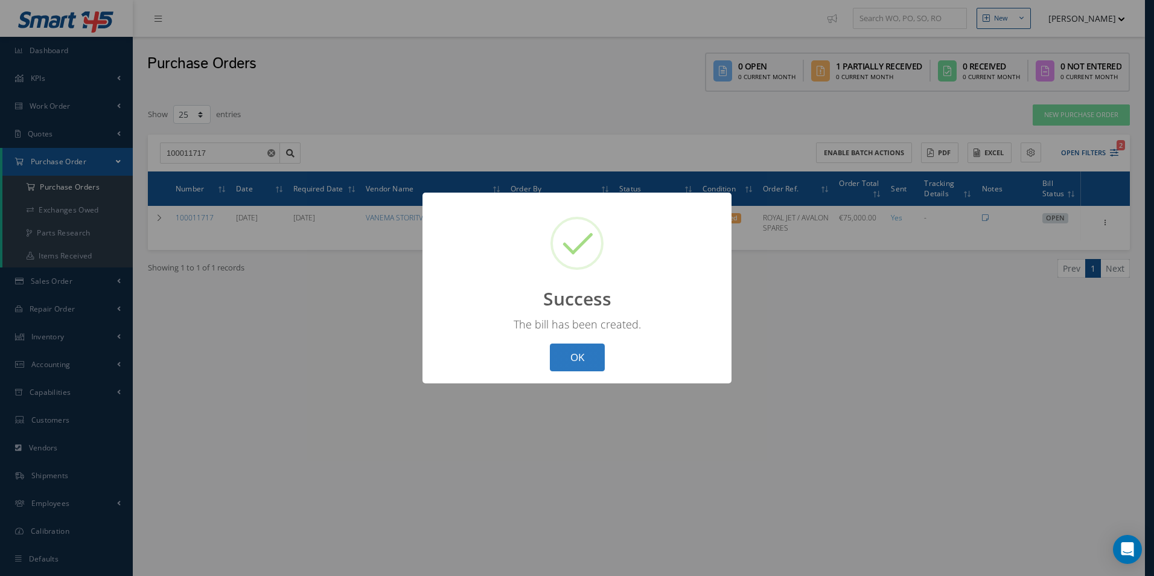
click at [587, 357] on button "OK" at bounding box center [577, 357] width 55 height 28
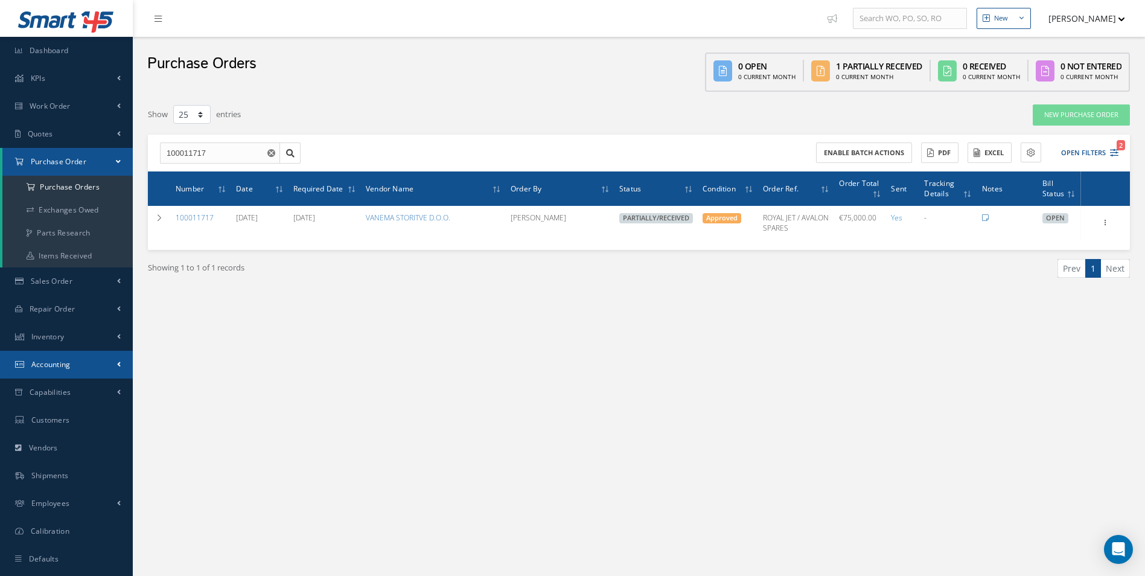
click at [68, 360] on span "Accounting" at bounding box center [50, 364] width 39 height 10
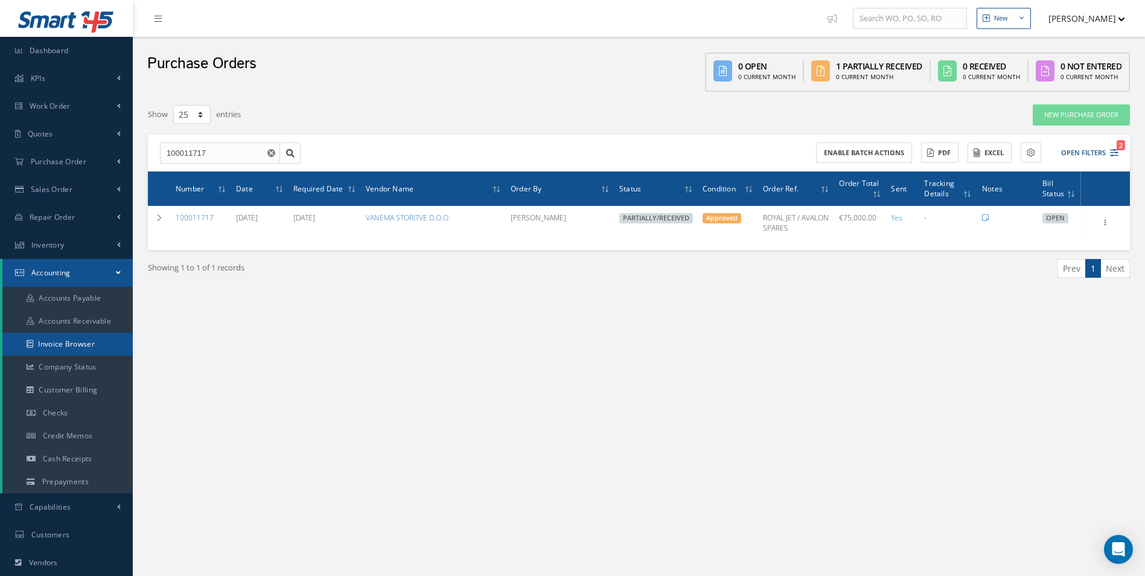
click at [71, 348] on link "Invoice Browser" at bounding box center [67, 344] width 130 height 23
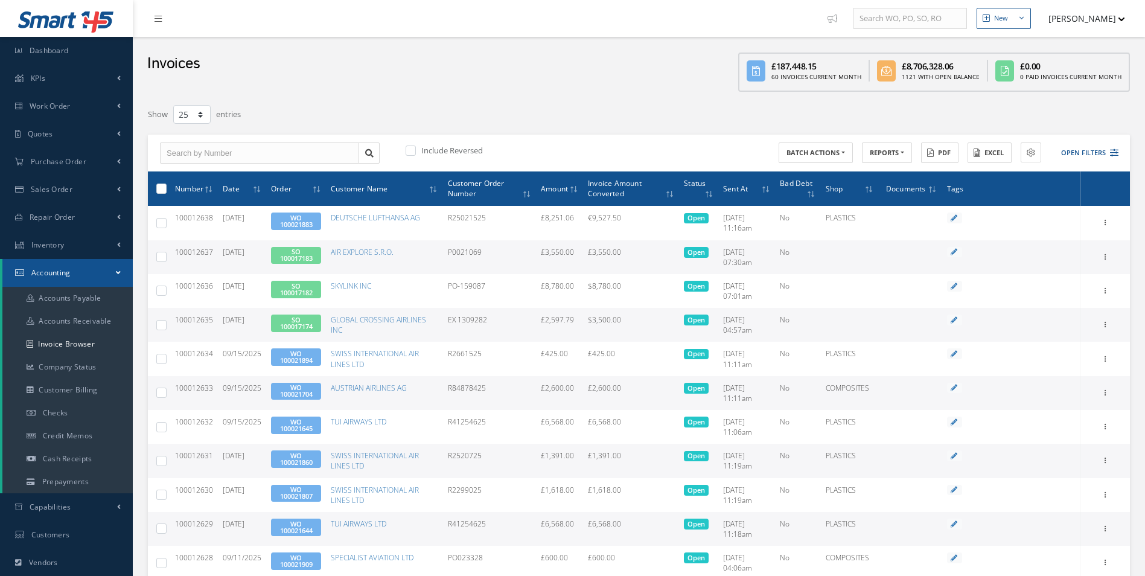
select select "25"
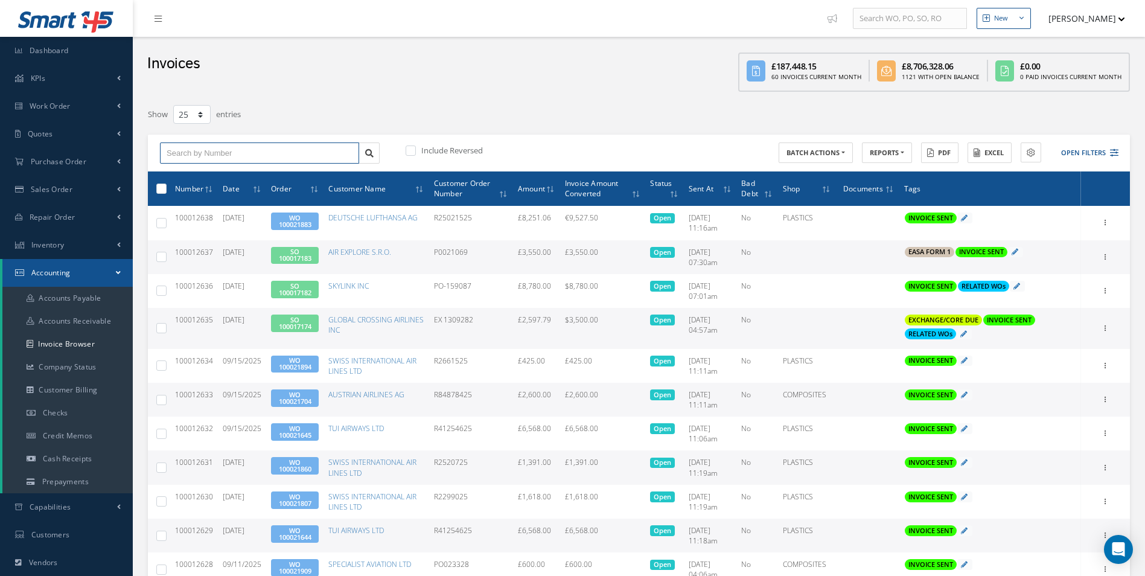
click at [211, 156] on input "text" at bounding box center [259, 153] width 199 height 22
paste input "100012494"
type input "100012494"
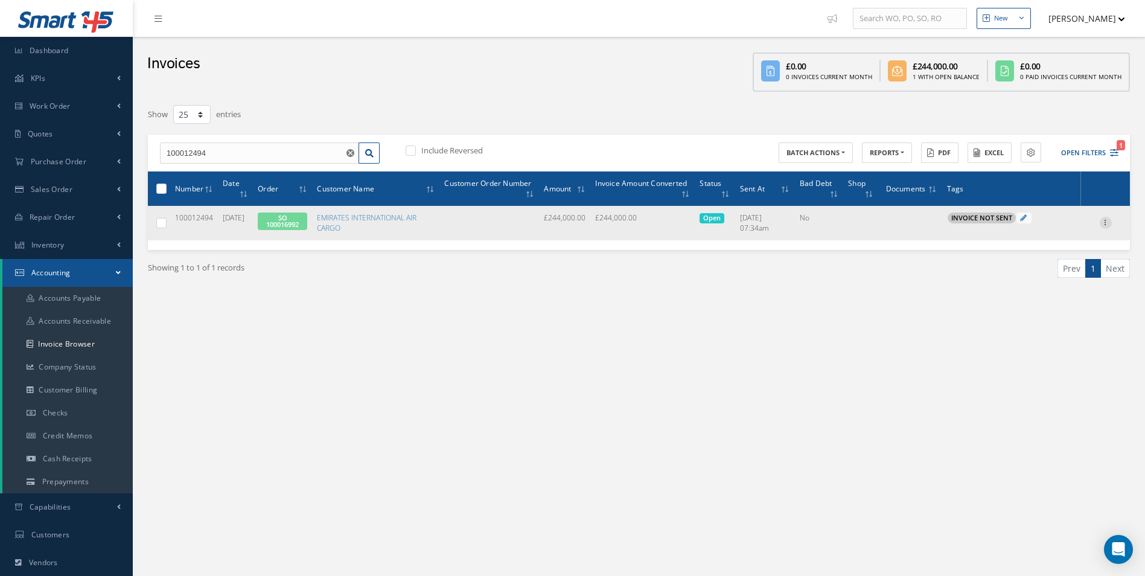
click at [1106, 225] on icon at bounding box center [1106, 222] width 12 height 10
click at [1061, 231] on link "Print" at bounding box center [1049, 231] width 95 height 16
